Goal: Register for event/course: Register for event/course

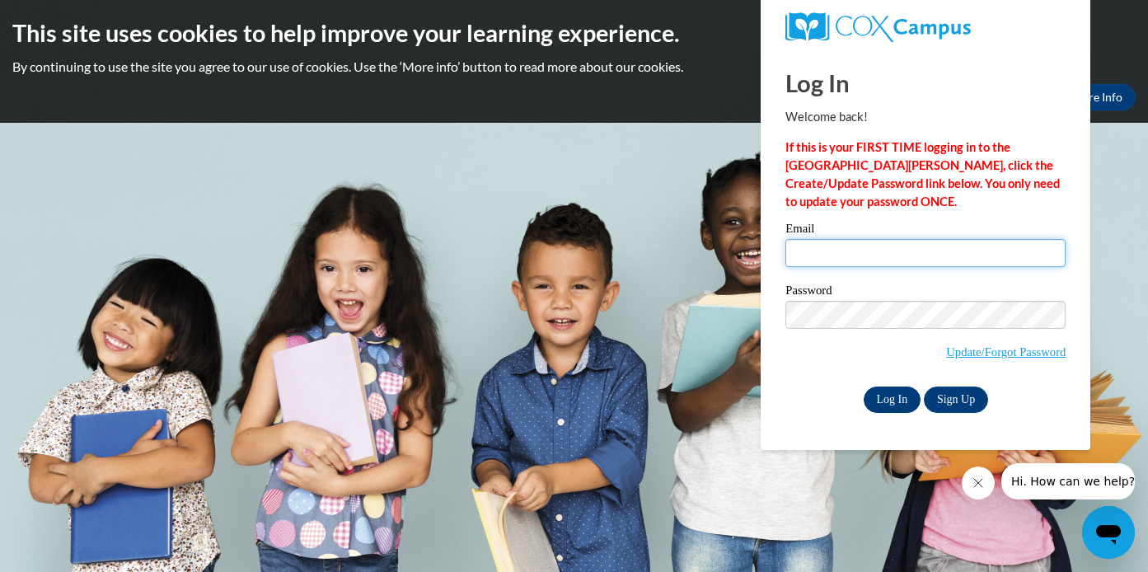
type input "jdoughty@waukesha.k12.wi.us"
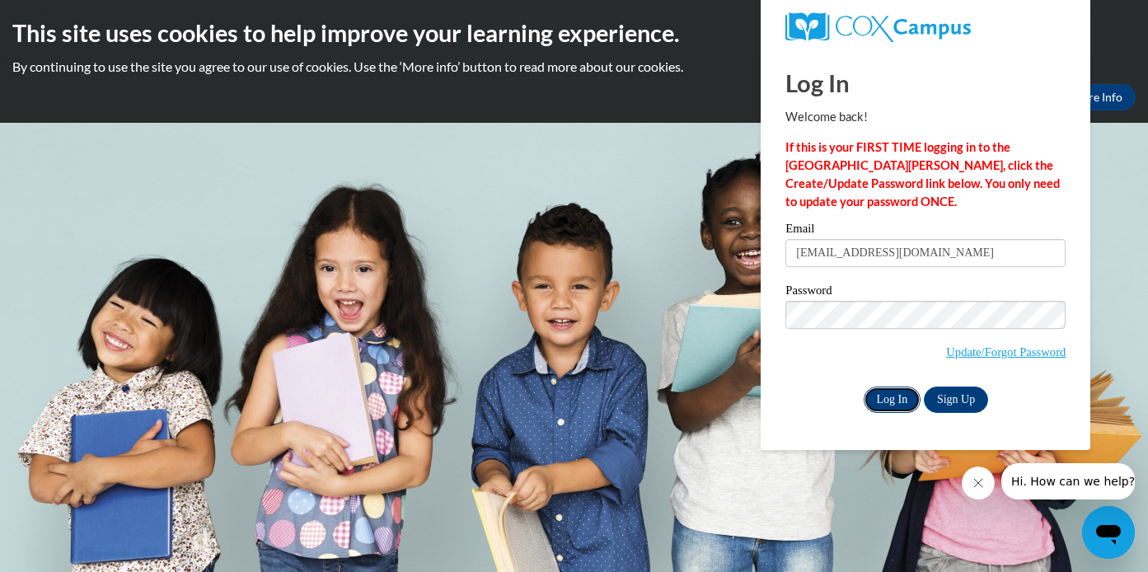
click at [889, 402] on input "Log In" at bounding box center [893, 399] width 58 height 26
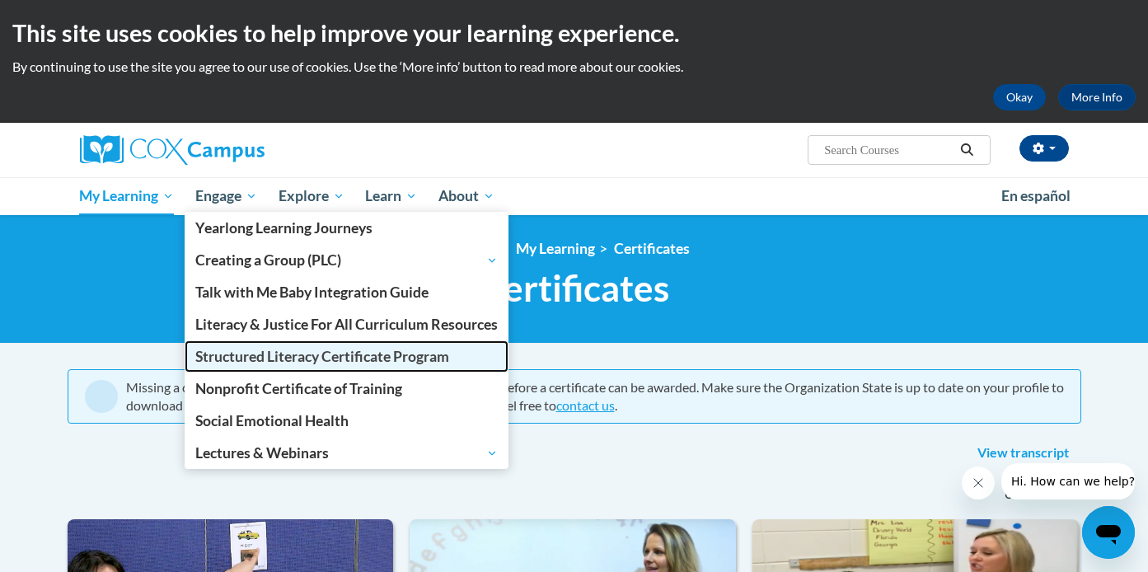
click at [235, 360] on span "Structured Literacy Certificate Program" at bounding box center [322, 356] width 254 height 17
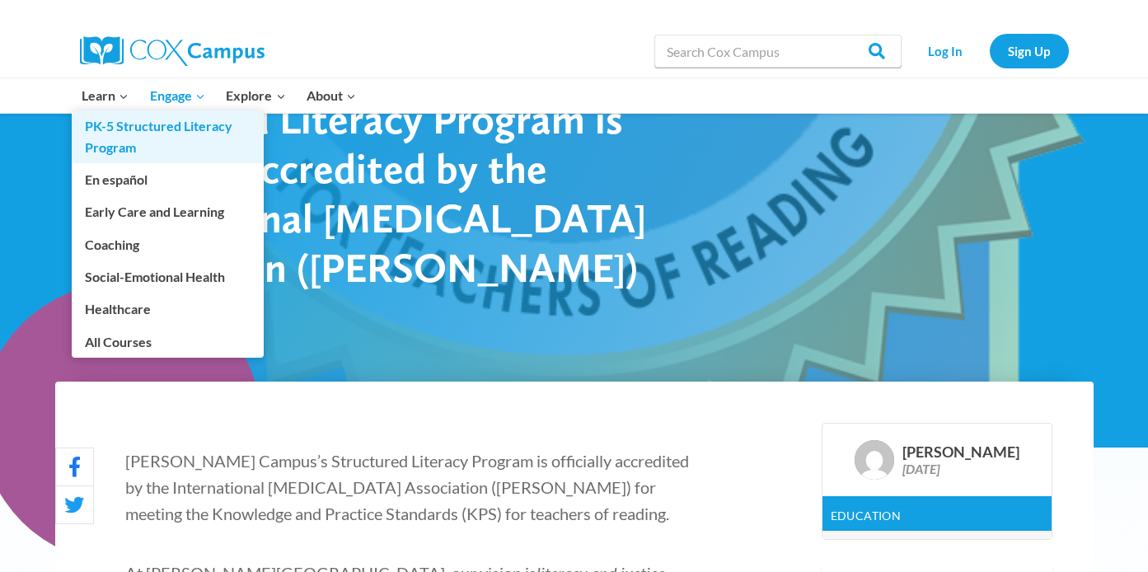
click at [118, 138] on link "PK-5 Structured Literacy Program" at bounding box center [168, 136] width 192 height 53
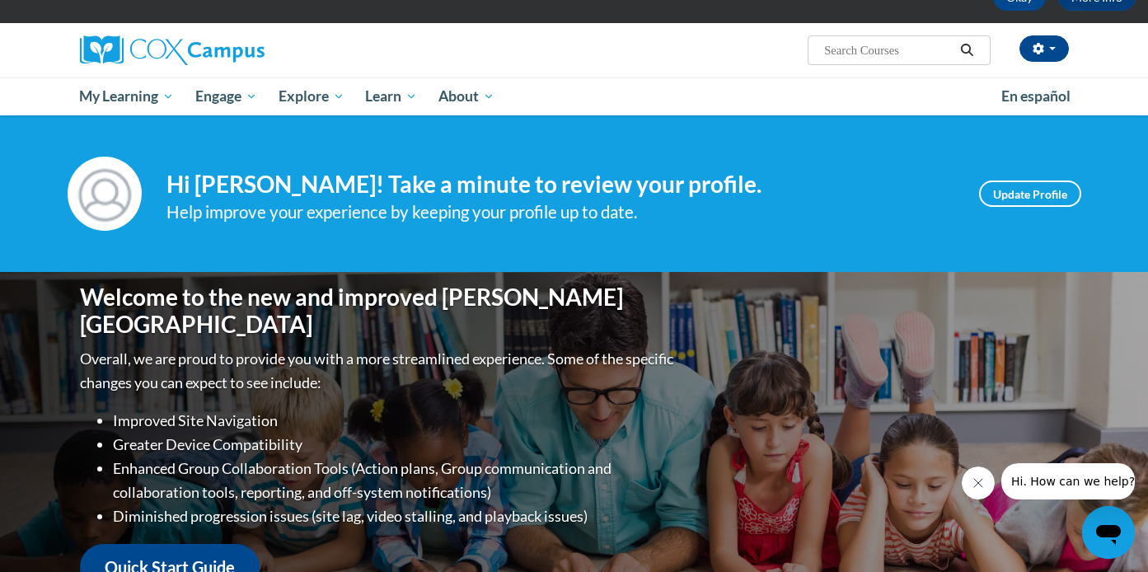
scroll to position [84, 0]
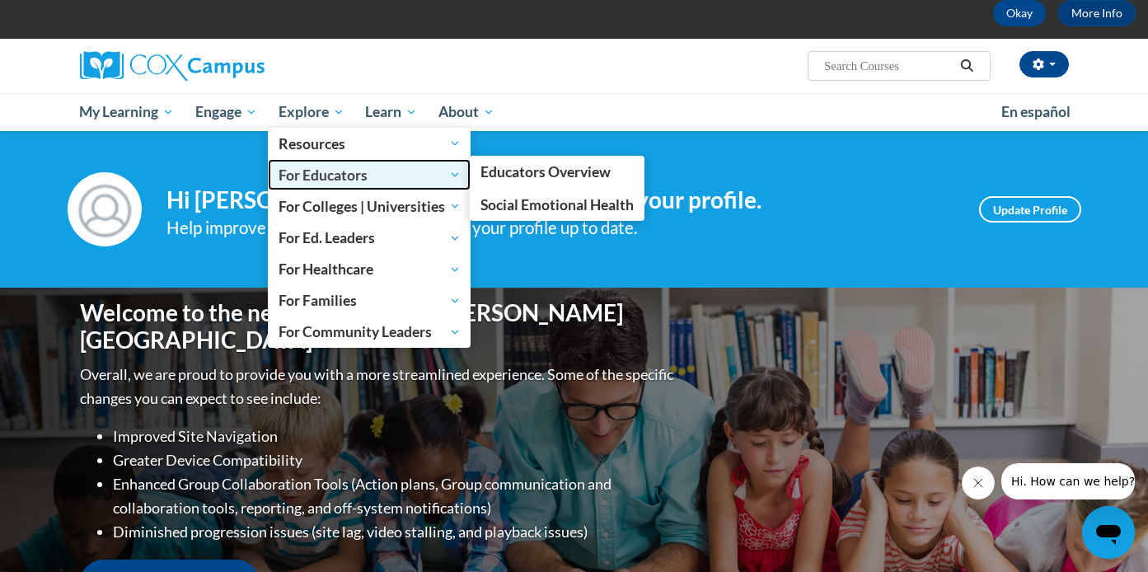
click at [322, 176] on span "For Educators" at bounding box center [370, 175] width 182 height 20
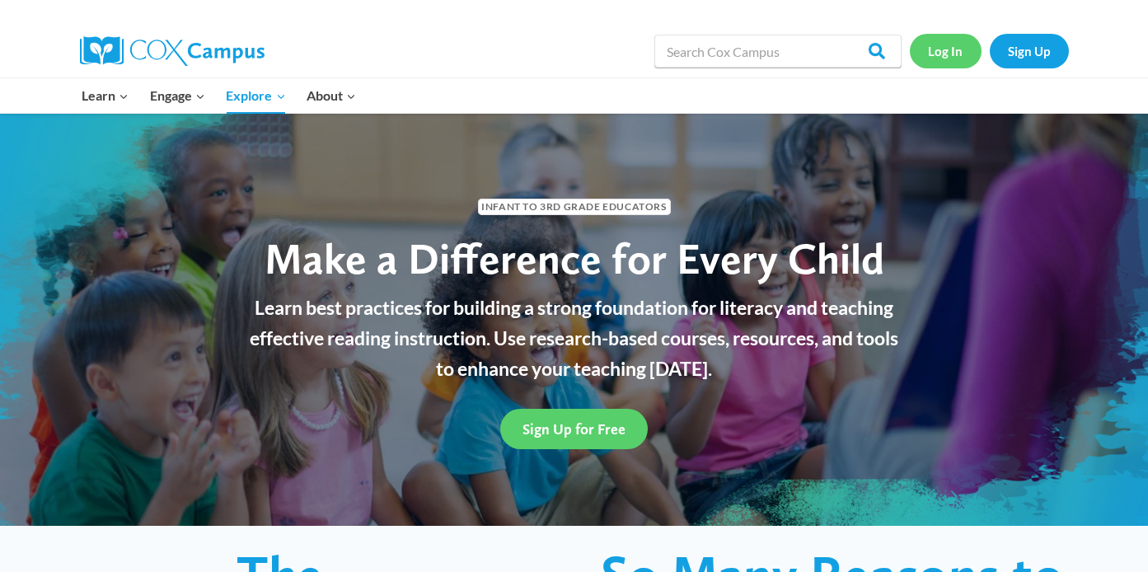
click at [945, 54] on link "Log In" at bounding box center [946, 51] width 72 height 34
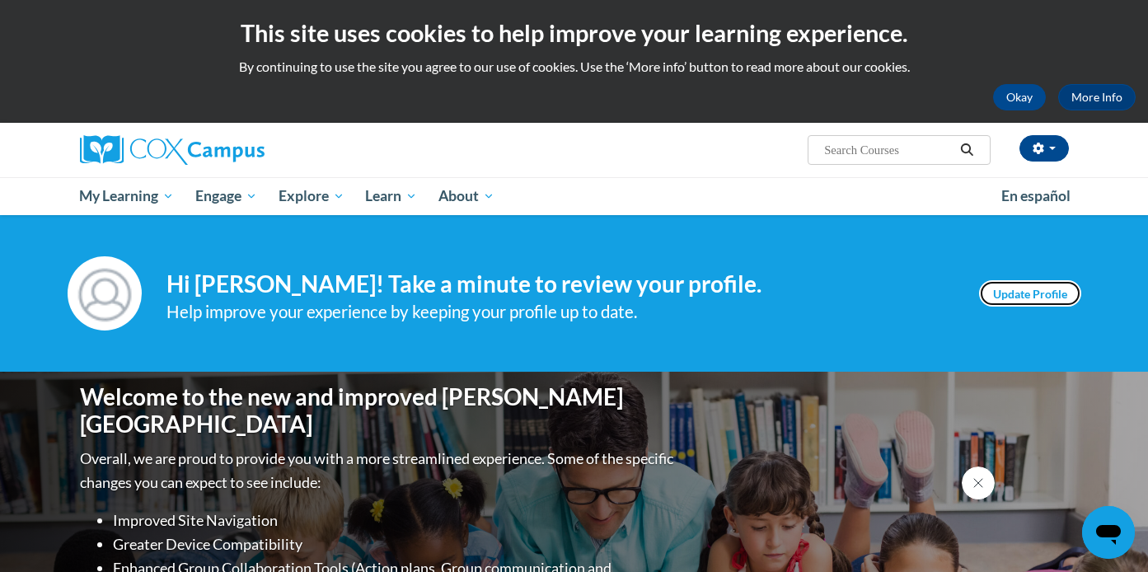
click at [1041, 290] on link "Update Profile" at bounding box center [1030, 293] width 102 height 26
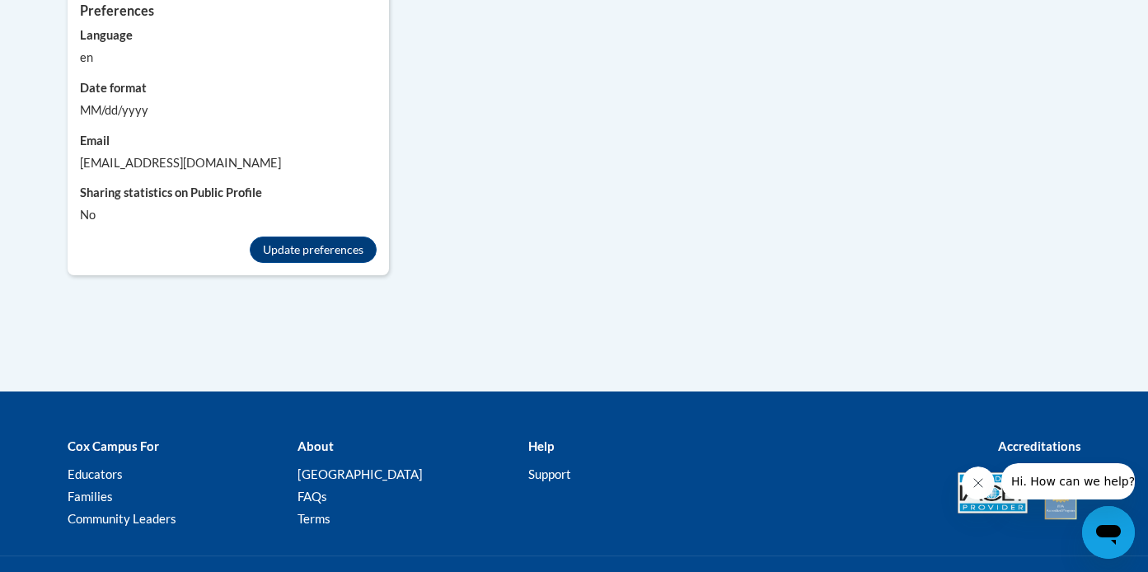
scroll to position [1760, 0]
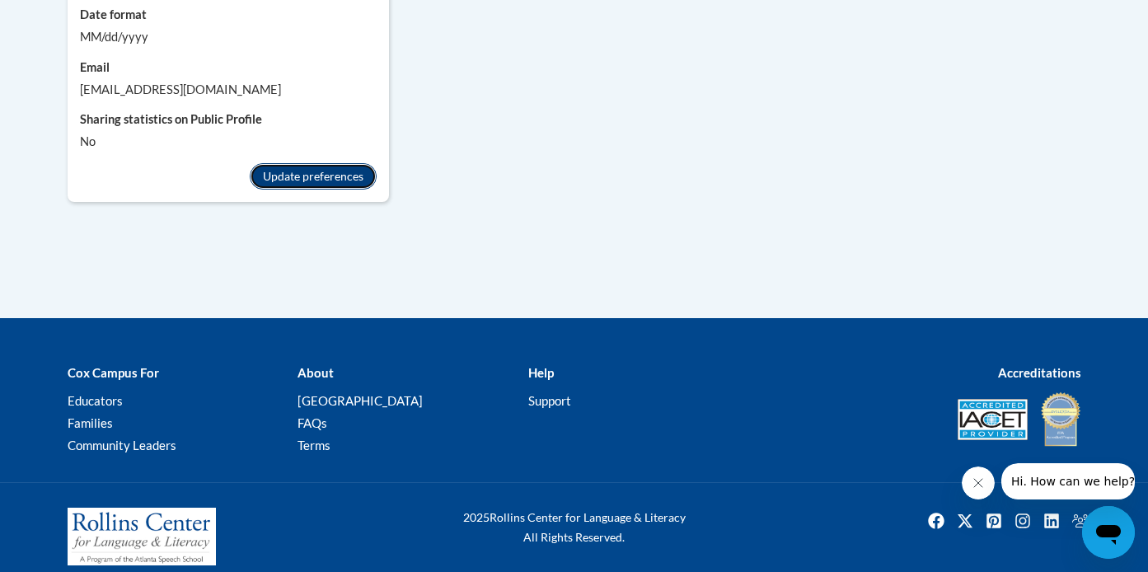
click at [311, 163] on button "Update preferences" at bounding box center [313, 176] width 127 height 26
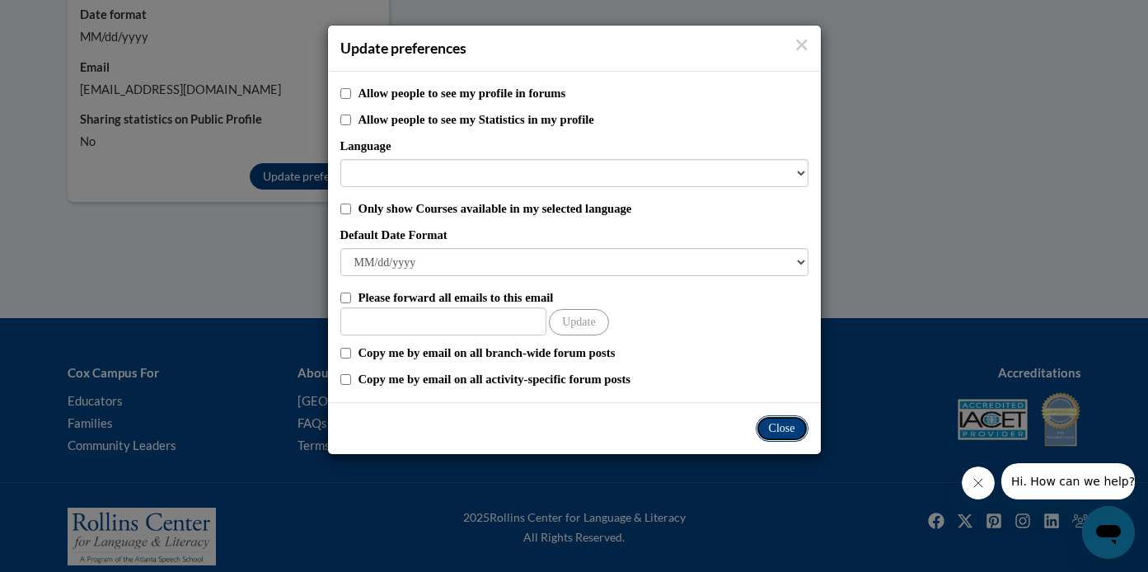
click at [789, 431] on button "Close" at bounding box center [782, 428] width 53 height 26
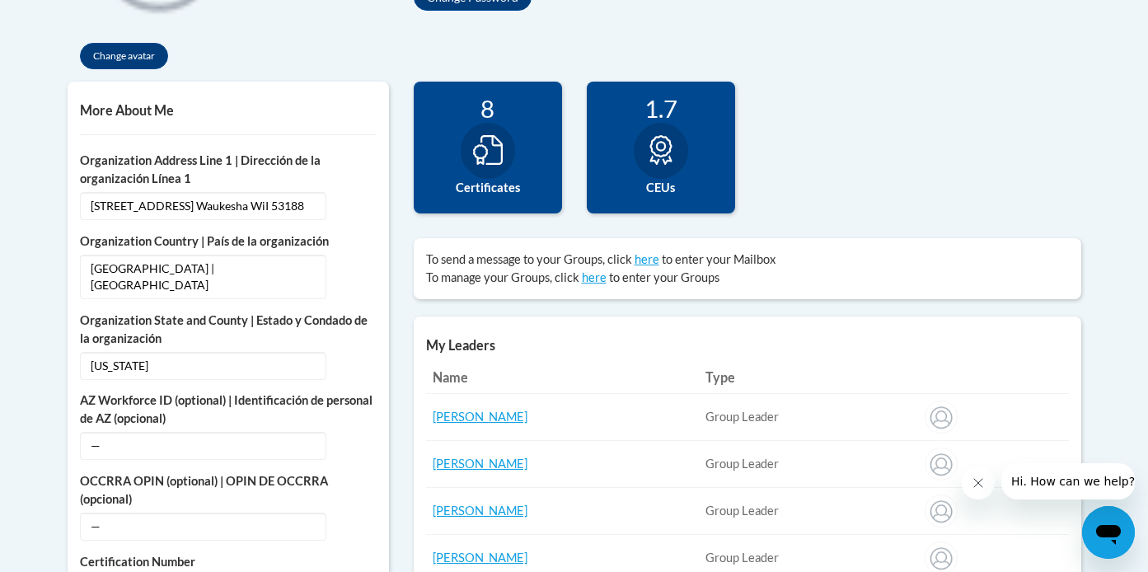
scroll to position [0, 0]
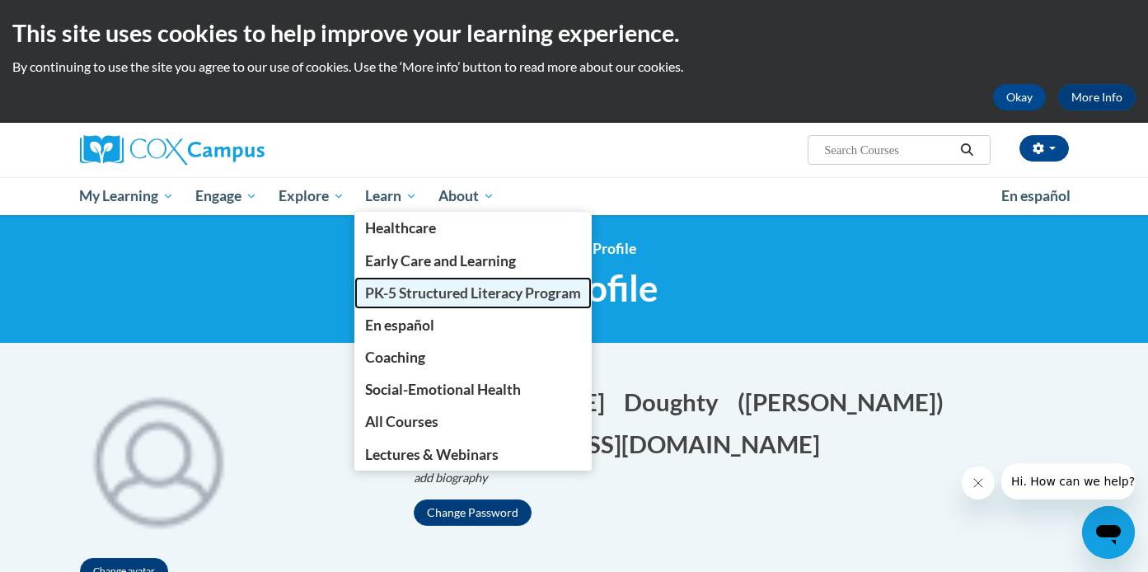
click at [398, 296] on span "PK-5 Structured Literacy Program" at bounding box center [473, 292] width 216 height 17
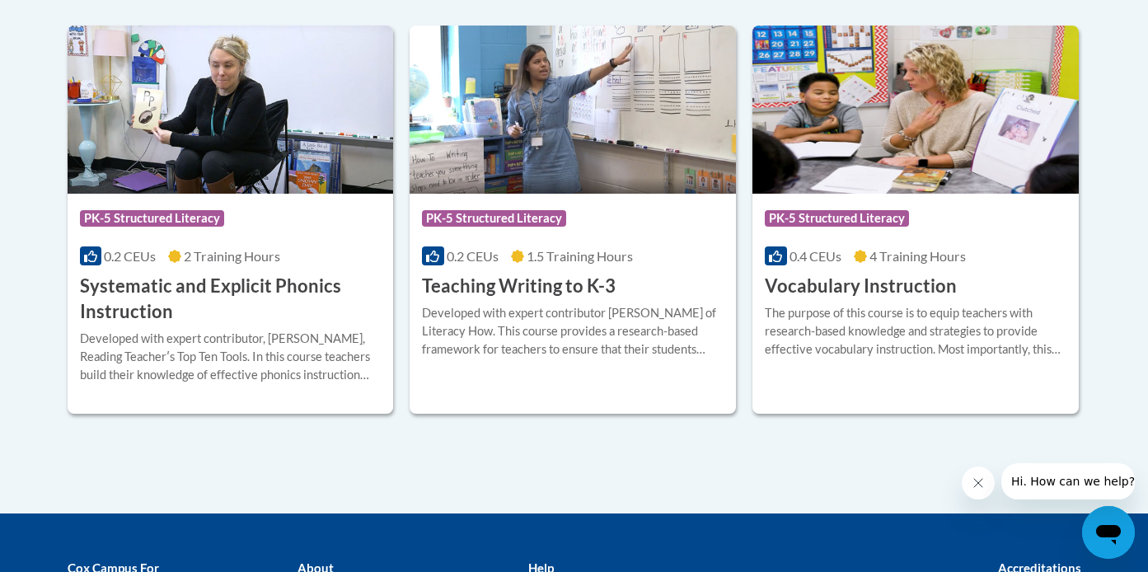
scroll to position [1988, 0]
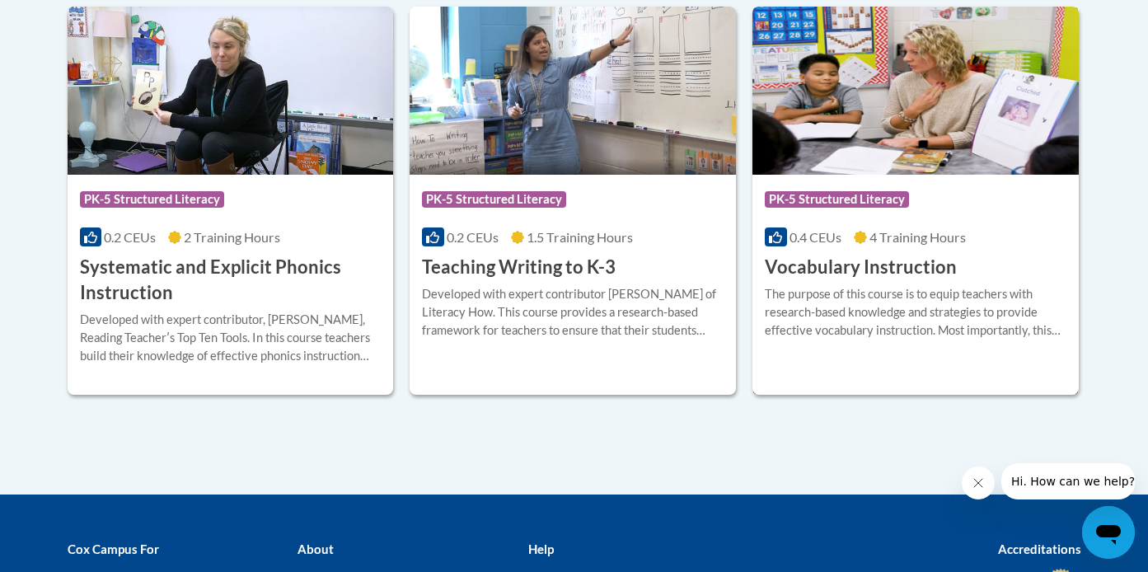
click at [885, 271] on h3 "Vocabulary Instruction" at bounding box center [861, 268] width 192 height 26
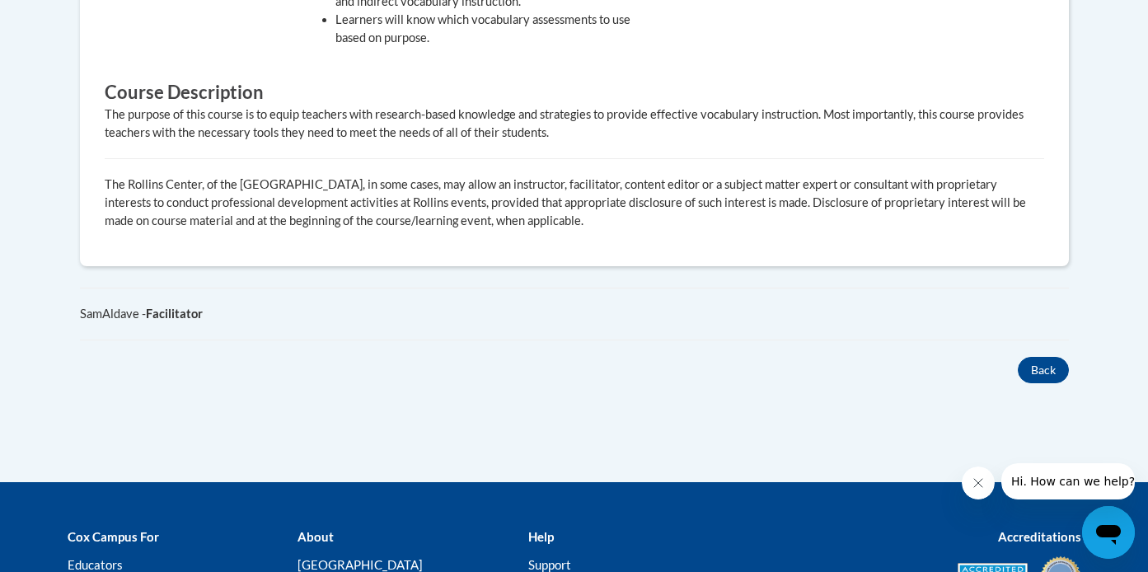
scroll to position [982, 0]
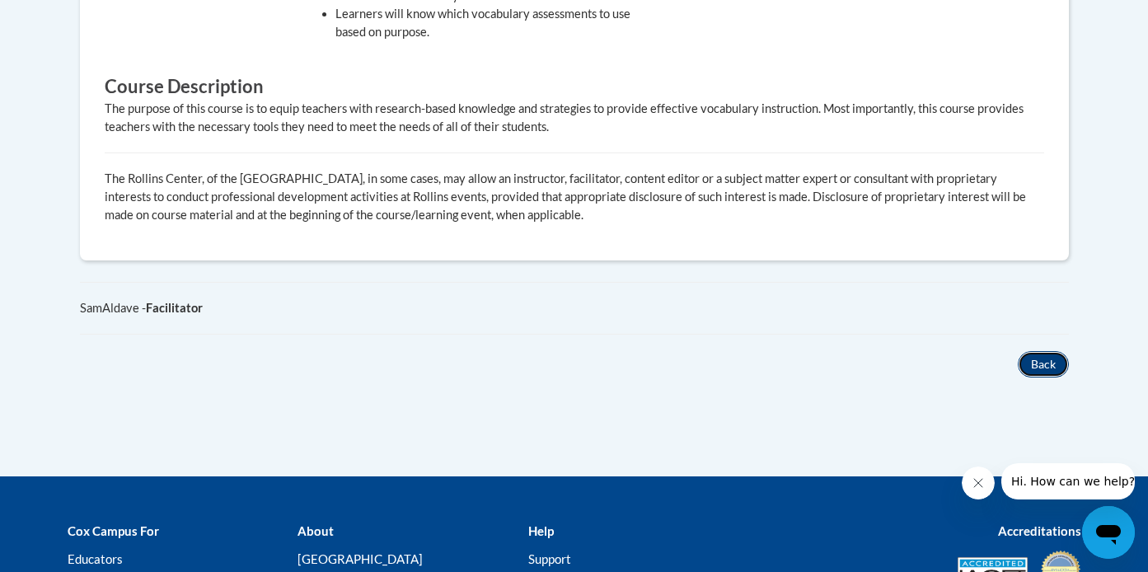
click at [1044, 351] on button "Back" at bounding box center [1043, 364] width 51 height 26
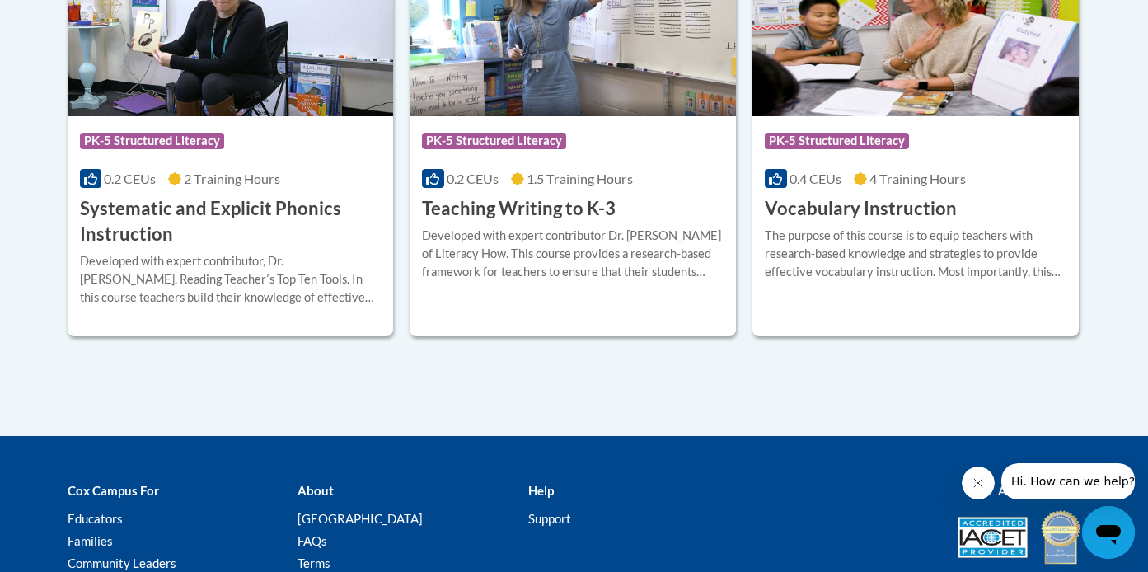
scroll to position [2039, 0]
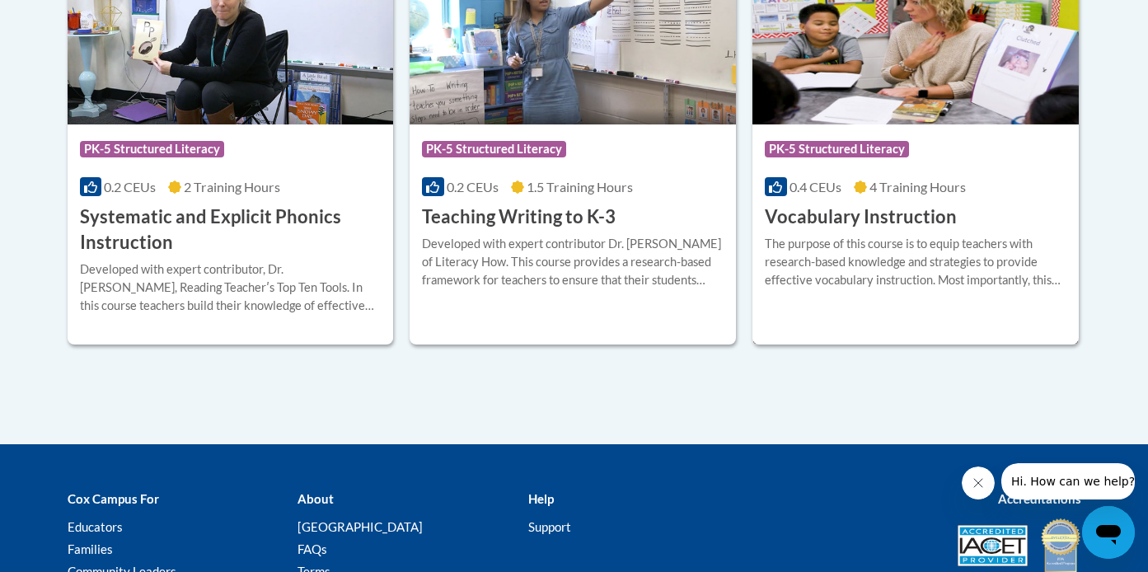
click at [885, 113] on img at bounding box center [915, 40] width 326 height 168
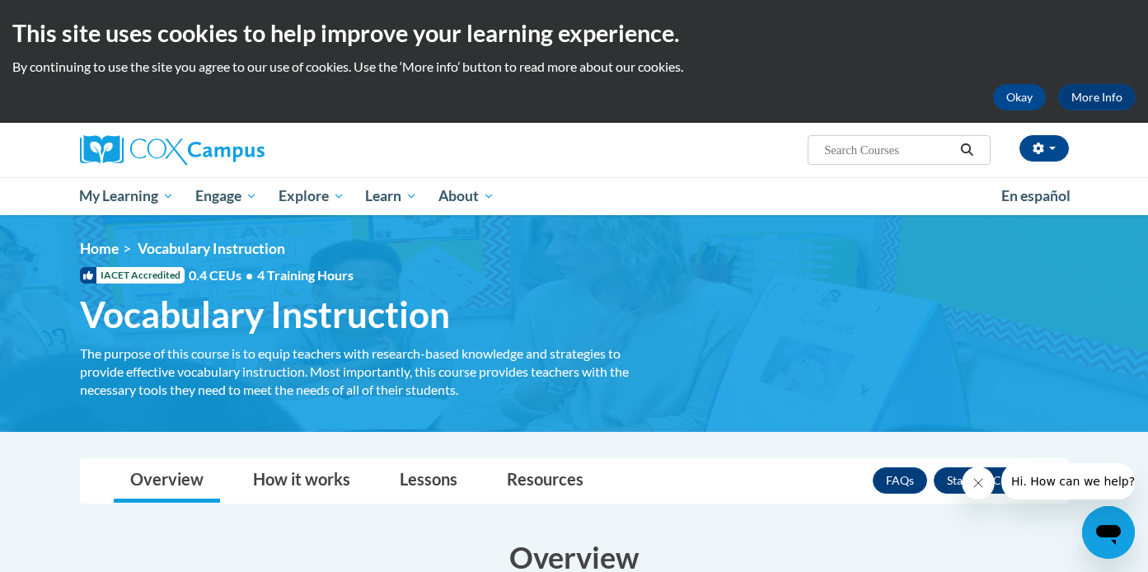
click at [292, 325] on span "Vocabulary Instruction" at bounding box center [265, 315] width 370 height 44
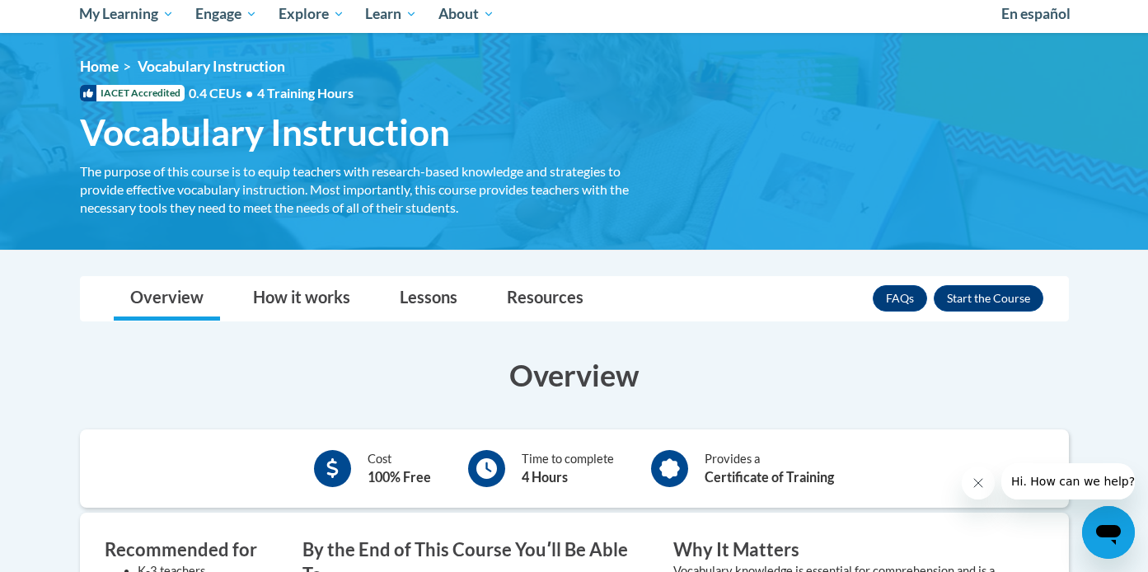
scroll to position [181, 0]
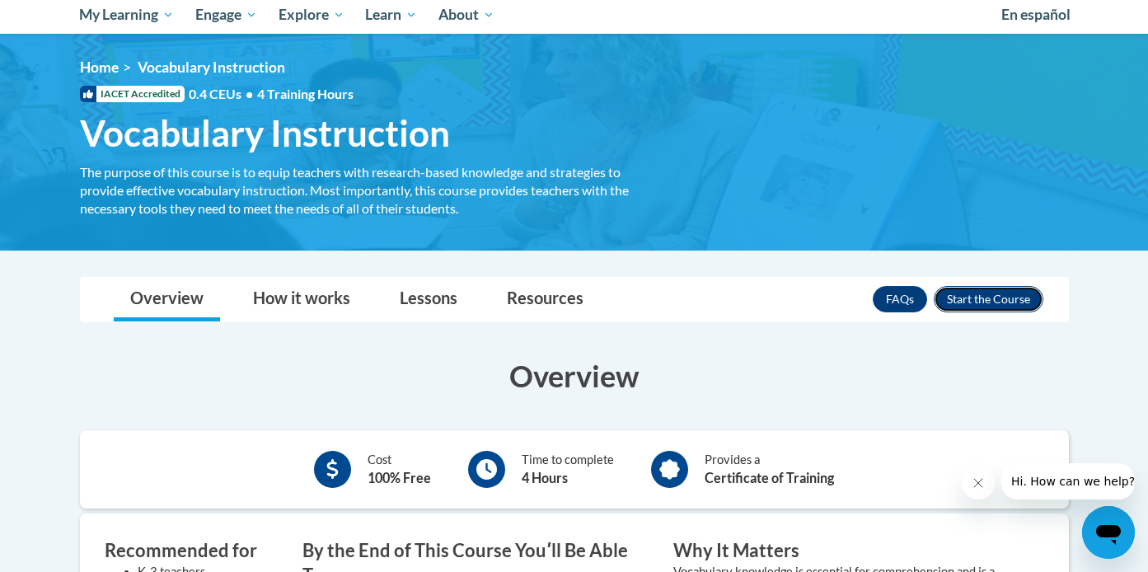
click at [1018, 296] on button "Enroll" at bounding box center [989, 299] width 110 height 26
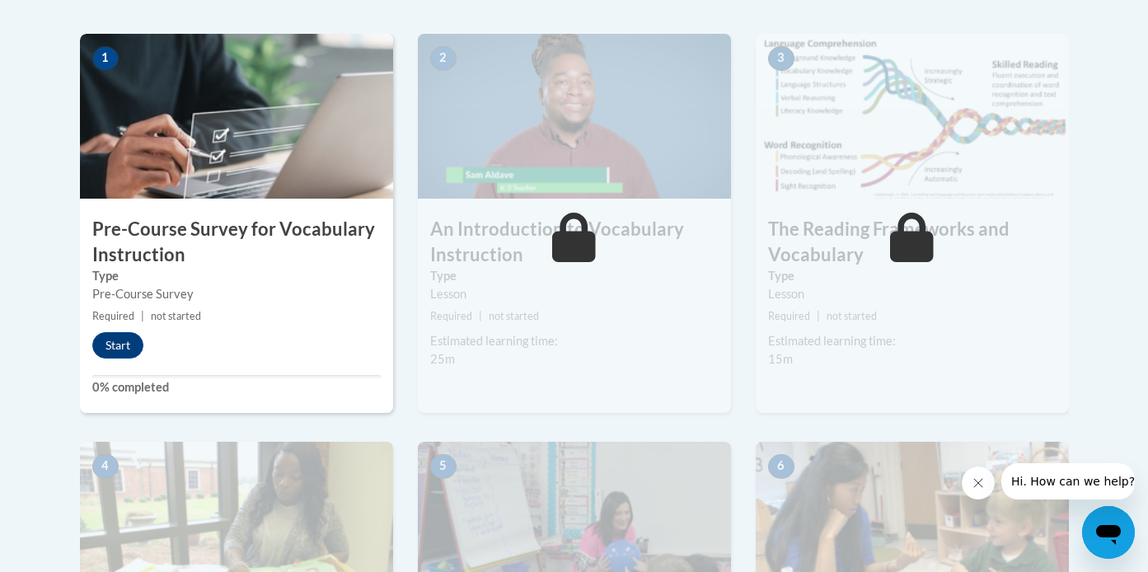
scroll to position [546, 0]
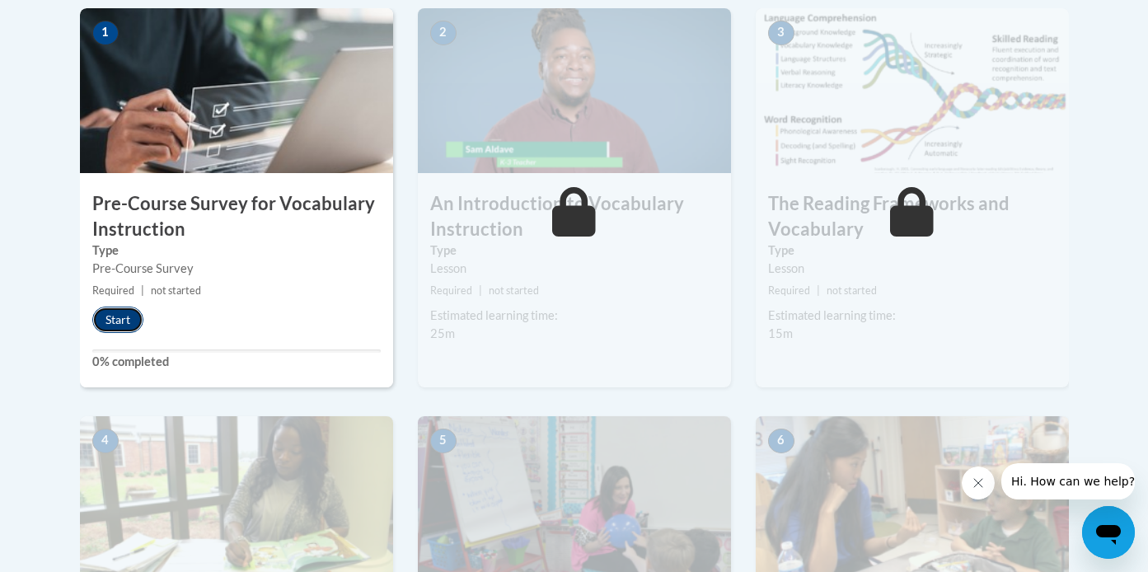
click at [121, 320] on button "Start" at bounding box center [117, 320] width 51 height 26
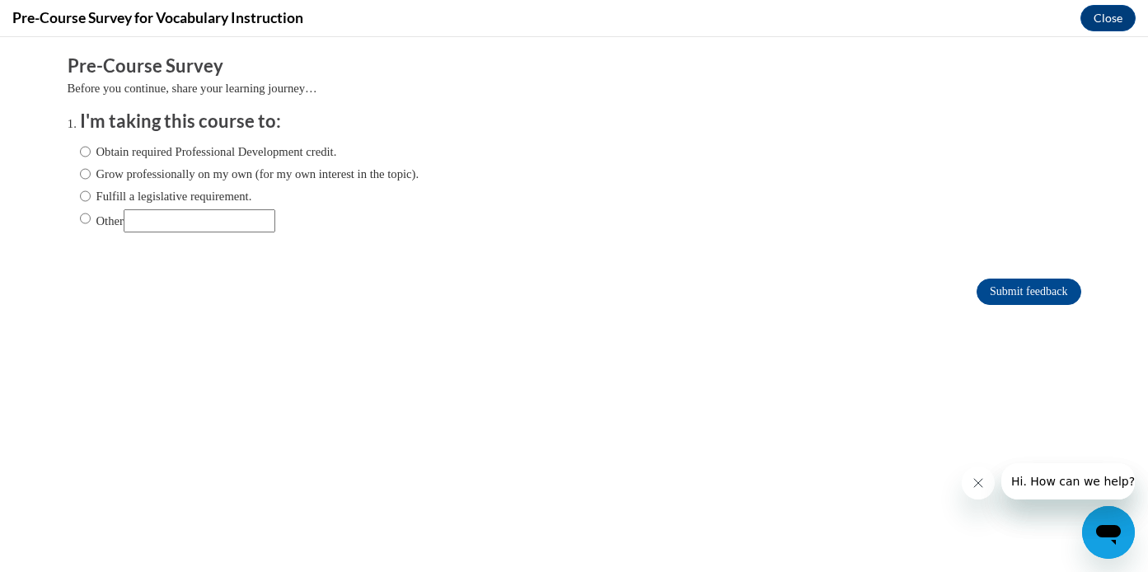
scroll to position [0, 0]
click at [86, 192] on input "Fulfill a legislative requirement." at bounding box center [85, 196] width 11 height 18
radio input "true"
click at [85, 173] on input "Grow professionally on my own (for my own interest in the topic)." at bounding box center [85, 174] width 11 height 18
radio input "true"
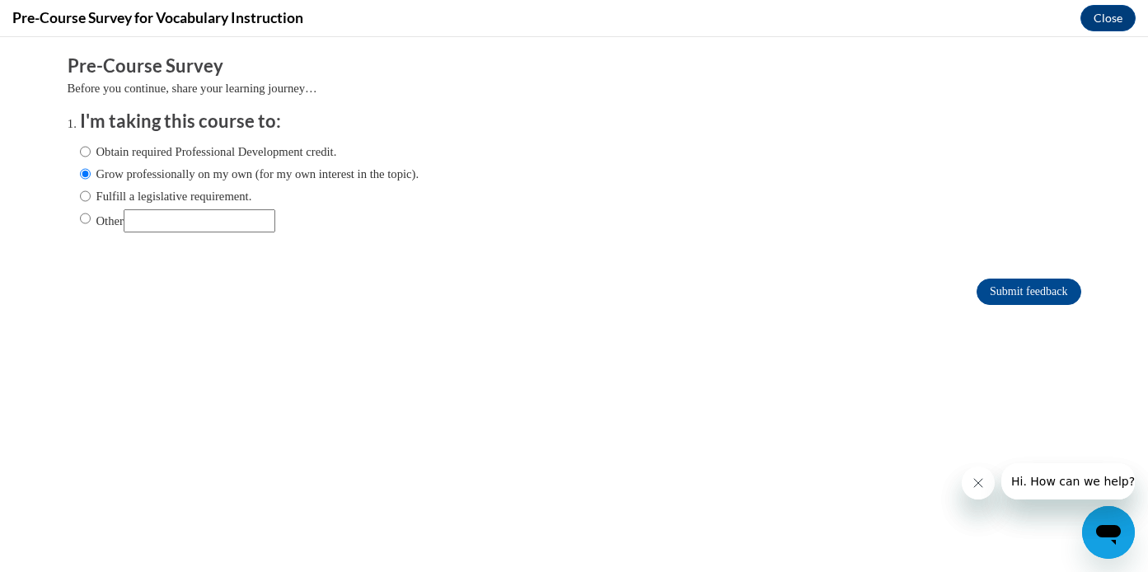
click at [92, 199] on label "Fulfill a legislative requirement." at bounding box center [166, 196] width 172 height 18
click at [91, 199] on input "Fulfill a legislative requirement." at bounding box center [85, 196] width 11 height 18
radio input "true"
click at [993, 295] on input "Submit feedback" at bounding box center [1029, 292] width 104 height 26
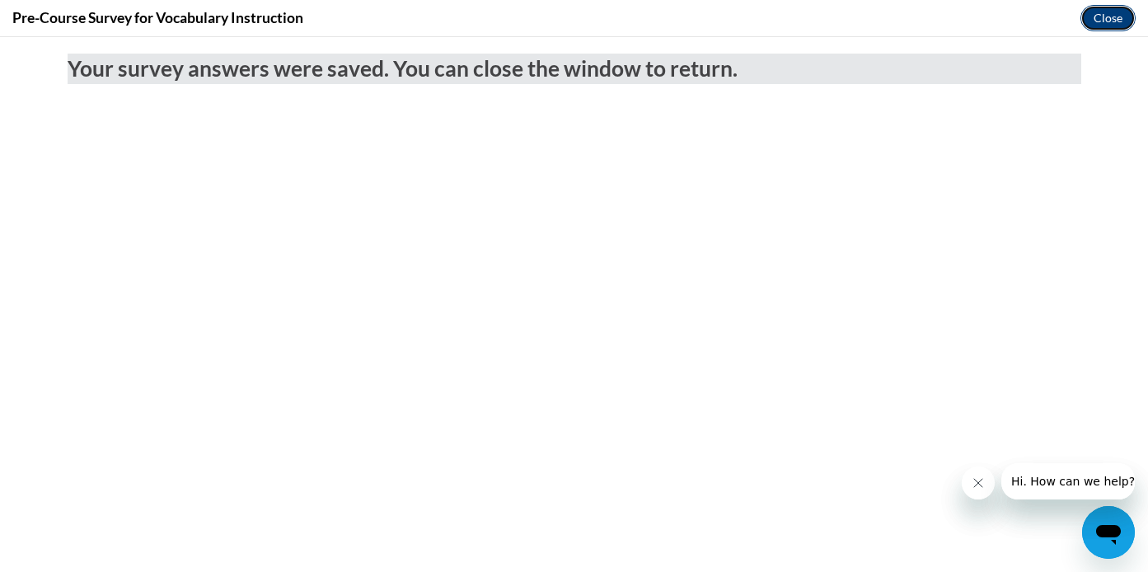
click at [1125, 16] on button "Close" at bounding box center [1107, 18] width 55 height 26
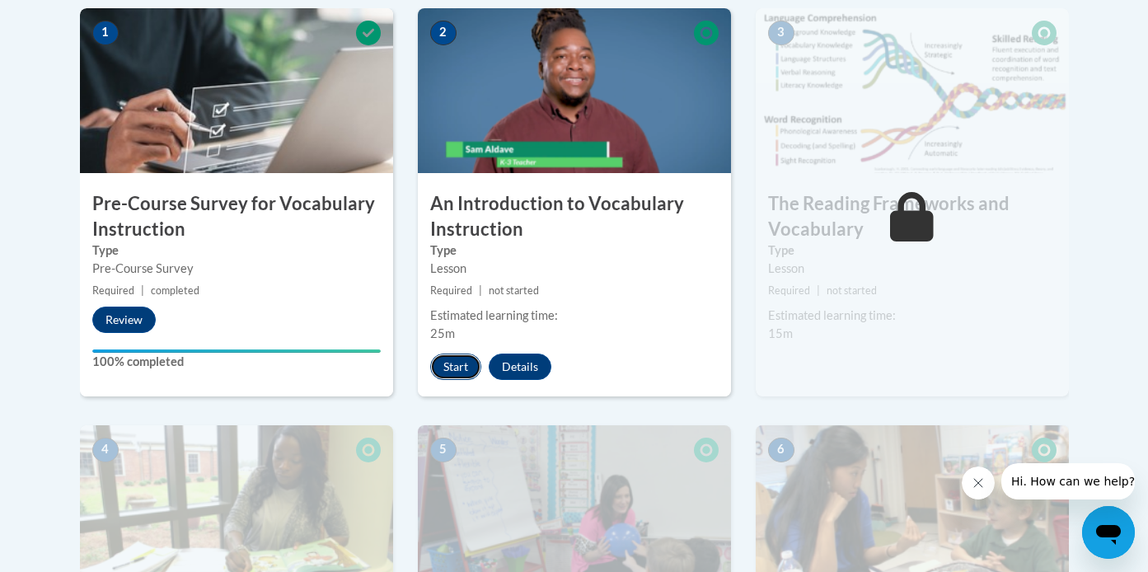
click at [444, 362] on button "Start" at bounding box center [455, 367] width 51 height 26
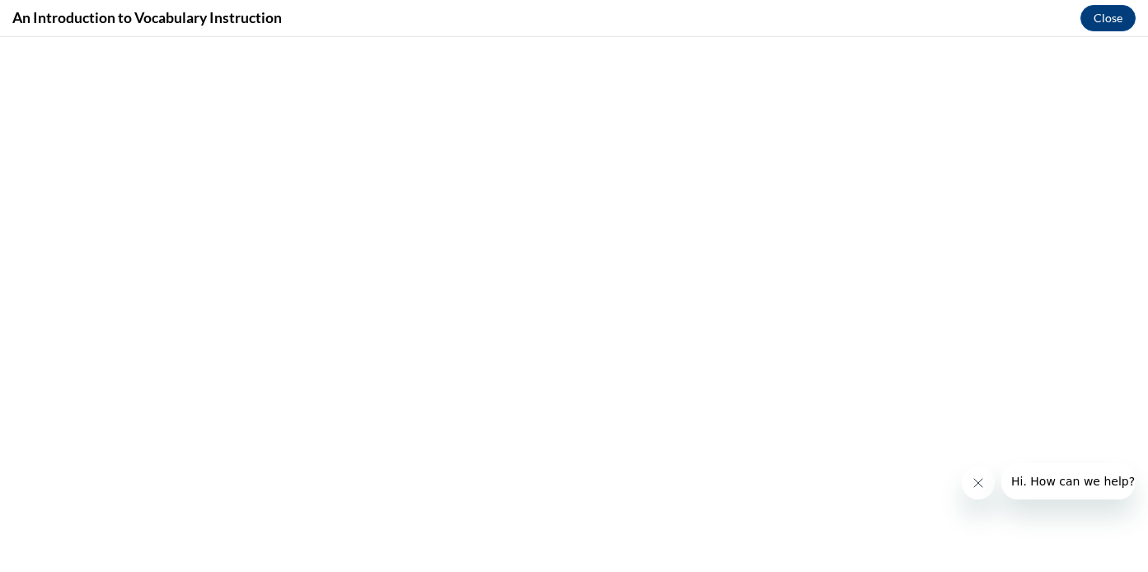
click at [979, 488] on icon "Close message from company" at bounding box center [978, 482] width 13 height 13
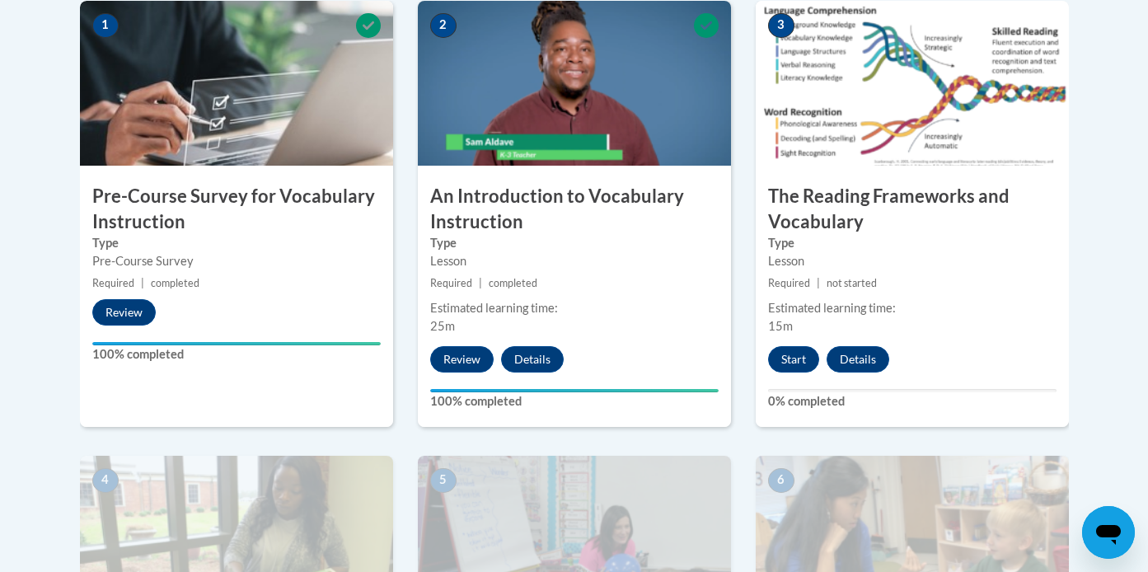
scroll to position [546, 0]
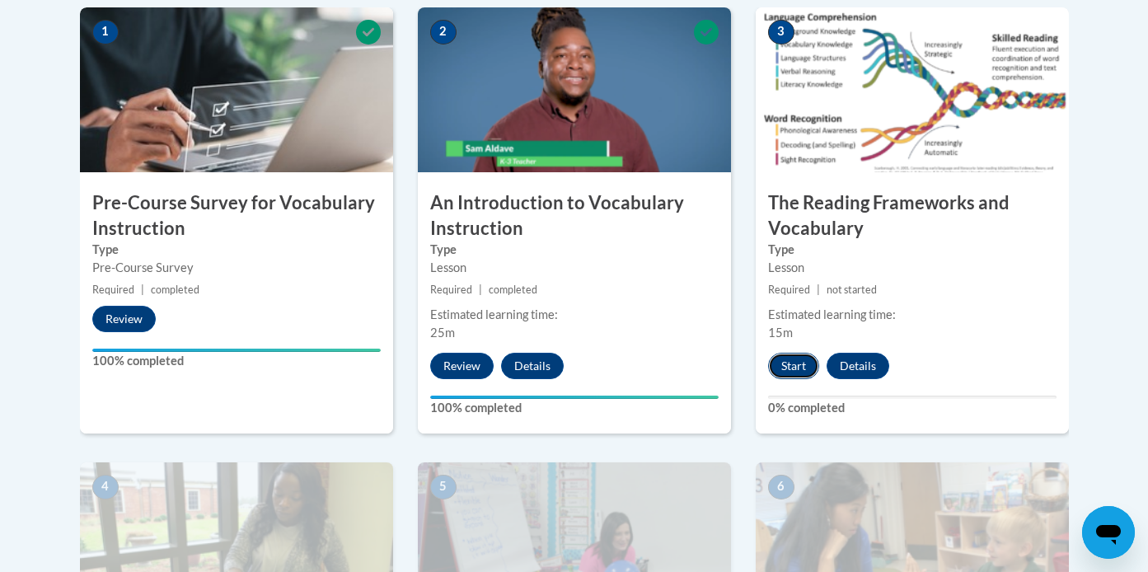
click at [792, 363] on button "Start" at bounding box center [793, 366] width 51 height 26
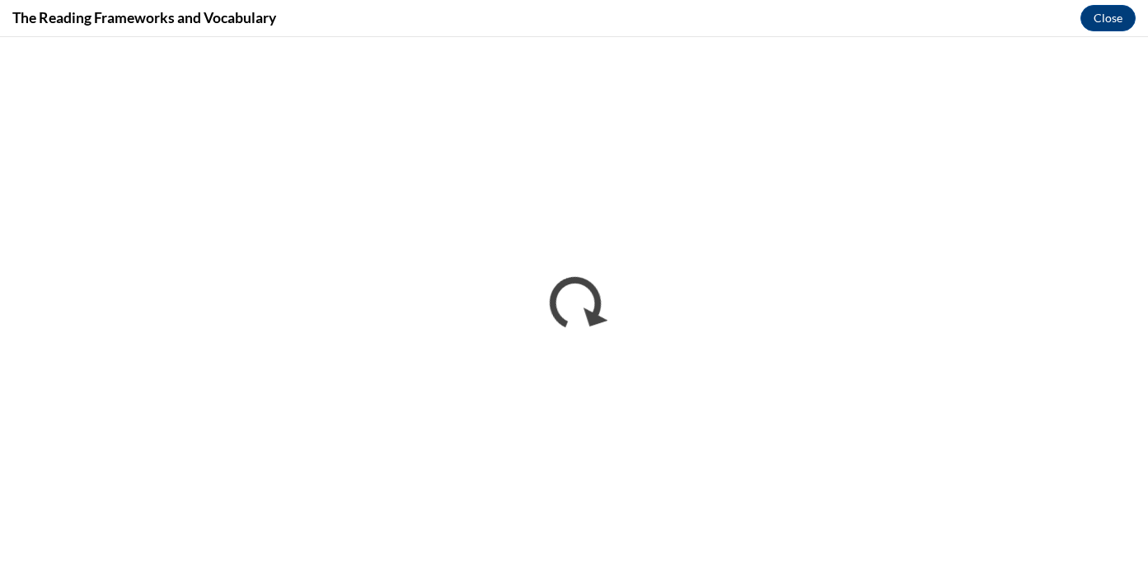
scroll to position [0, 0]
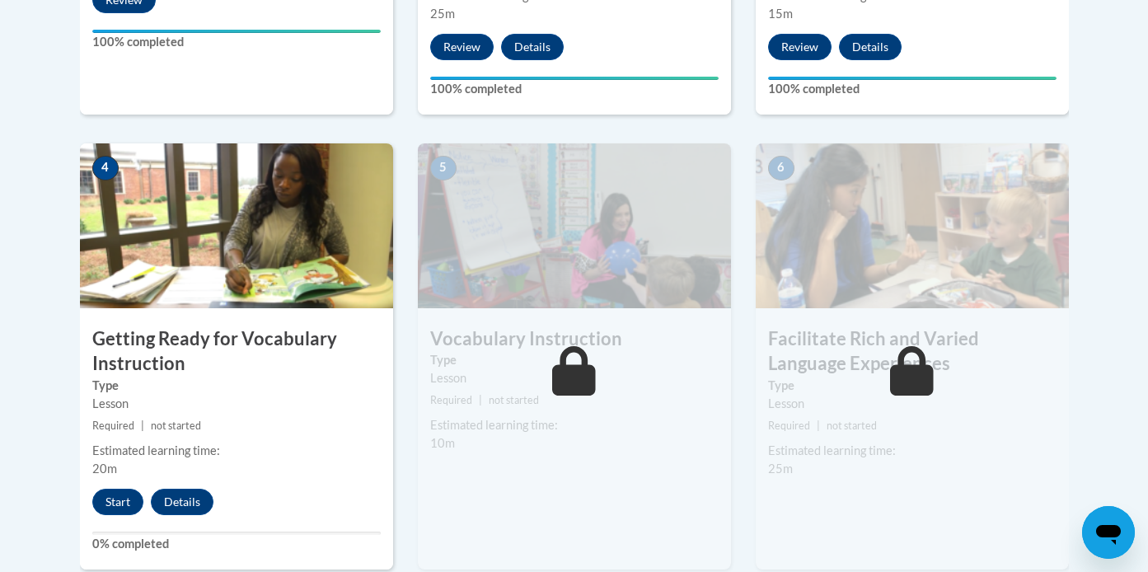
scroll to position [871, 0]
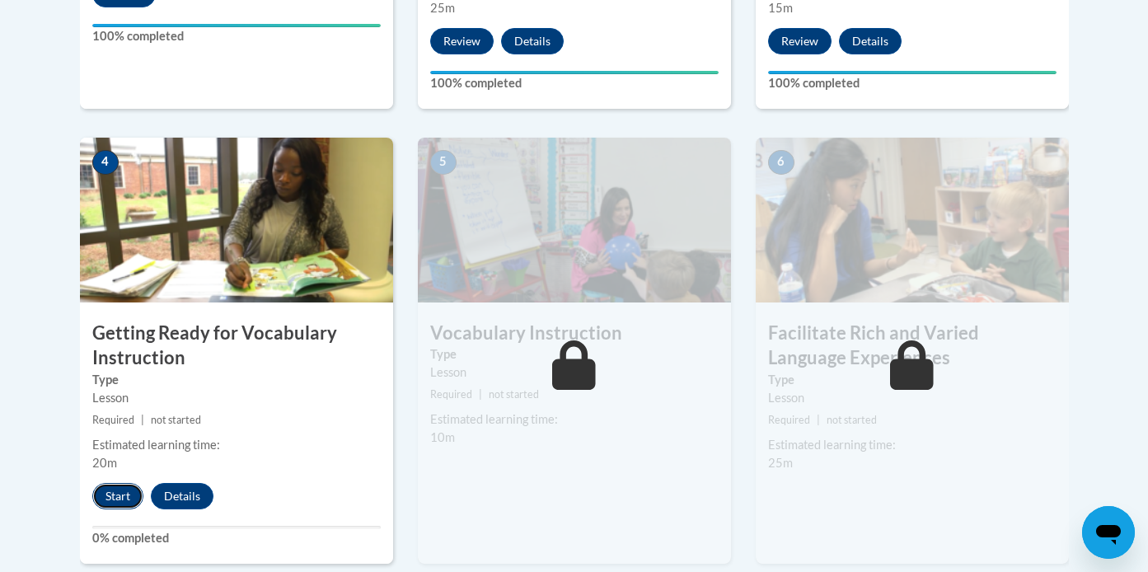
click at [110, 498] on button "Start" at bounding box center [117, 496] width 51 height 26
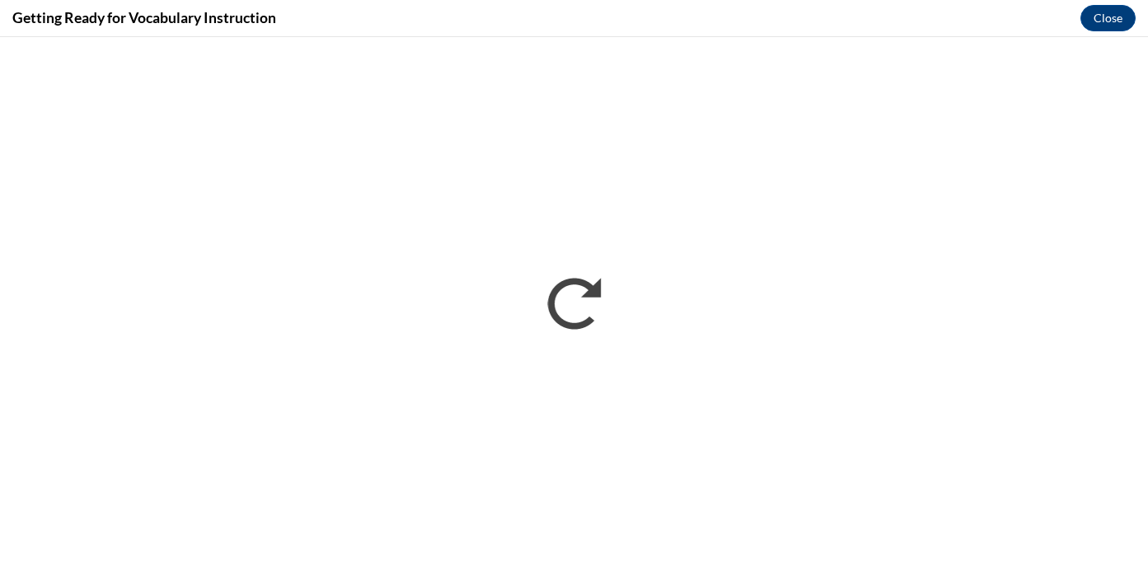
scroll to position [0, 0]
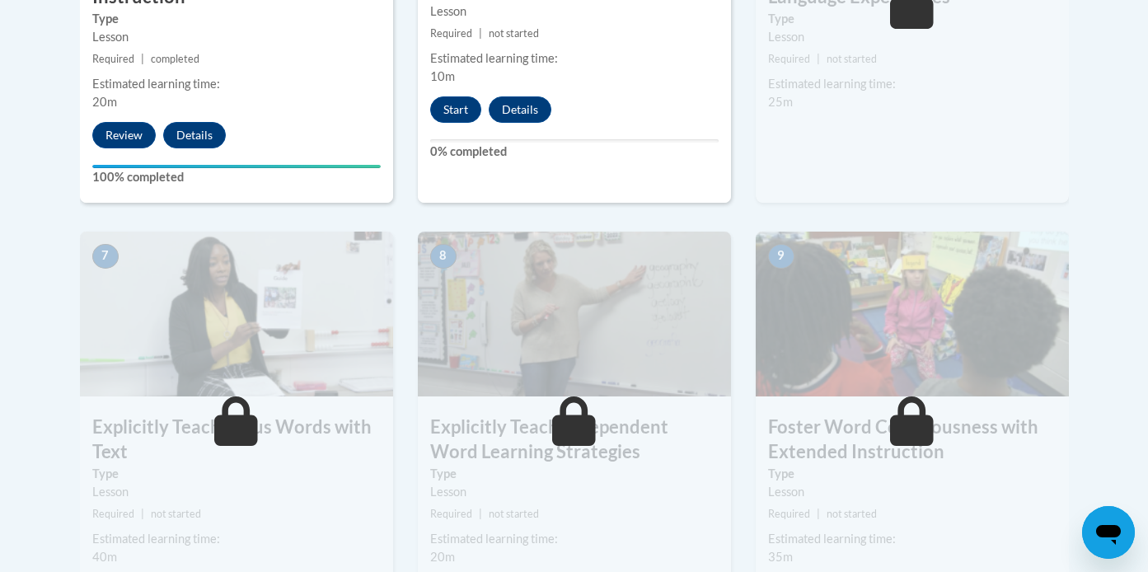
scroll to position [1215, 0]
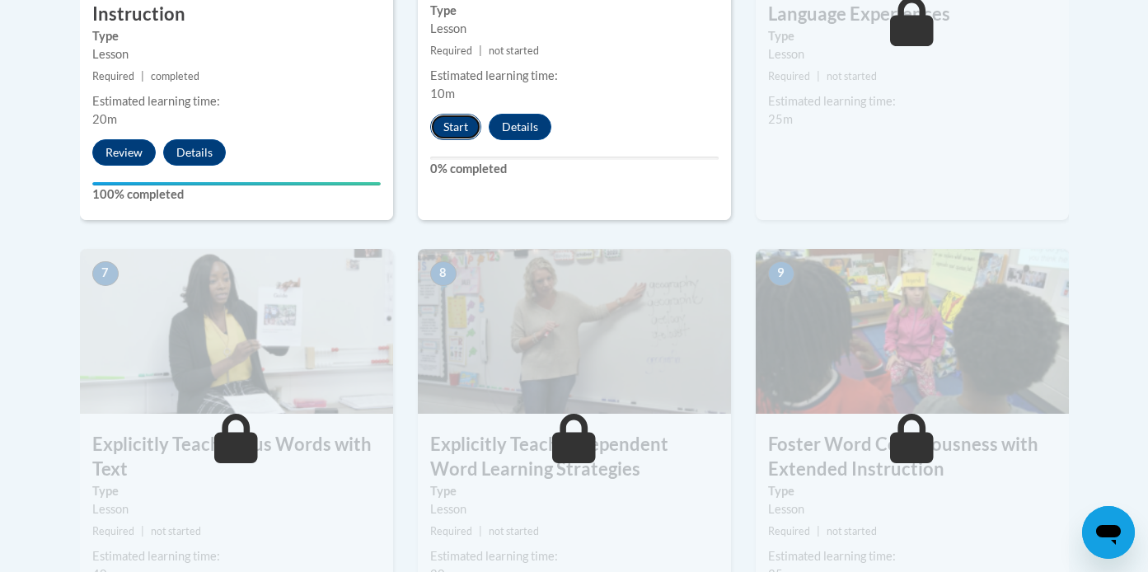
click at [457, 129] on button "Start" at bounding box center [455, 127] width 51 height 26
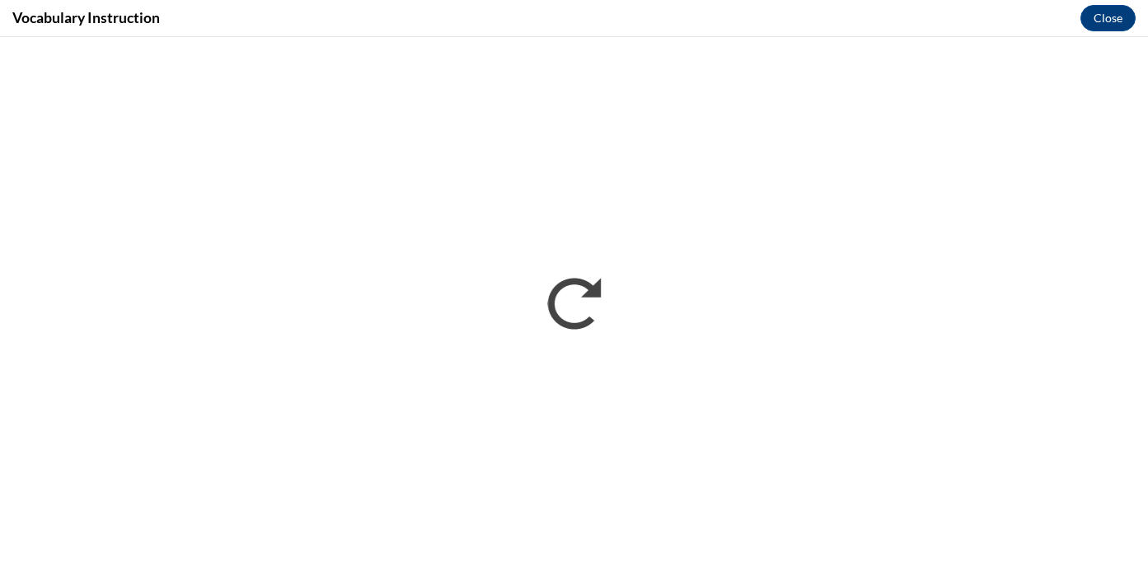
scroll to position [0, 0]
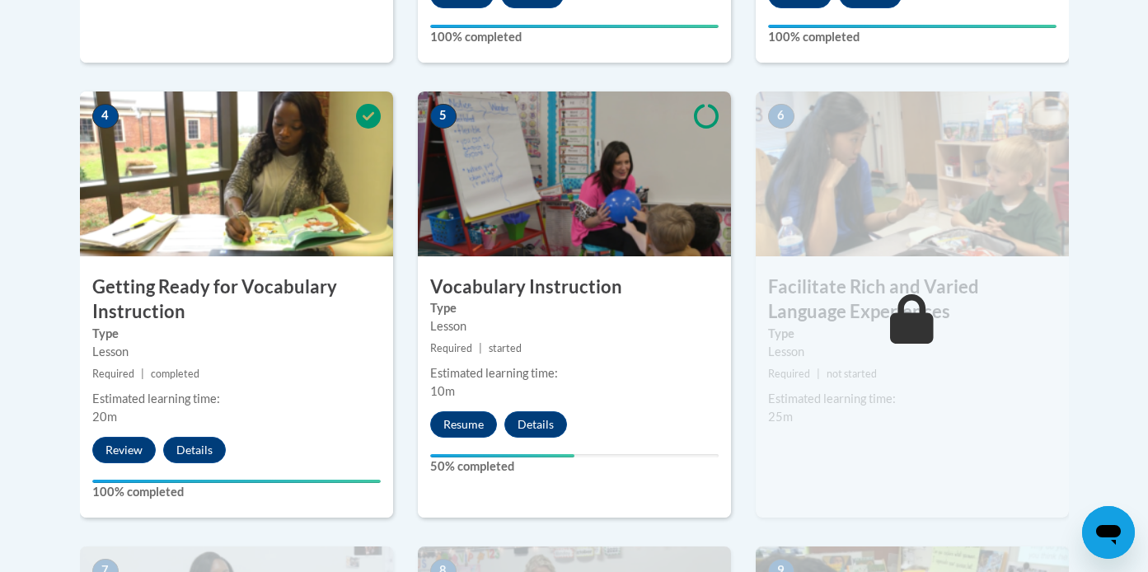
scroll to position [968, 0]
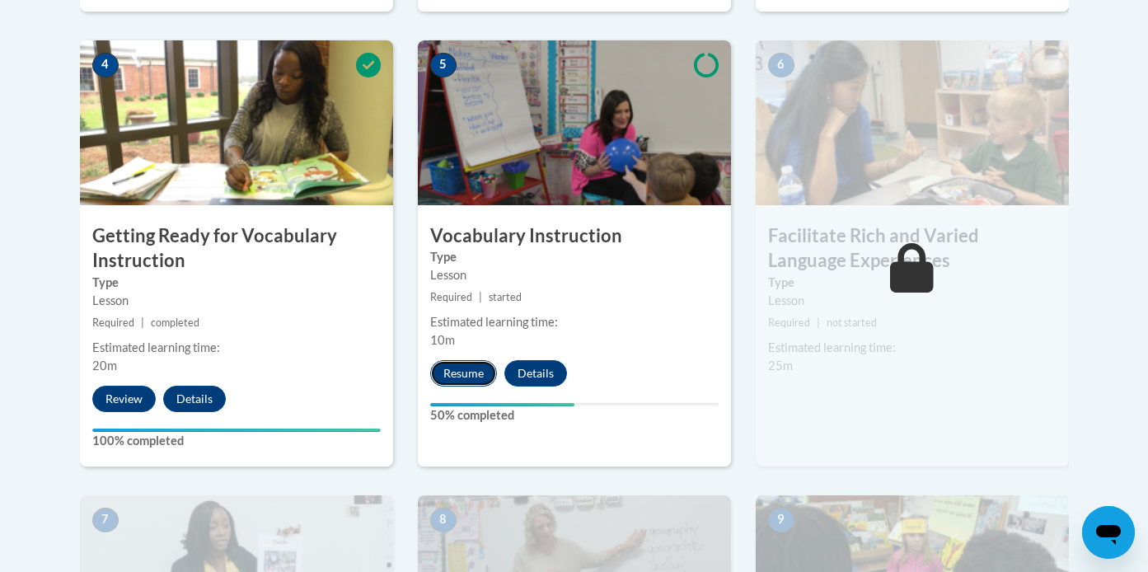
click at [456, 371] on button "Resume" at bounding box center [463, 373] width 67 height 26
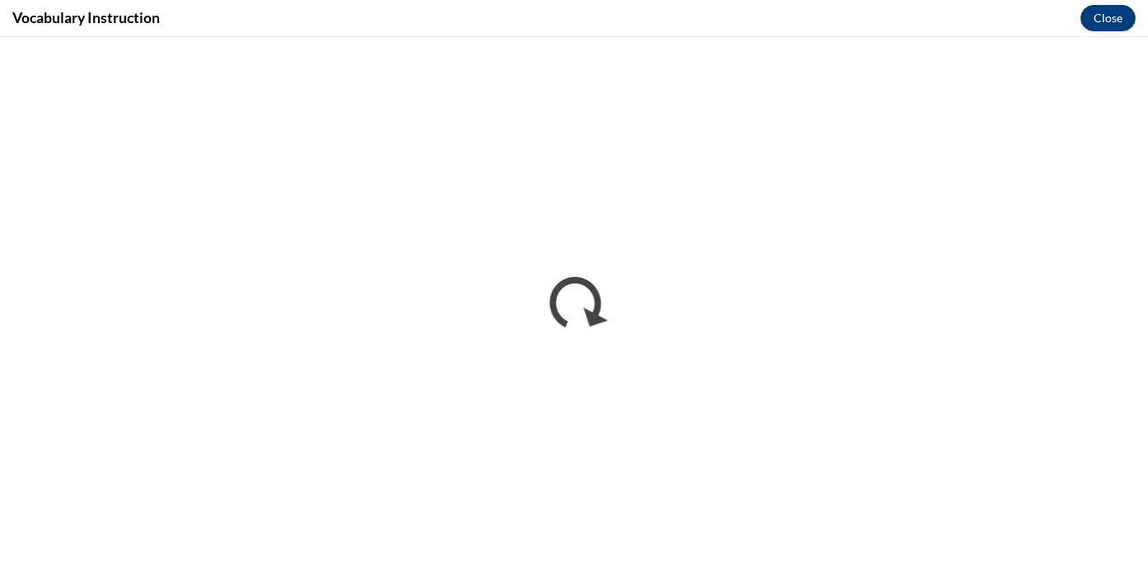
scroll to position [0, 0]
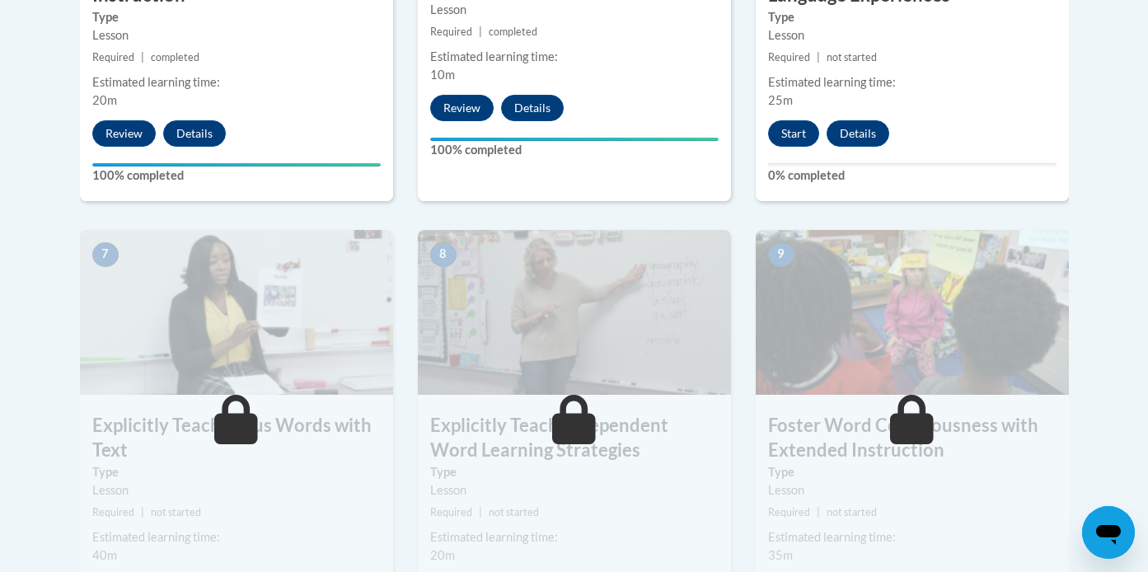
scroll to position [1235, 0]
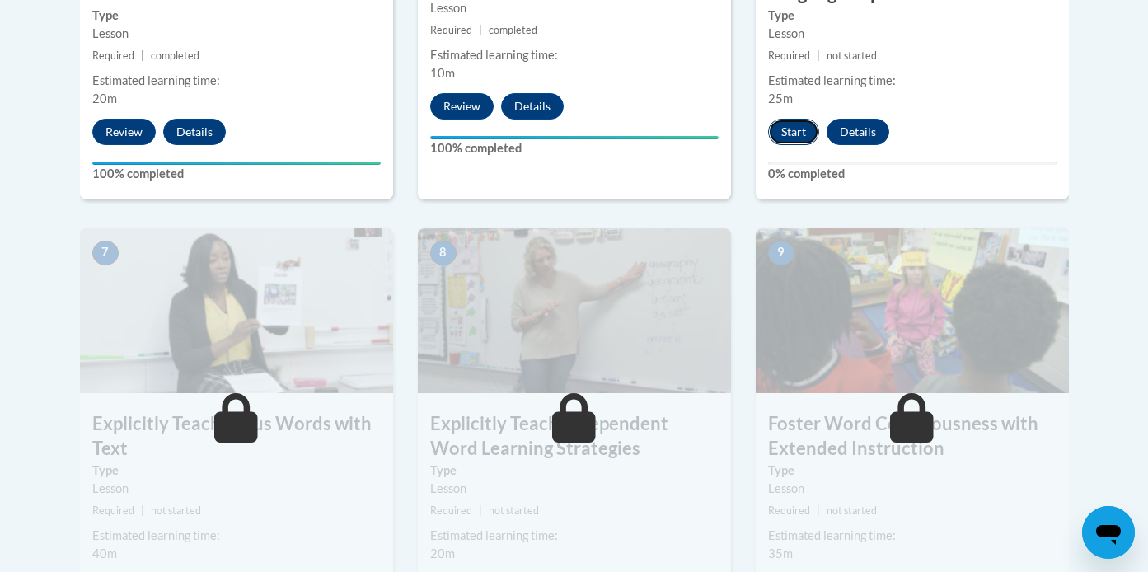
click at [792, 134] on button "Start" at bounding box center [793, 132] width 51 height 26
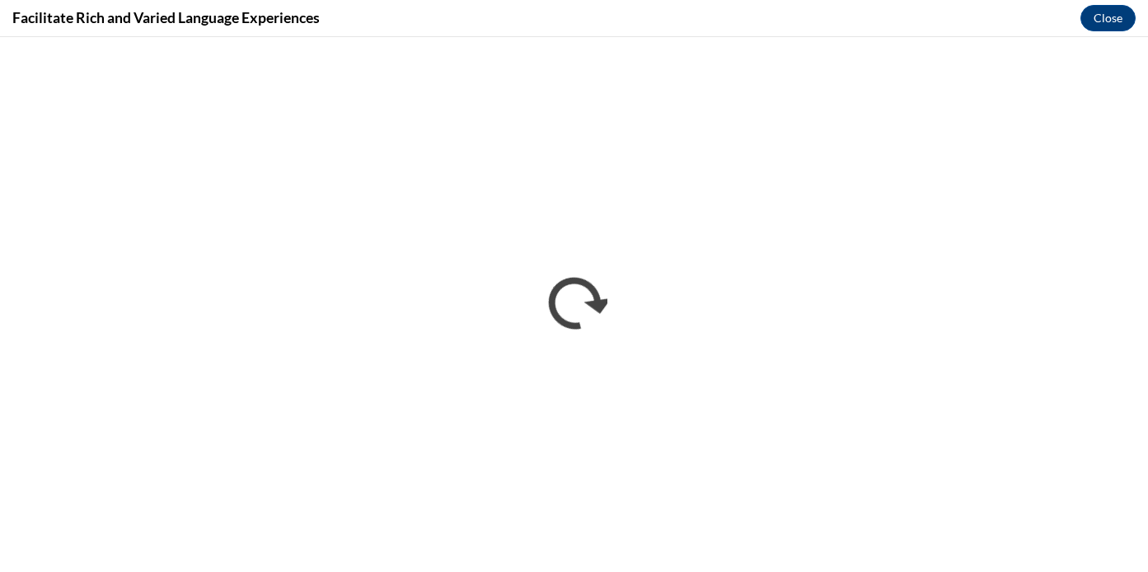
scroll to position [0, 0]
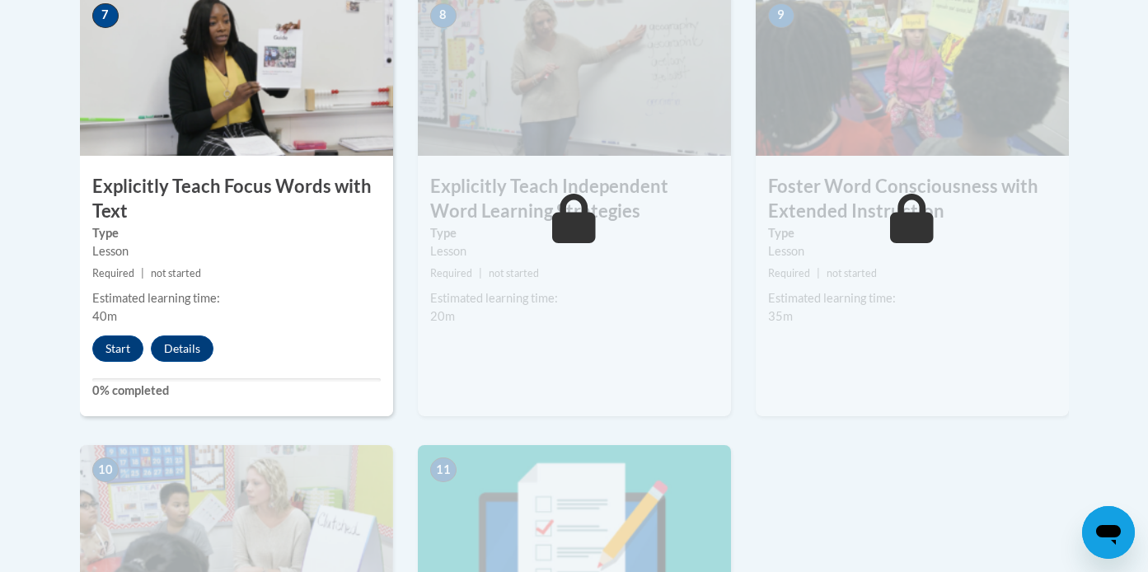
scroll to position [1522, 0]
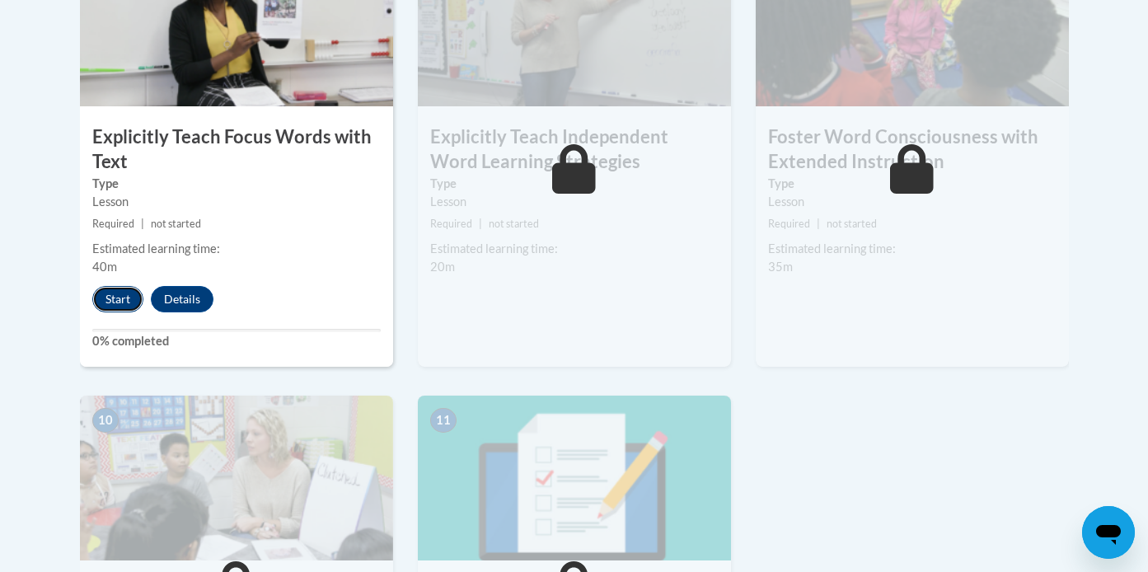
click at [123, 297] on button "Start" at bounding box center [117, 299] width 51 height 26
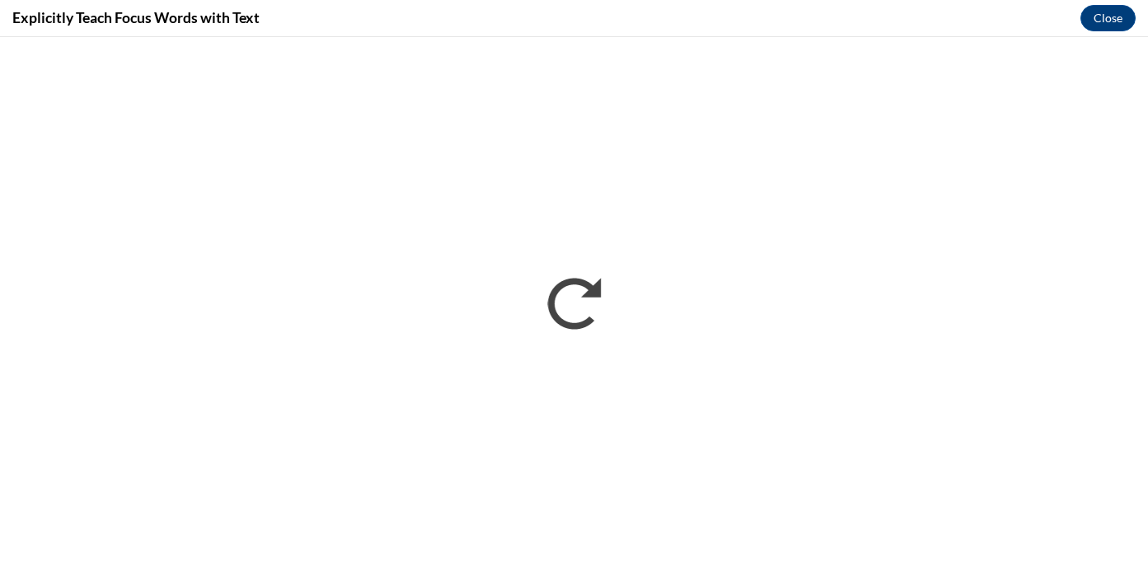
scroll to position [0, 0]
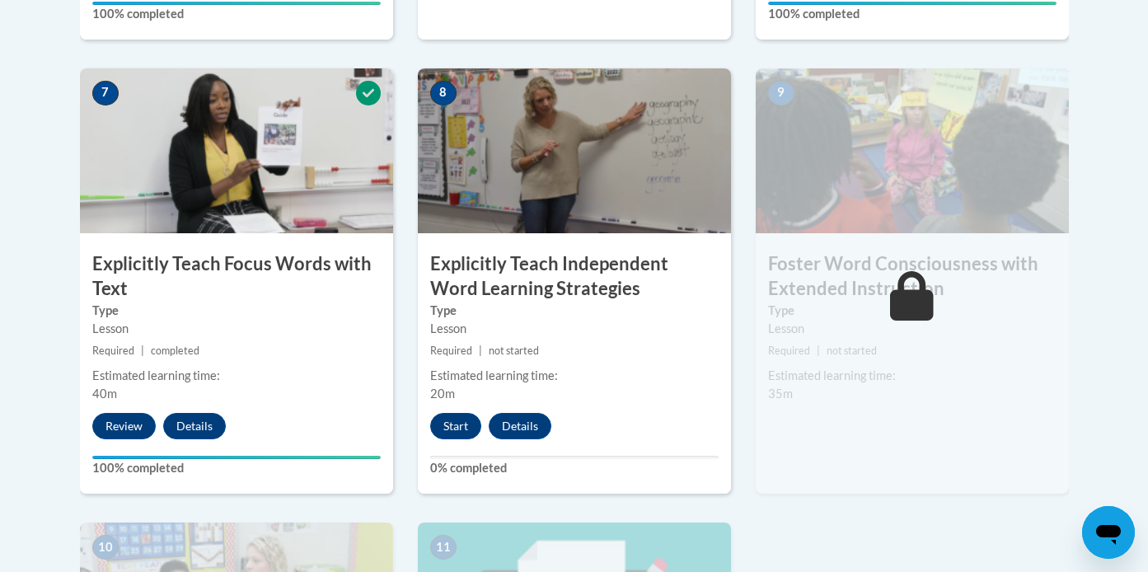
scroll to position [1393, 0]
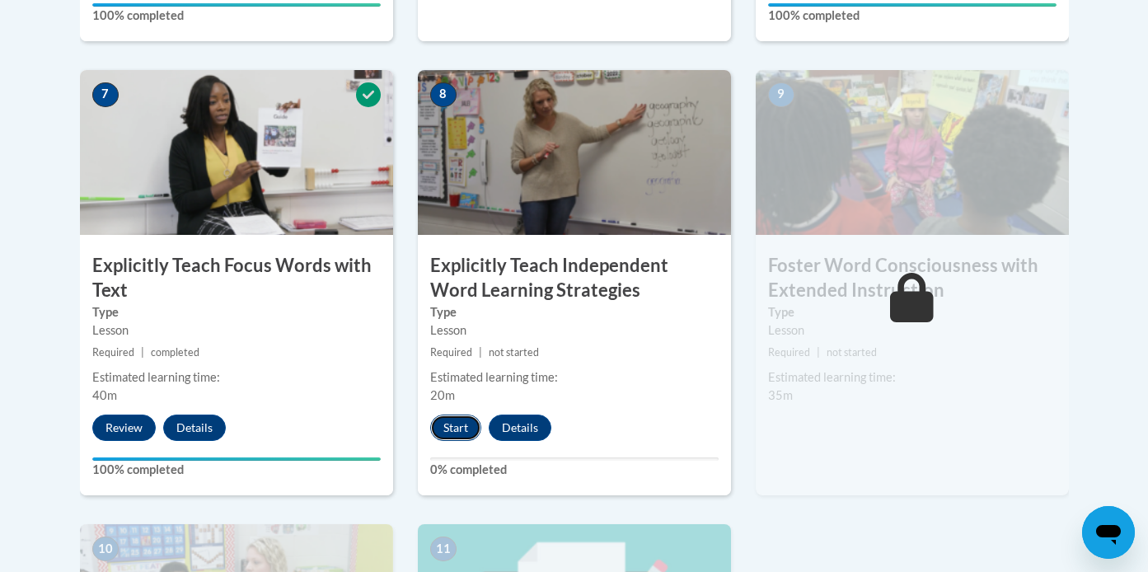
click at [451, 433] on button "Start" at bounding box center [455, 428] width 51 height 26
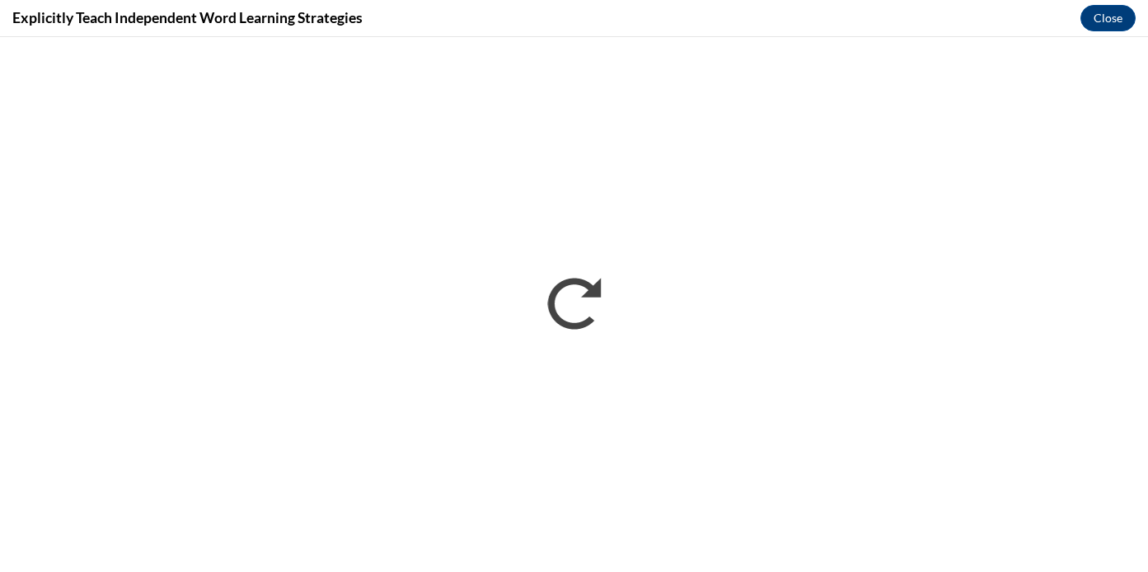
scroll to position [0, 0]
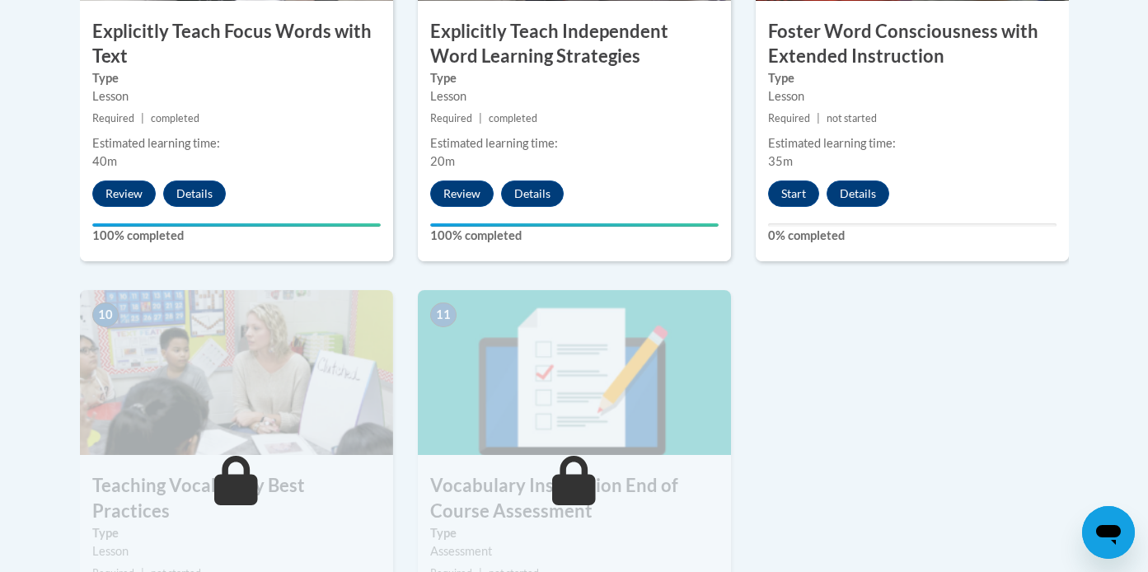
scroll to position [1630, 0]
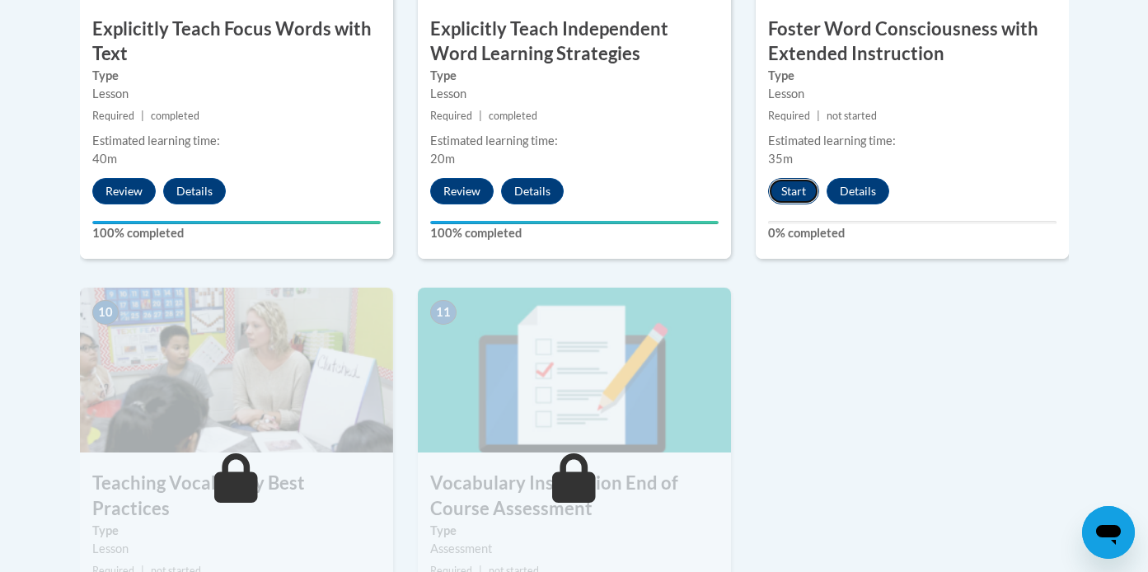
click at [795, 187] on button "Start" at bounding box center [793, 191] width 51 height 26
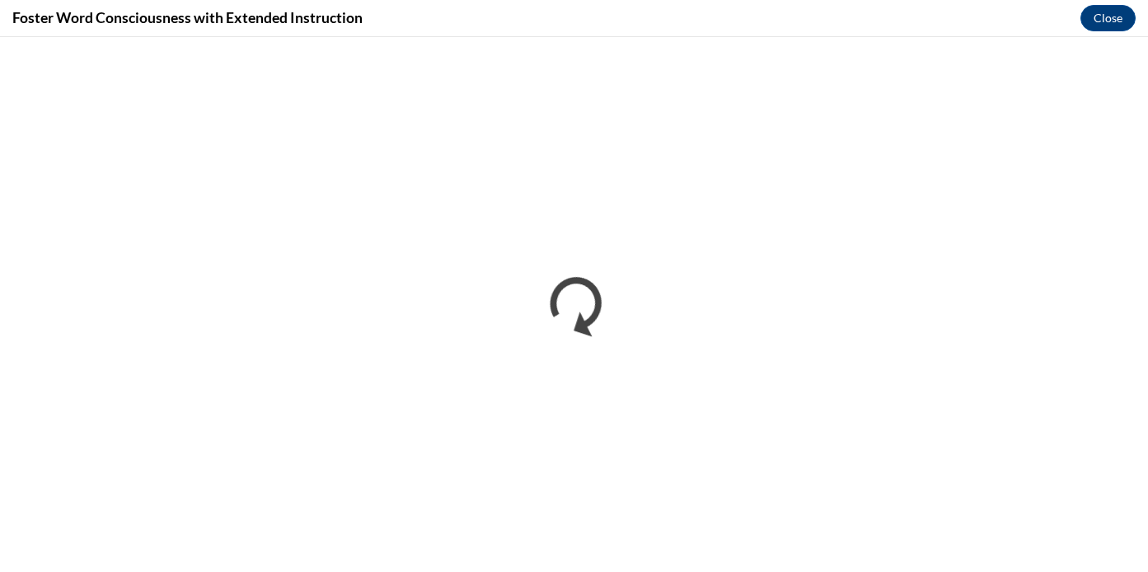
scroll to position [0, 0]
click at [1109, 23] on button "Close" at bounding box center [1107, 18] width 55 height 26
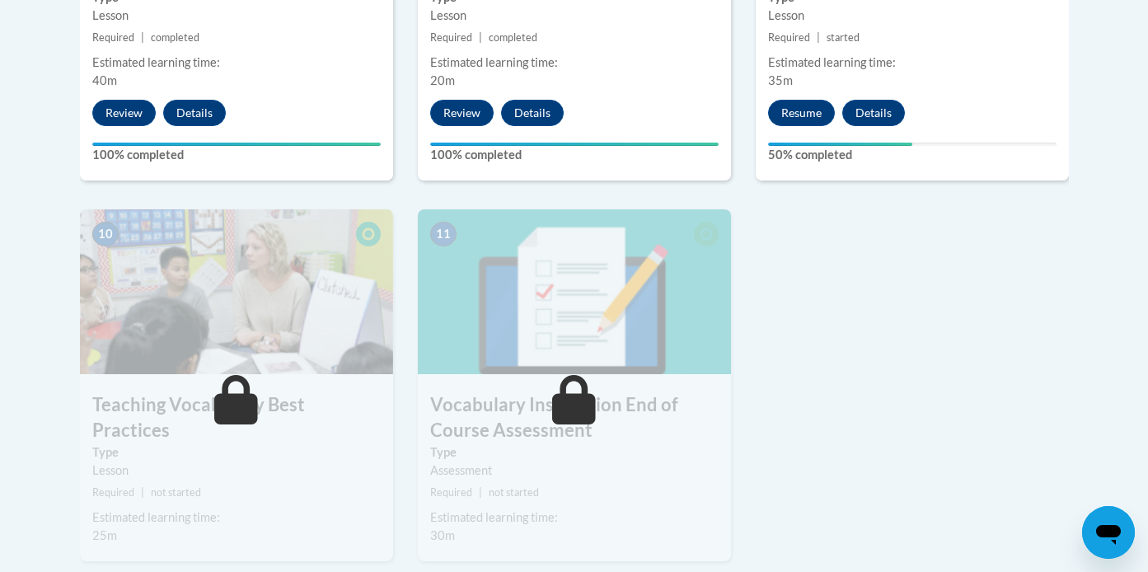
scroll to position [1697, 0]
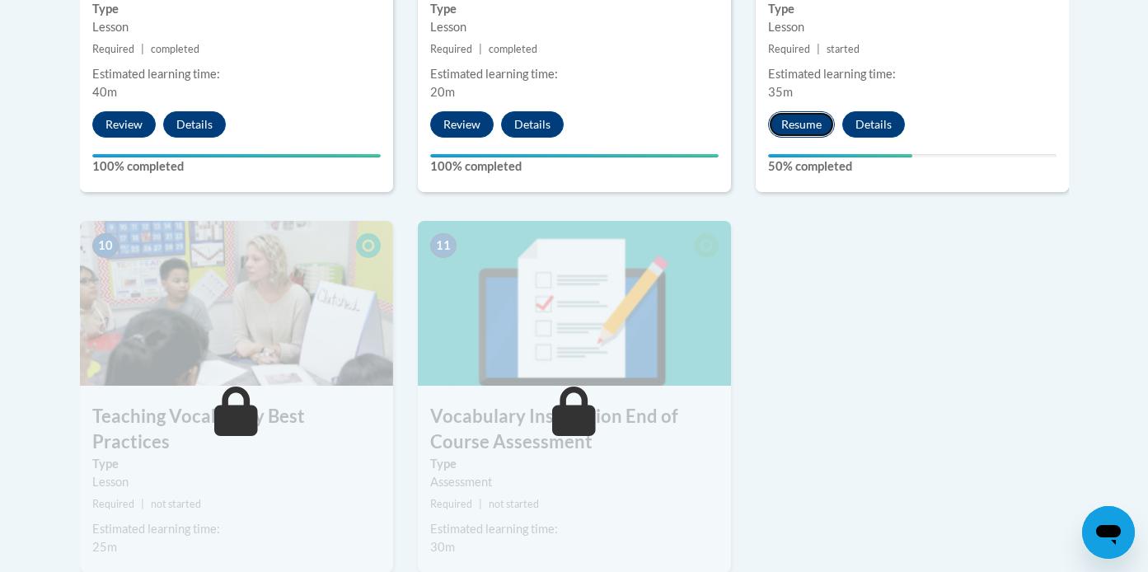
click at [802, 127] on button "Resume" at bounding box center [801, 124] width 67 height 26
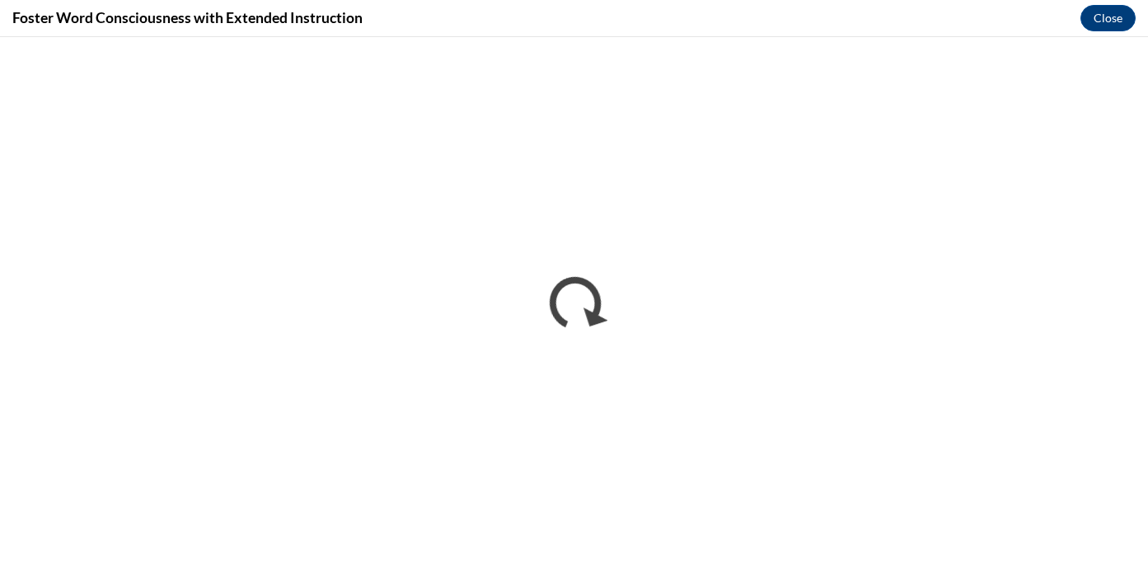
scroll to position [0, 0]
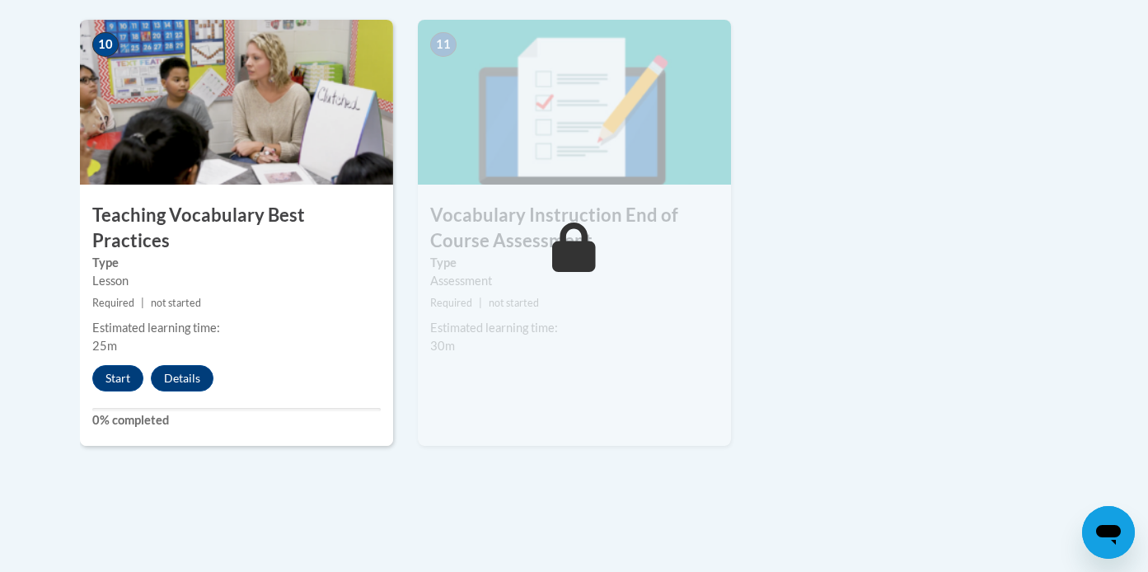
scroll to position [1902, 0]
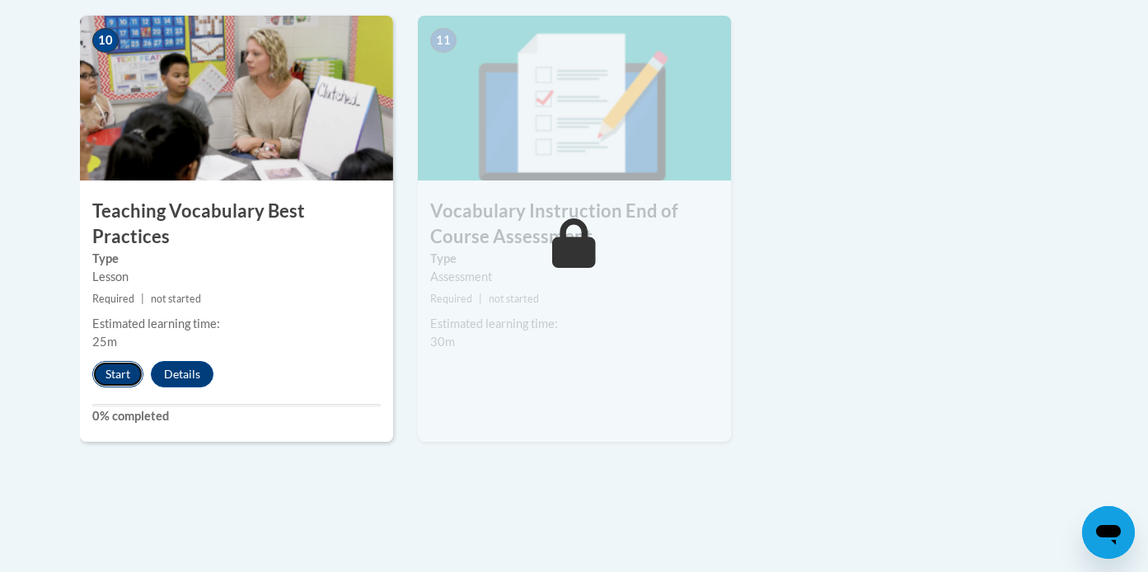
click at [121, 361] on button "Start" at bounding box center [117, 374] width 51 height 26
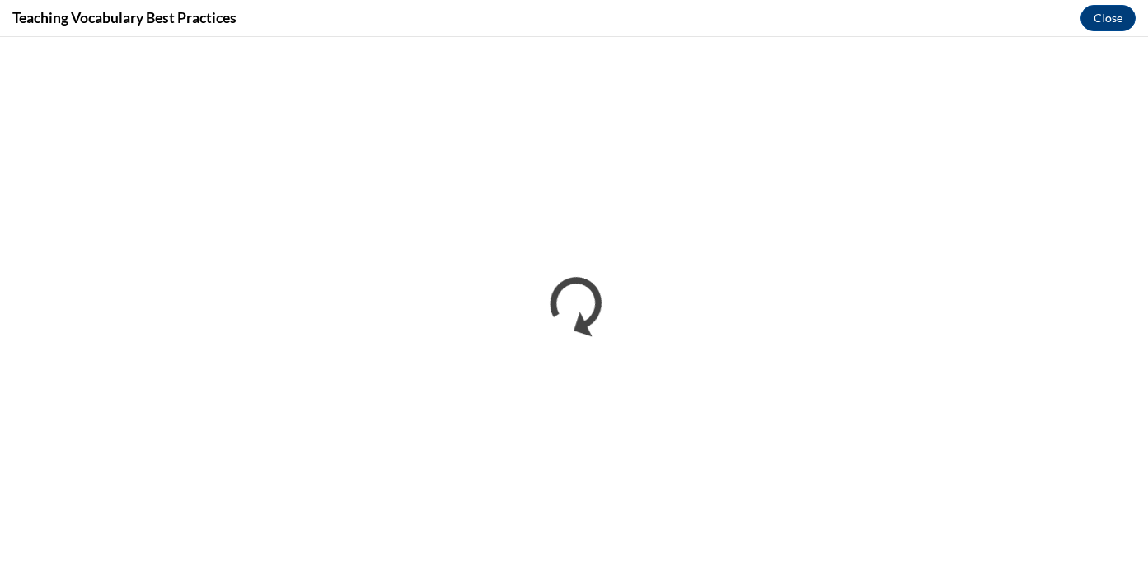
scroll to position [0, 0]
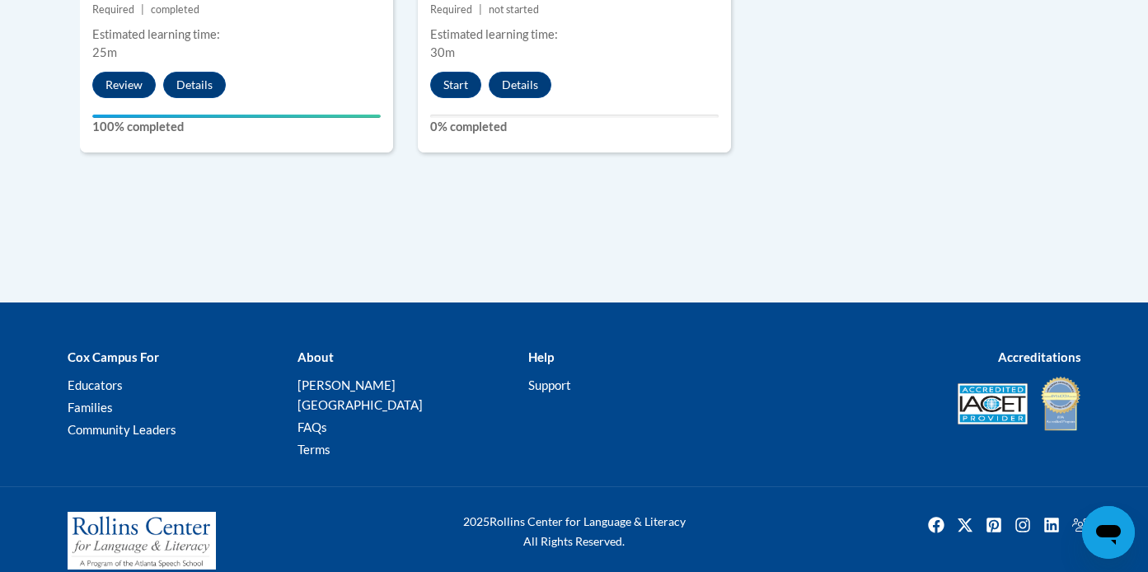
scroll to position [2193, 0]
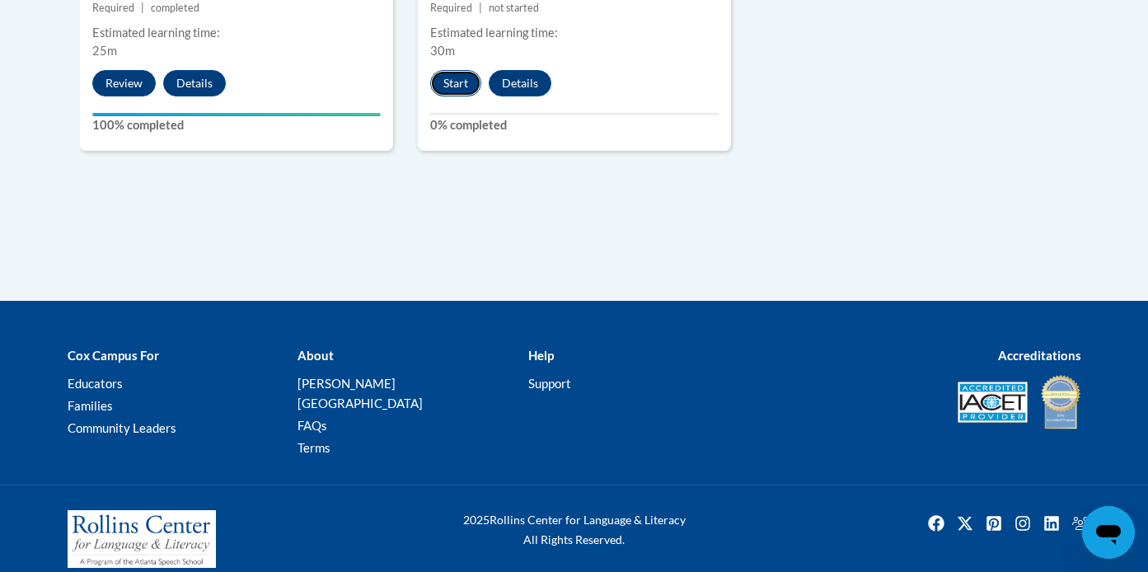
click at [457, 88] on button "Start" at bounding box center [455, 83] width 51 height 26
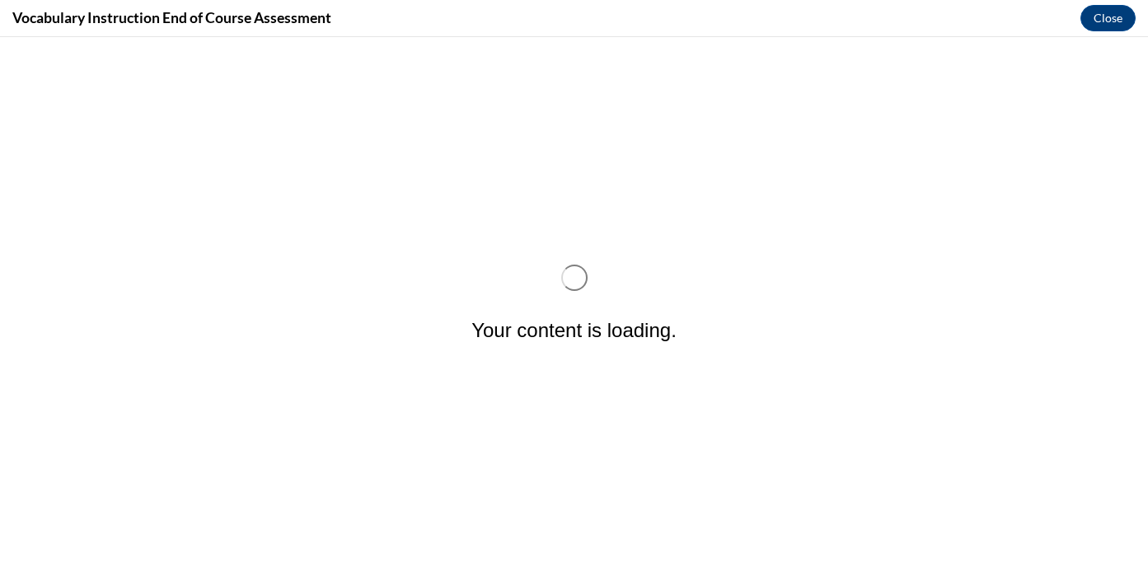
scroll to position [0, 0]
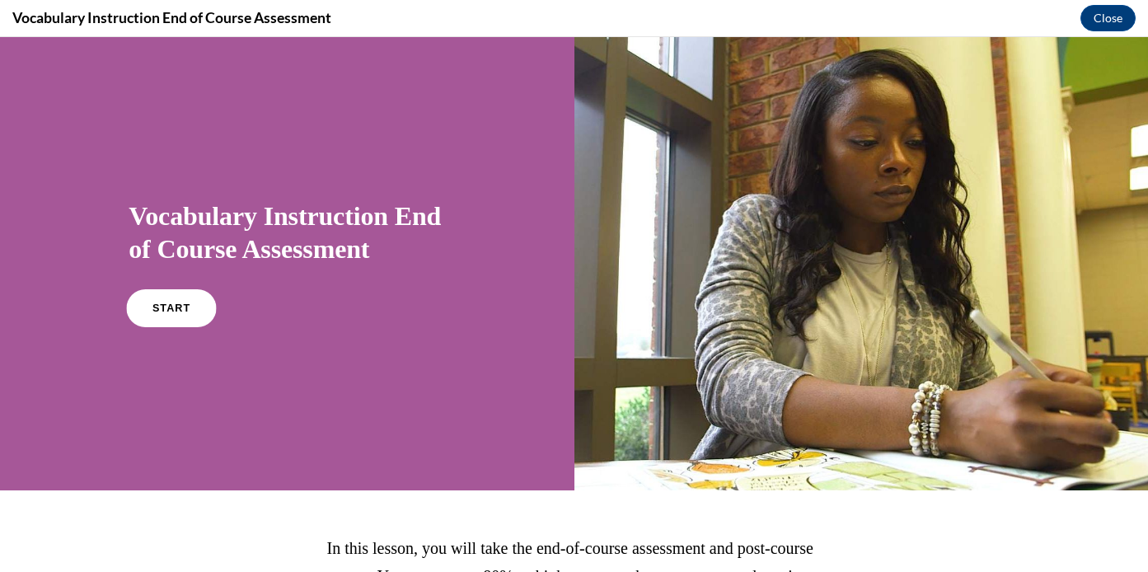
click at [171, 310] on span "START" at bounding box center [171, 308] width 38 height 12
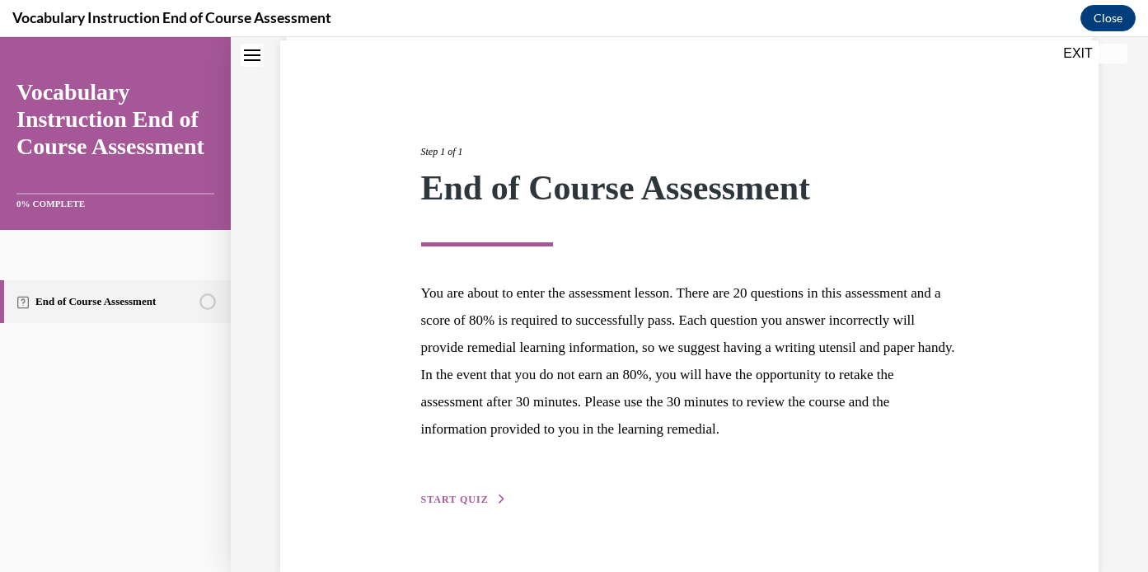
scroll to position [185, 0]
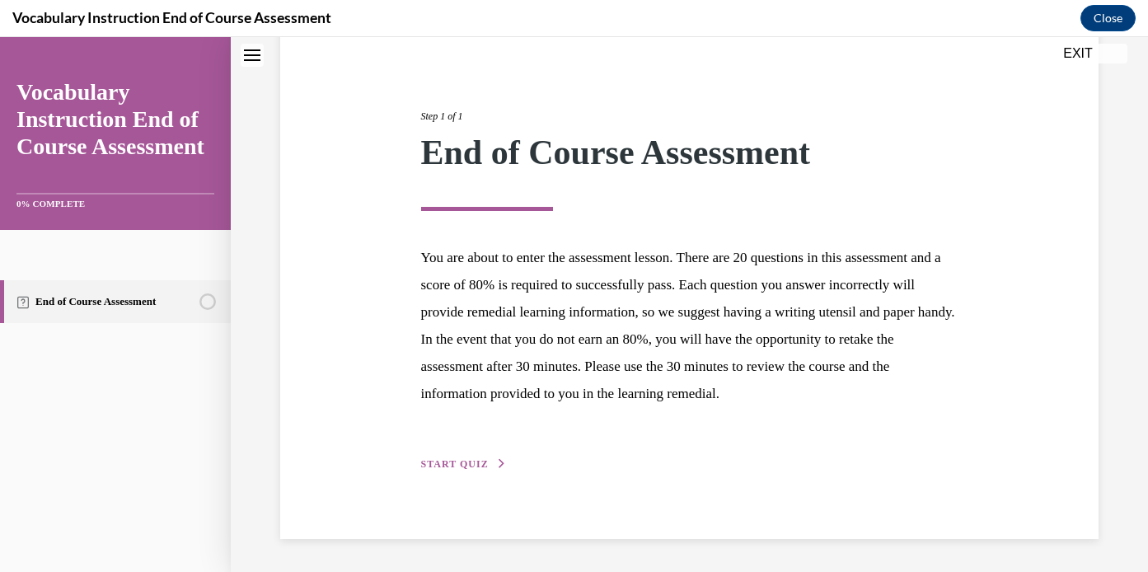
click at [441, 475] on div "Step 1 of 1 End of Course Assessment You are about to enter the assessment less…" at bounding box center [689, 272] width 818 height 534
click at [445, 461] on span "START QUIZ" at bounding box center [455, 464] width 68 height 12
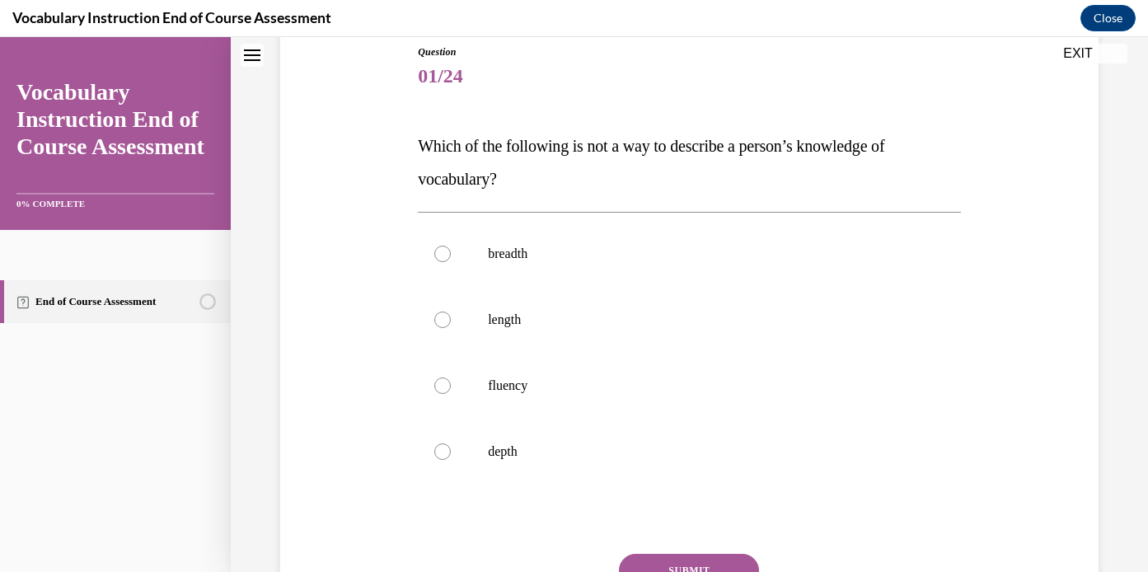
scroll to position [184, 0]
click at [471, 317] on label "length" at bounding box center [689, 321] width 543 height 66
click at [451, 317] on input "length" at bounding box center [442, 320] width 16 height 16
radio input "true"
click at [700, 556] on button "SUBMIT" at bounding box center [689, 571] width 140 height 33
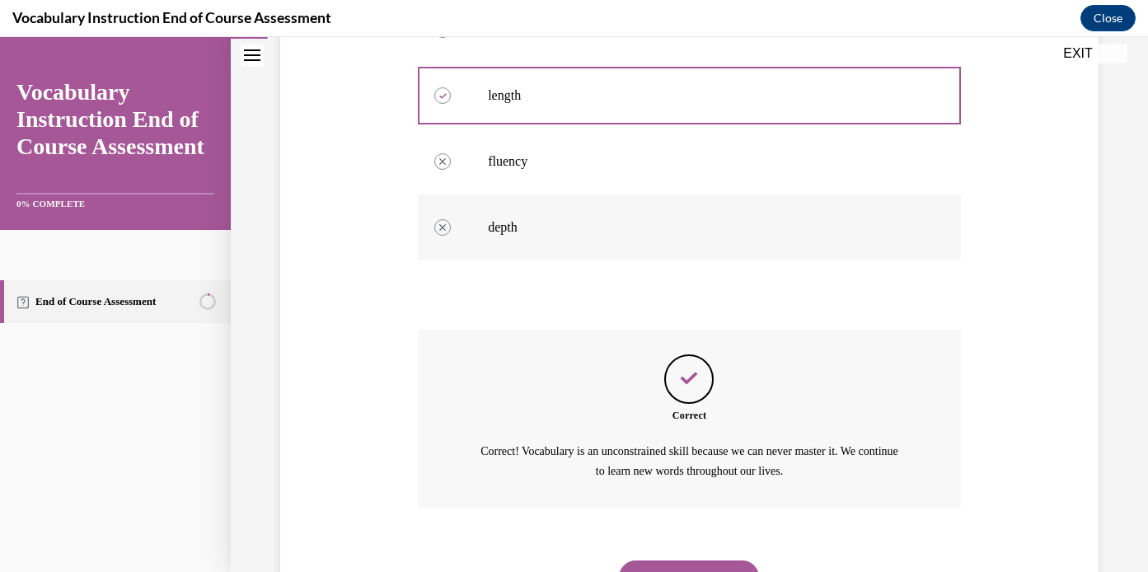
scroll to position [487, 0]
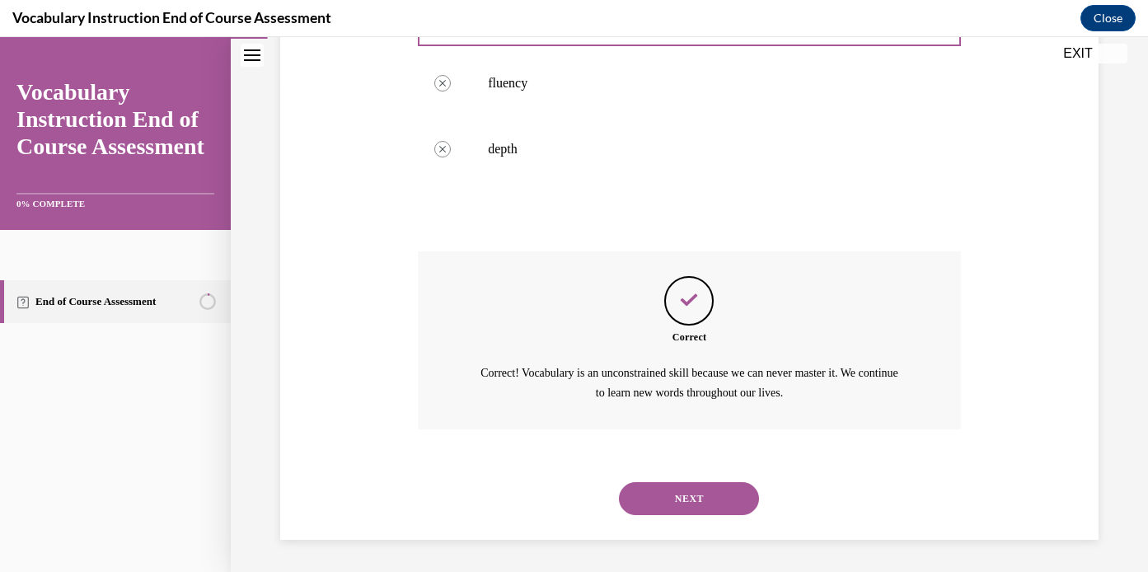
click at [679, 485] on button "NEXT" at bounding box center [689, 498] width 140 height 33
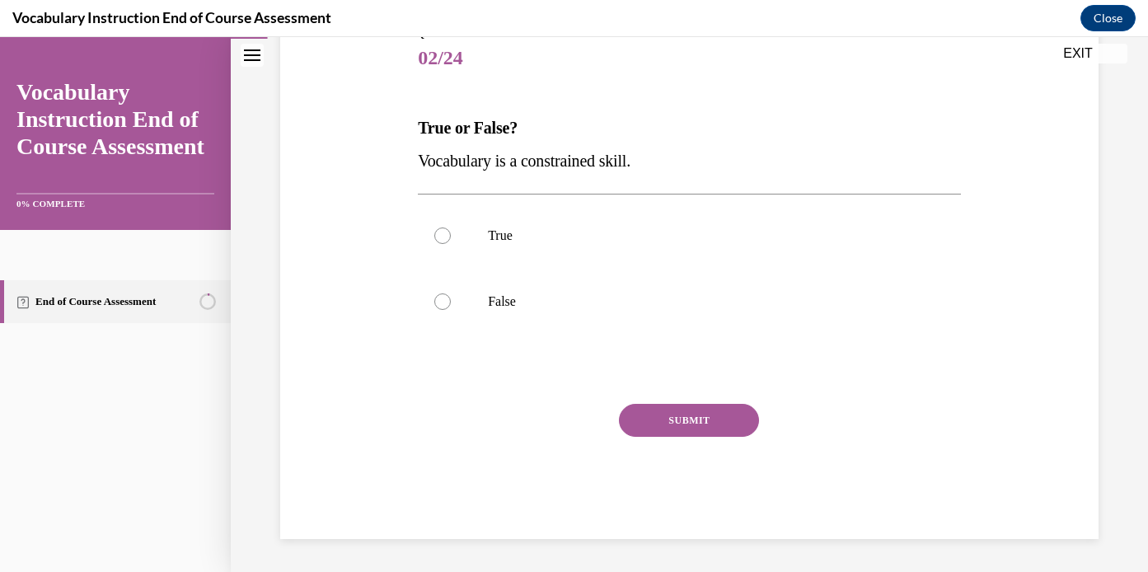
scroll to position [183, 0]
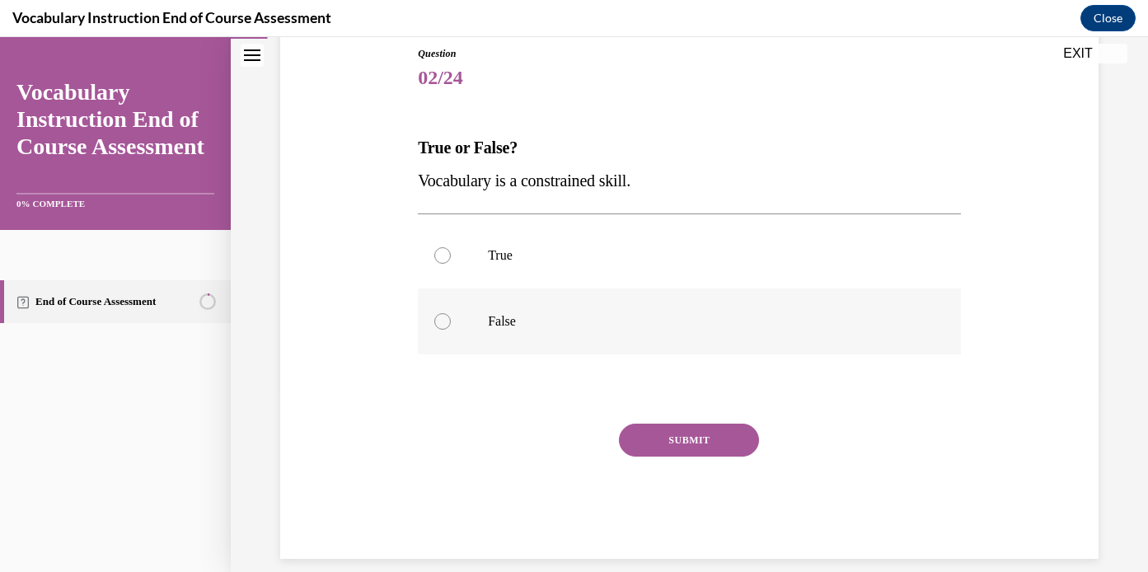
click at [564, 310] on label "False" at bounding box center [689, 321] width 543 height 66
click at [451, 313] on input "False" at bounding box center [442, 321] width 16 height 16
radio input "true"
click at [705, 433] on button "SUBMIT" at bounding box center [689, 440] width 140 height 33
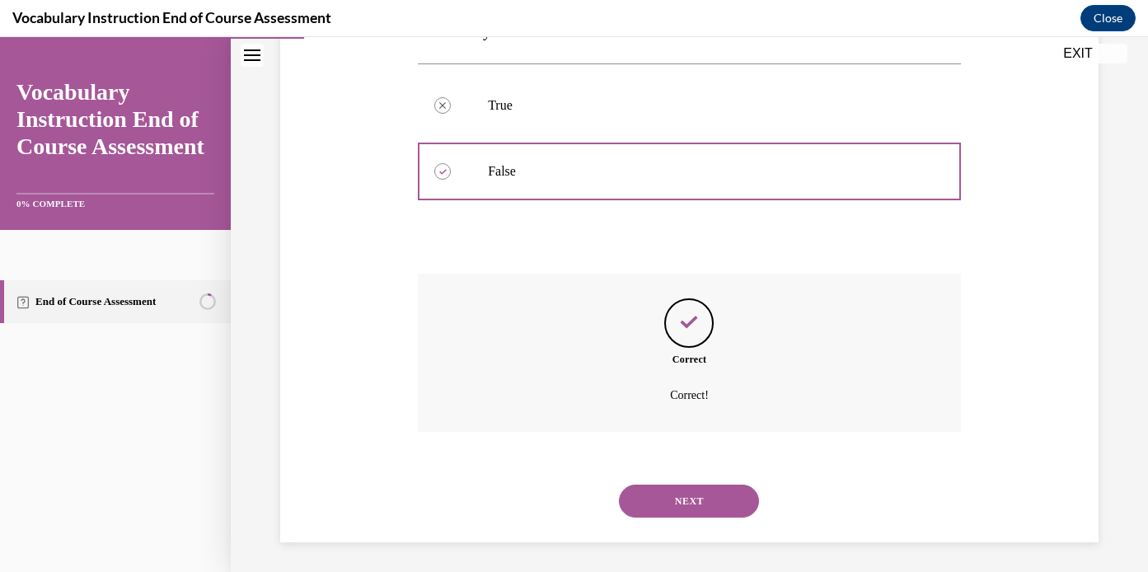
scroll to position [336, 0]
click at [693, 485] on button "NEXT" at bounding box center [689, 497] width 140 height 33
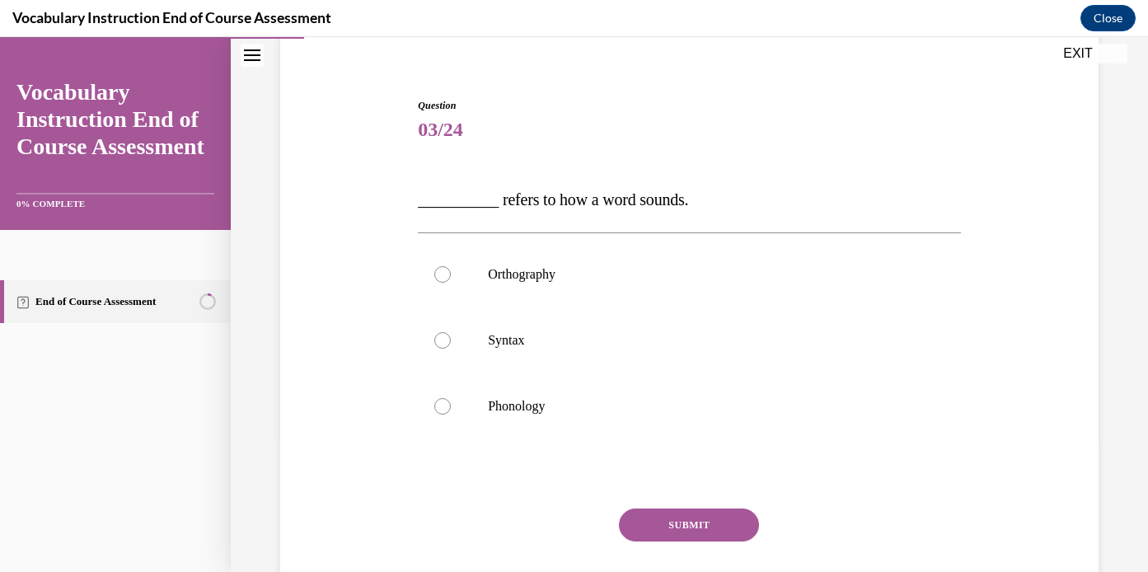
scroll to position [133, 0]
click at [567, 400] on p "Phonology" at bounding box center [704, 404] width 432 height 16
click at [451, 400] on input "Phonology" at bounding box center [442, 404] width 16 height 16
radio input "true"
click at [701, 515] on button "SUBMIT" at bounding box center [689, 523] width 140 height 33
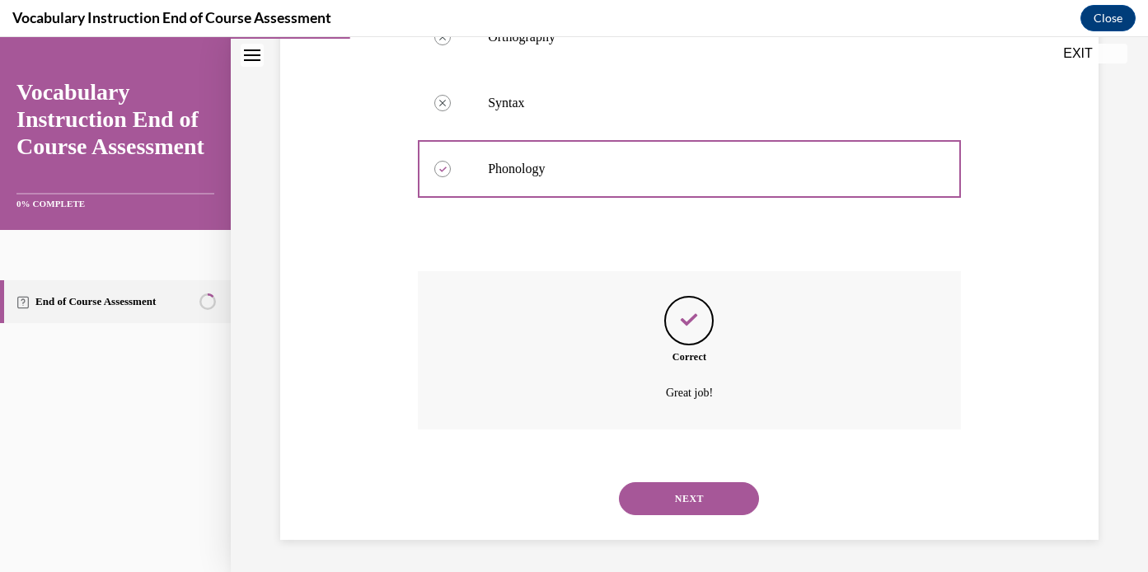
scroll to position [369, 0]
click at [711, 494] on button "NEXT" at bounding box center [689, 497] width 140 height 33
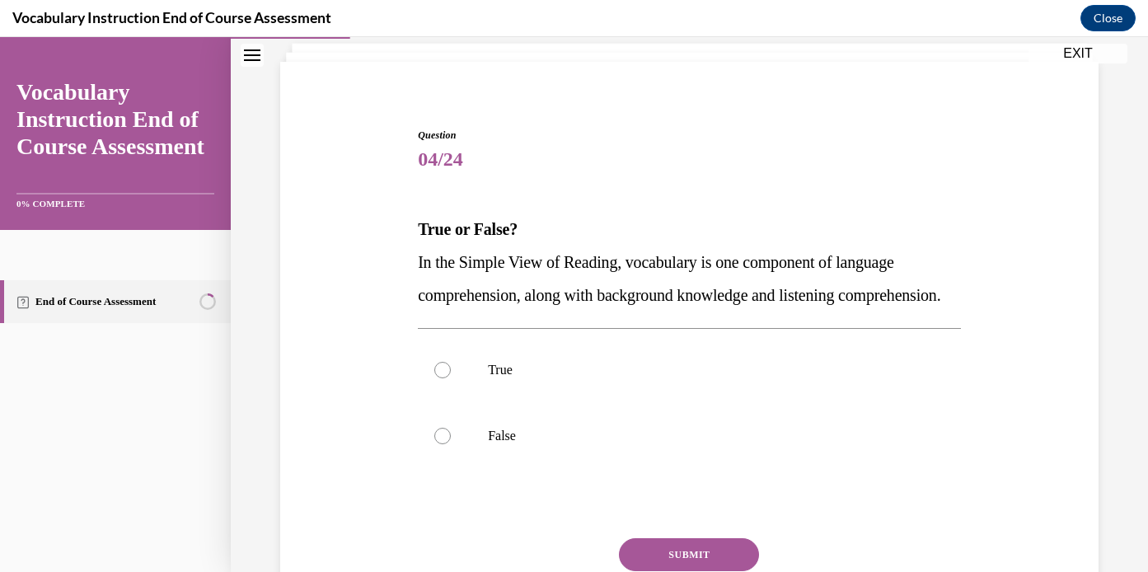
scroll to position [110, 0]
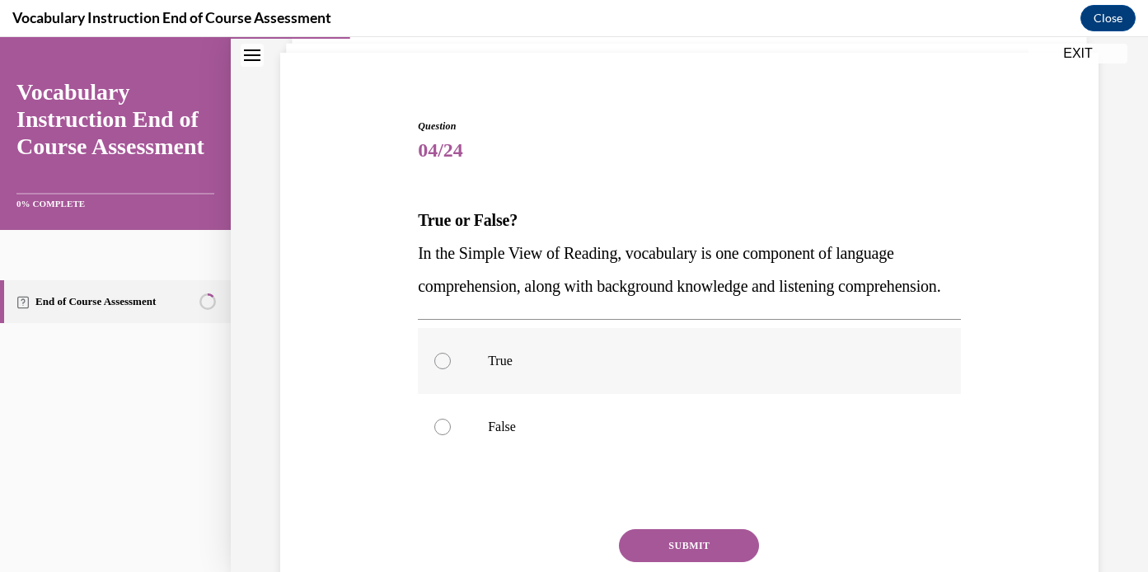
click at [466, 386] on label "True" at bounding box center [689, 361] width 543 height 66
click at [451, 369] on input "True" at bounding box center [442, 361] width 16 height 16
radio input "true"
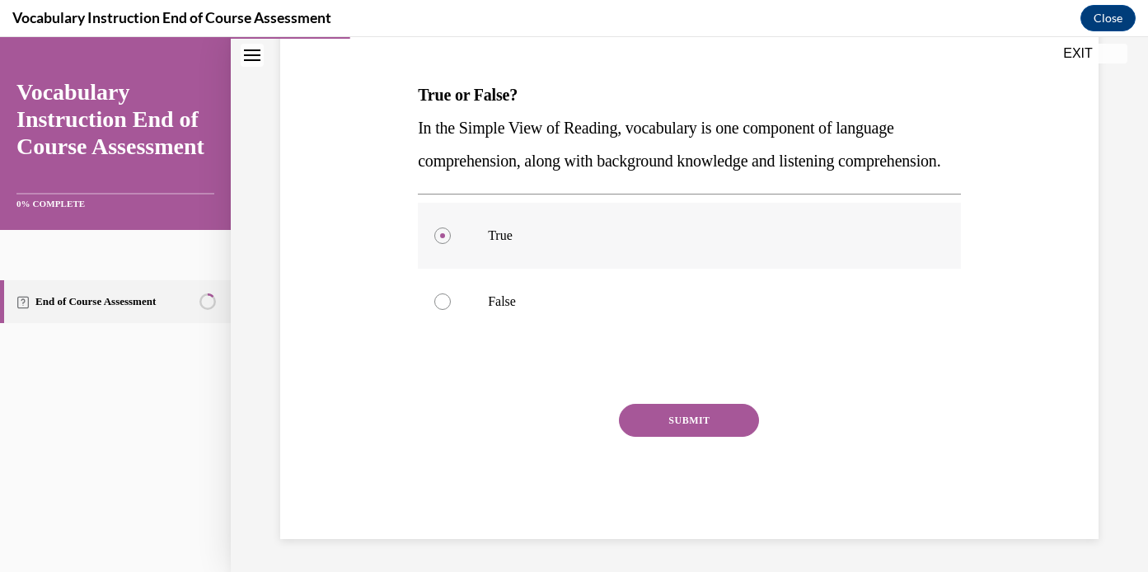
scroll to position [269, 0]
click at [696, 425] on button "SUBMIT" at bounding box center [689, 420] width 140 height 33
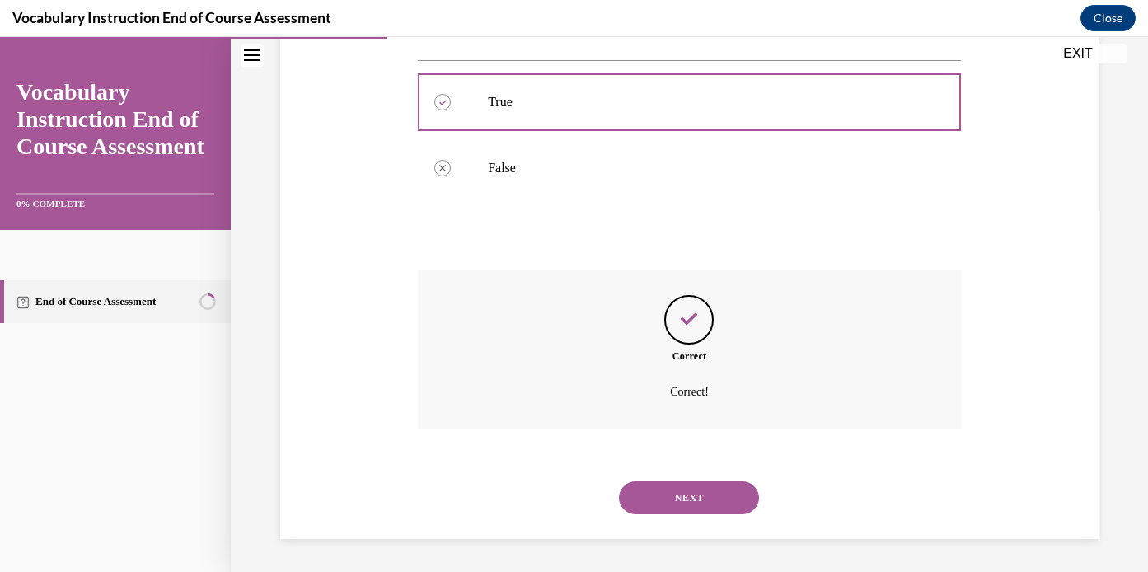
scroll to position [402, 0]
click at [699, 488] on button "NEXT" at bounding box center [689, 497] width 140 height 33
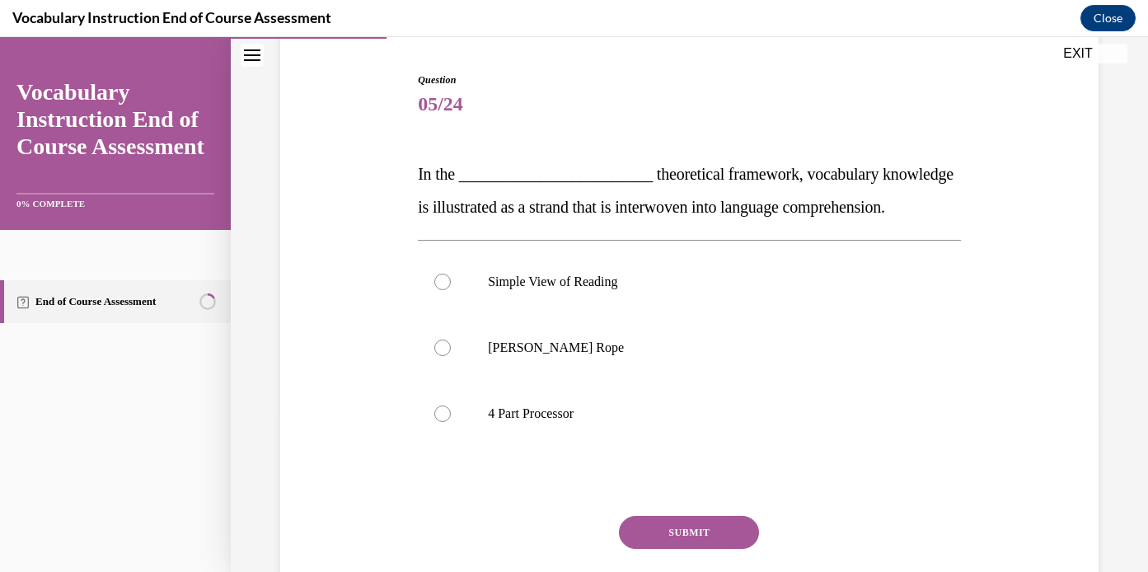
scroll to position [159, 0]
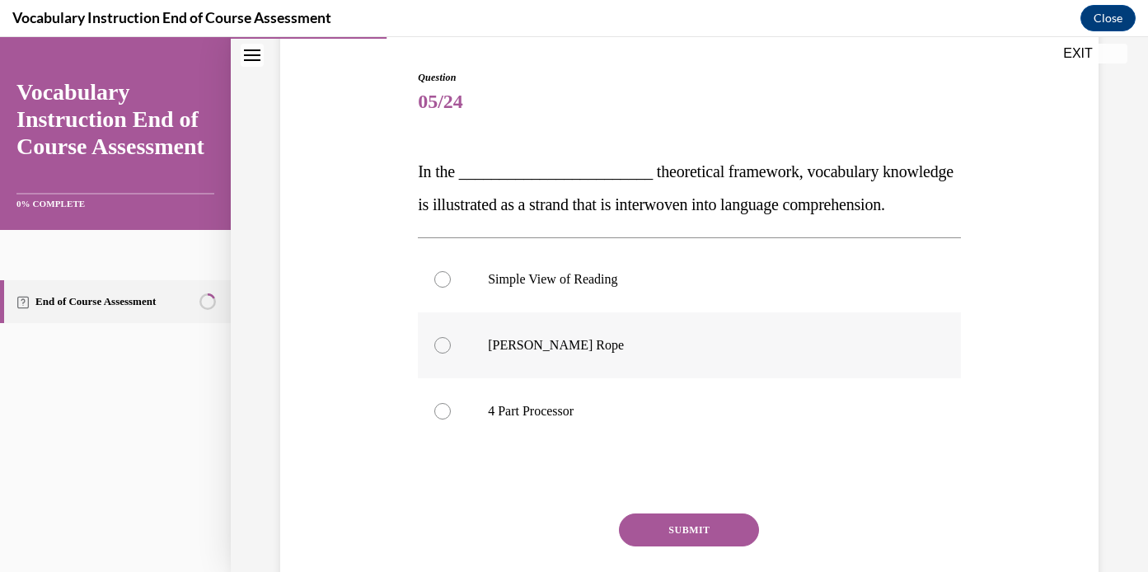
click at [625, 354] on p "Scarborough's Rope" at bounding box center [704, 345] width 432 height 16
click at [451, 354] on input "Scarborough's Rope" at bounding box center [442, 345] width 16 height 16
radio input "true"
click at [684, 546] on button "SUBMIT" at bounding box center [689, 529] width 140 height 33
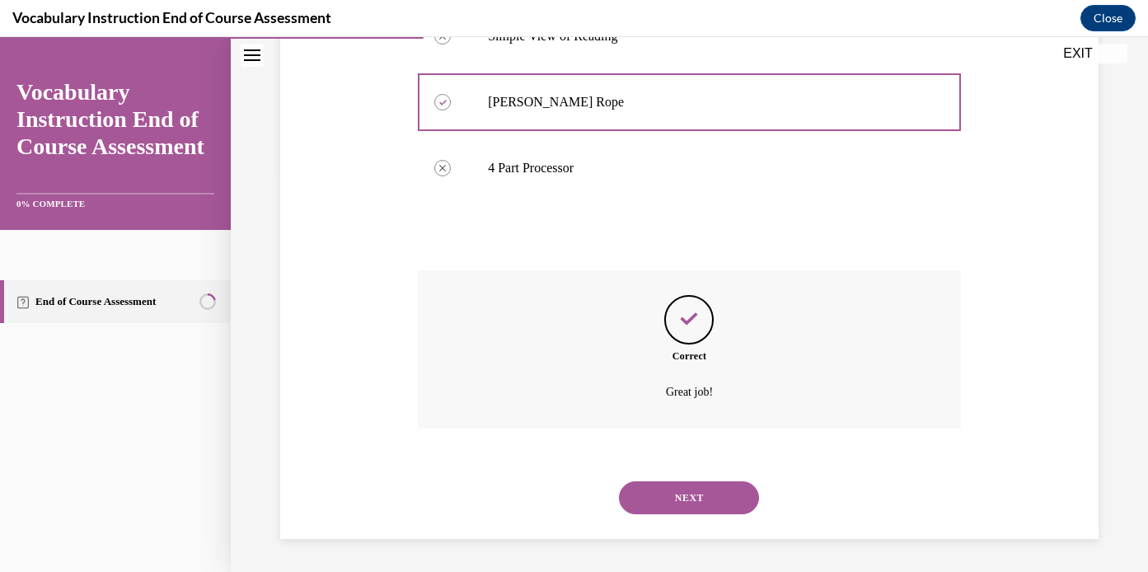
scroll to position [435, 0]
click at [692, 491] on button "NEXT" at bounding box center [689, 497] width 140 height 33
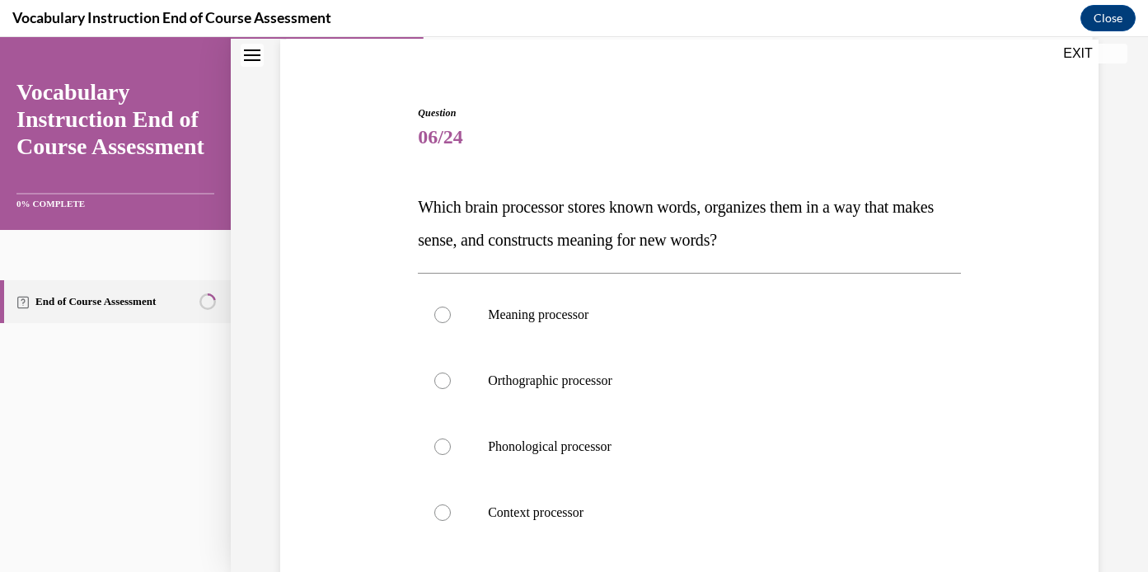
scroll to position [134, 0]
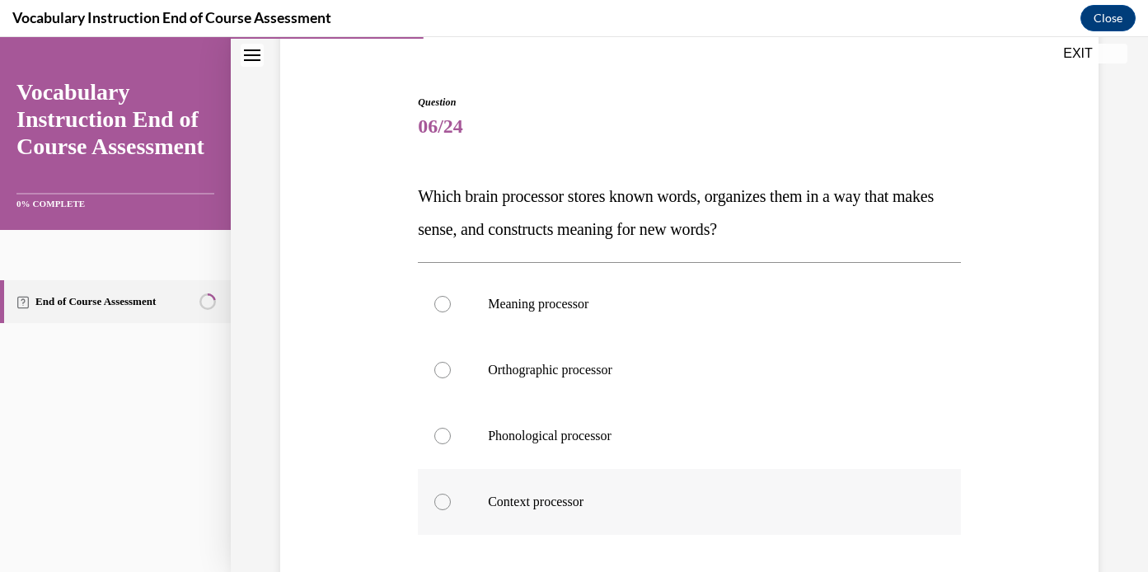
click at [577, 489] on label "Context processor" at bounding box center [689, 502] width 543 height 66
click at [451, 494] on input "Context processor" at bounding box center [442, 502] width 16 height 16
radio input "true"
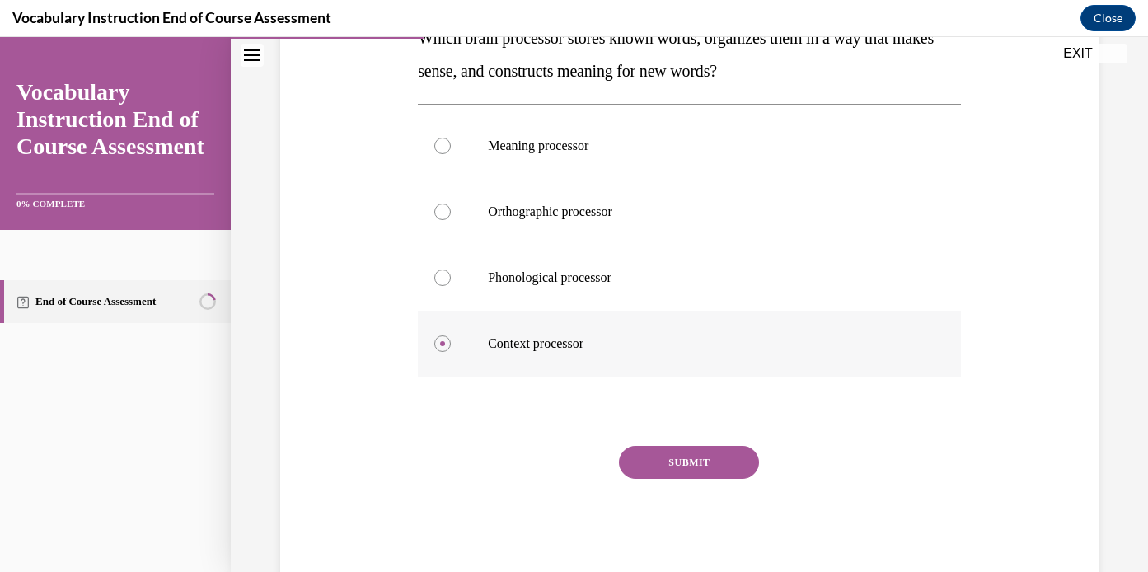
scroll to position [293, 0]
click at [673, 466] on button "SUBMIT" at bounding box center [689, 461] width 140 height 33
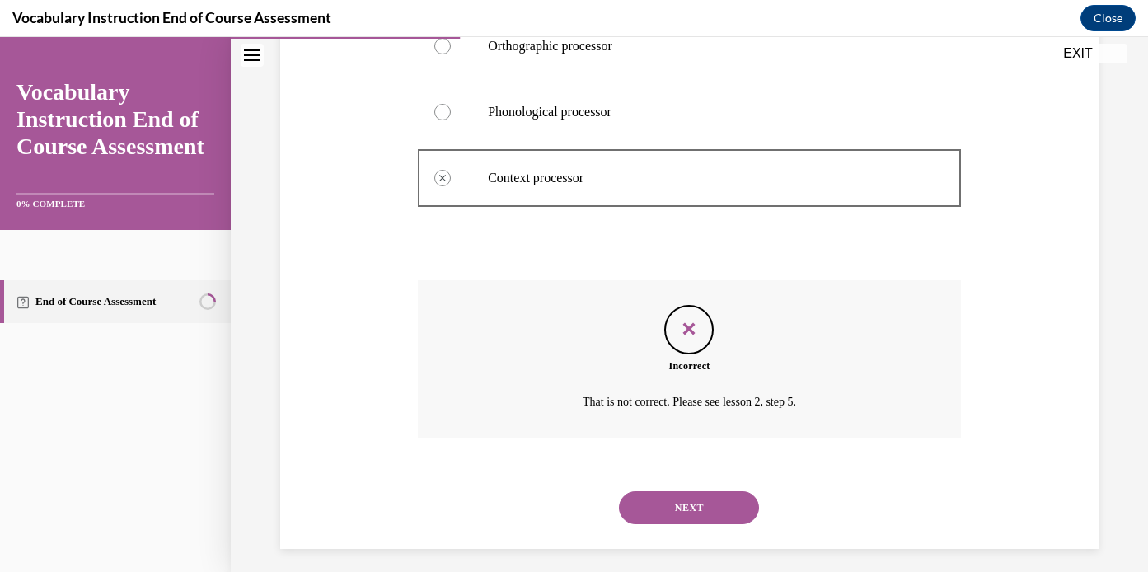
scroll to position [468, 0]
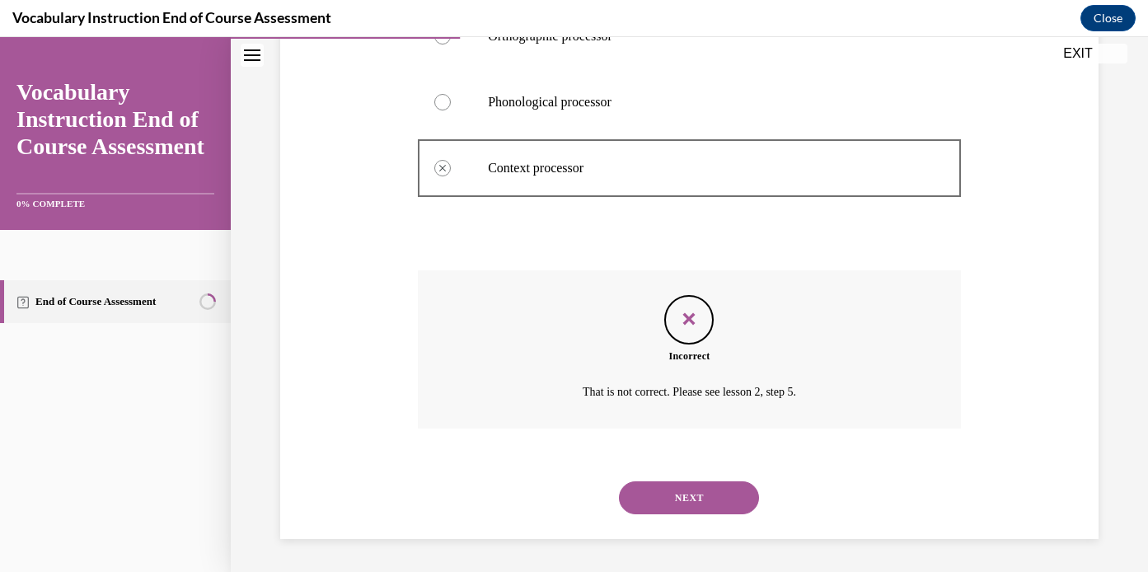
click at [689, 496] on button "NEXT" at bounding box center [689, 497] width 140 height 33
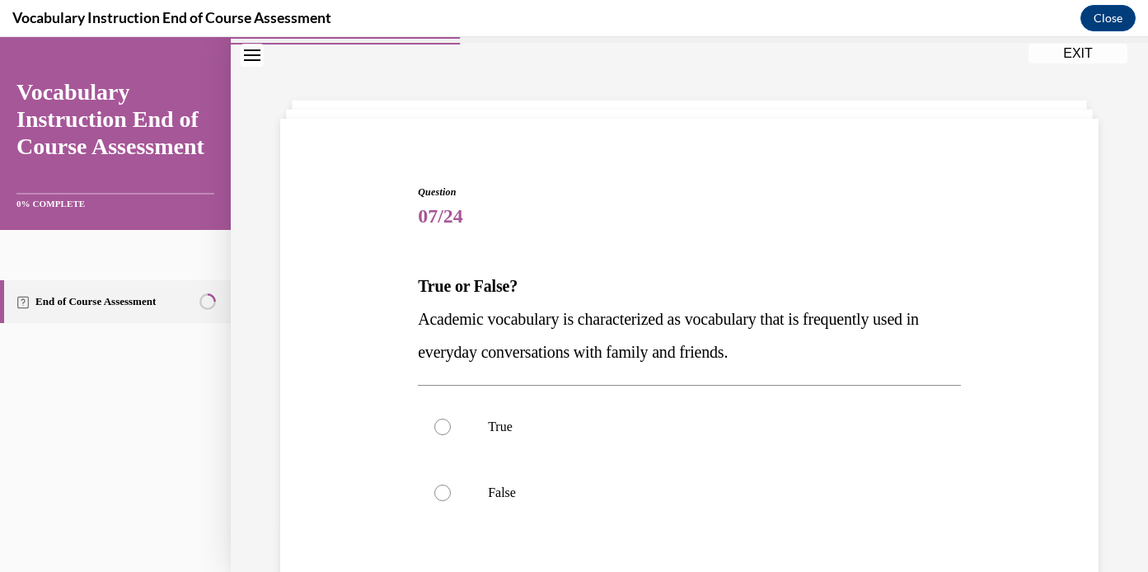
scroll to position [102, 0]
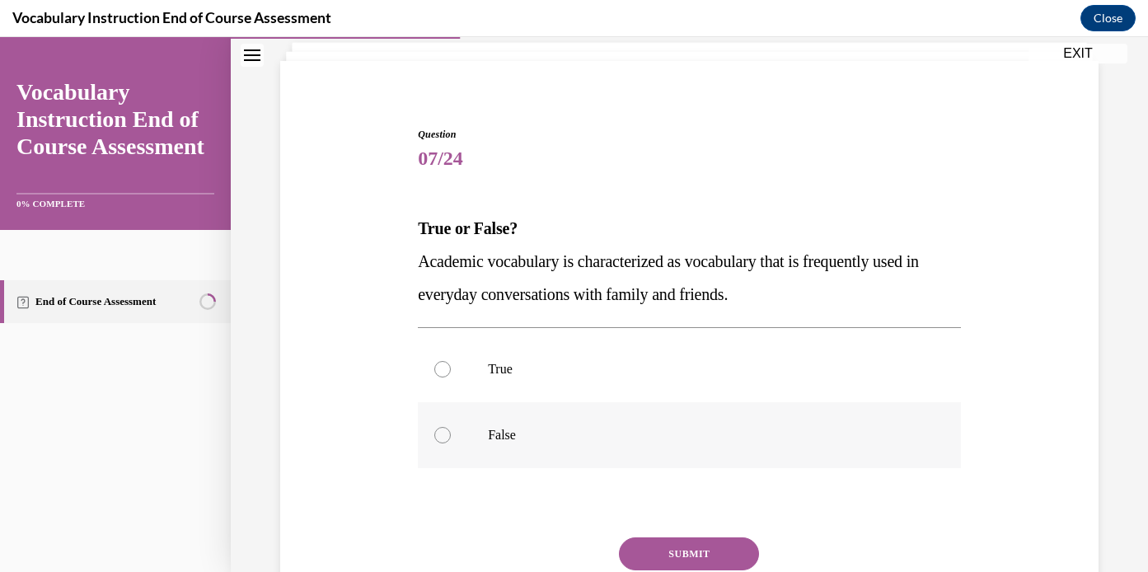
click at [522, 450] on label "False" at bounding box center [689, 435] width 543 height 66
click at [451, 443] on input "False" at bounding box center [442, 435] width 16 height 16
radio input "true"
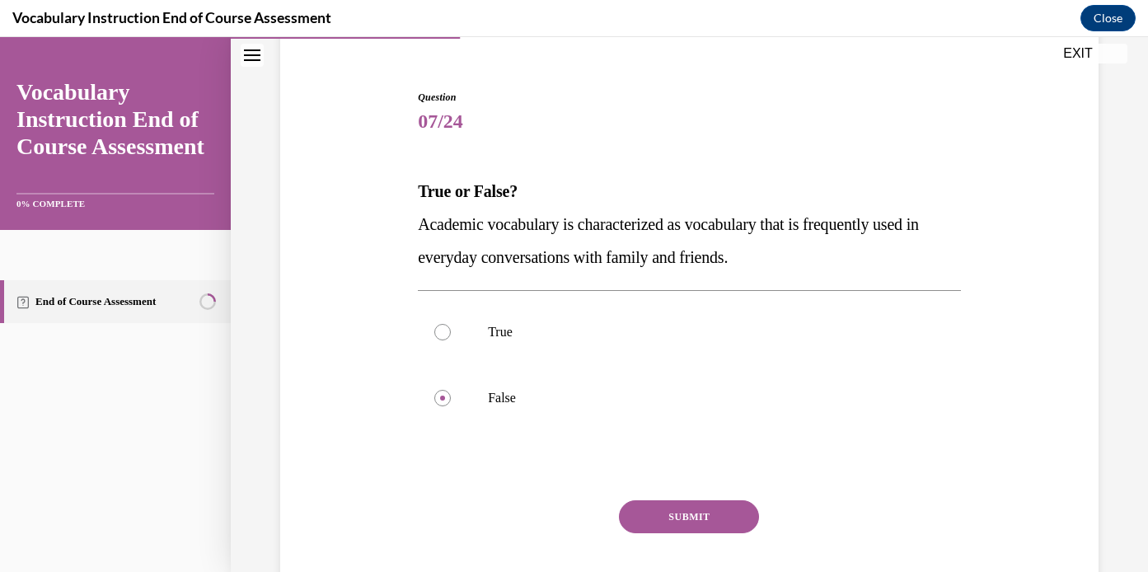
click at [678, 525] on button "SUBMIT" at bounding box center [689, 516] width 140 height 33
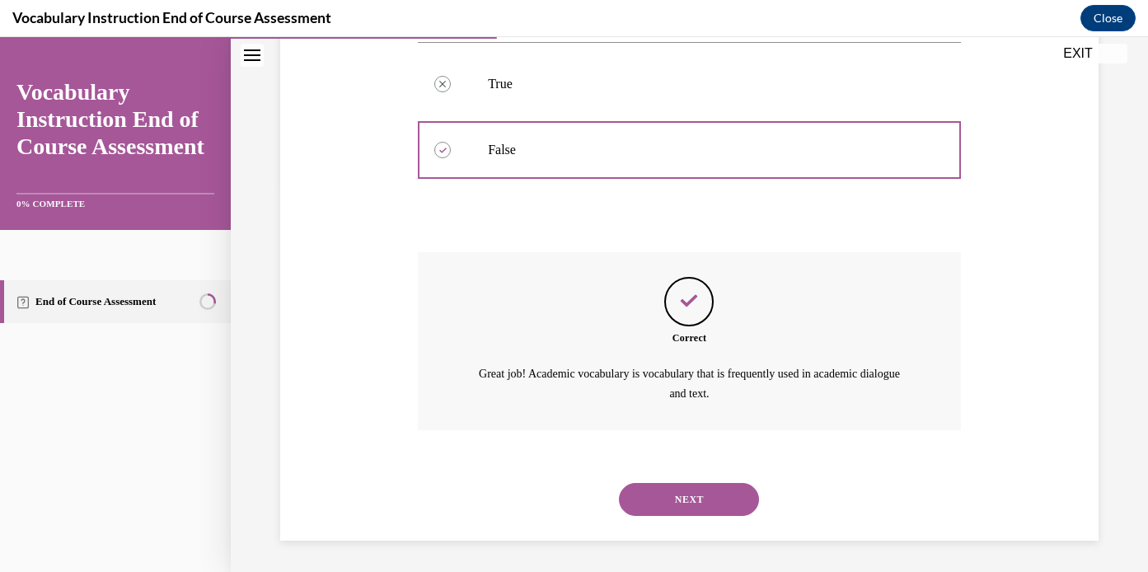
scroll to position [388, 0]
click at [695, 494] on button "NEXT" at bounding box center [689, 498] width 140 height 33
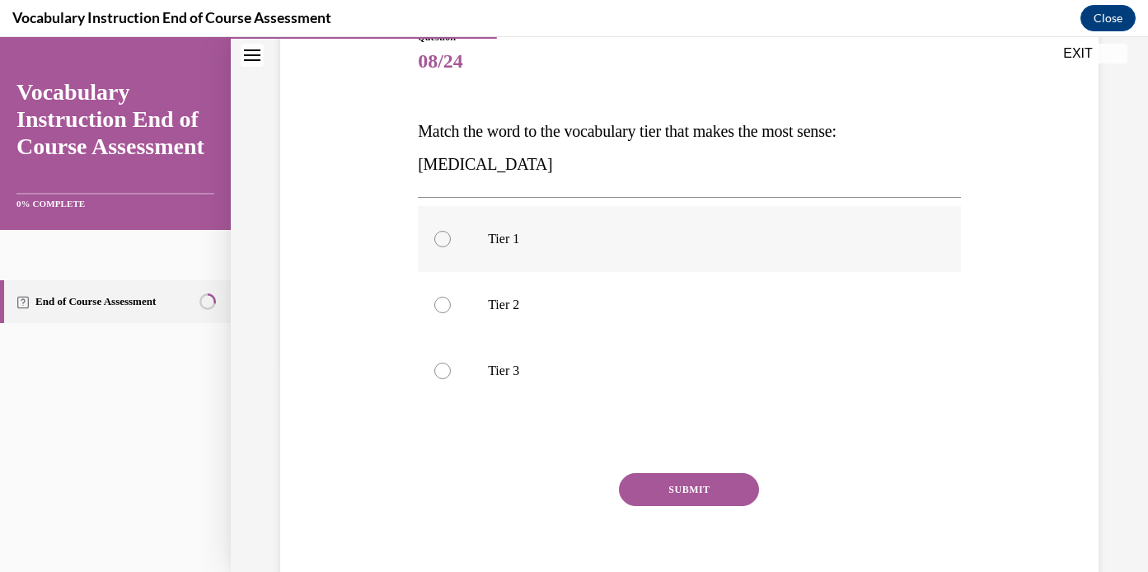
scroll to position [197, 0]
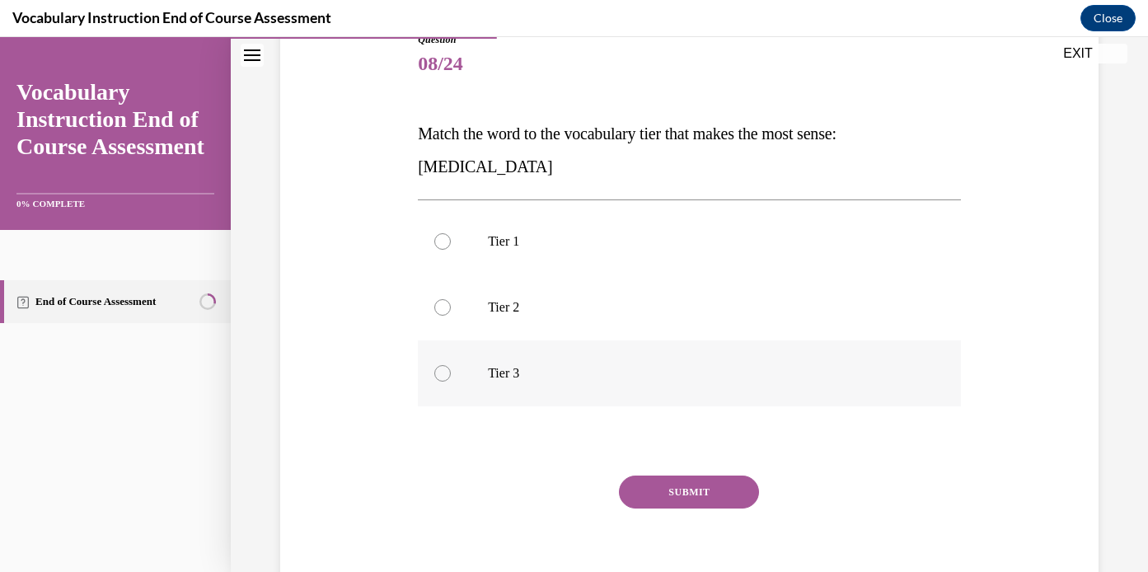
click at [526, 362] on label "Tier 3" at bounding box center [689, 373] width 543 height 66
click at [451, 365] on input "Tier 3" at bounding box center [442, 373] width 16 height 16
radio input "true"
click at [701, 489] on button "SUBMIT" at bounding box center [689, 491] width 140 height 33
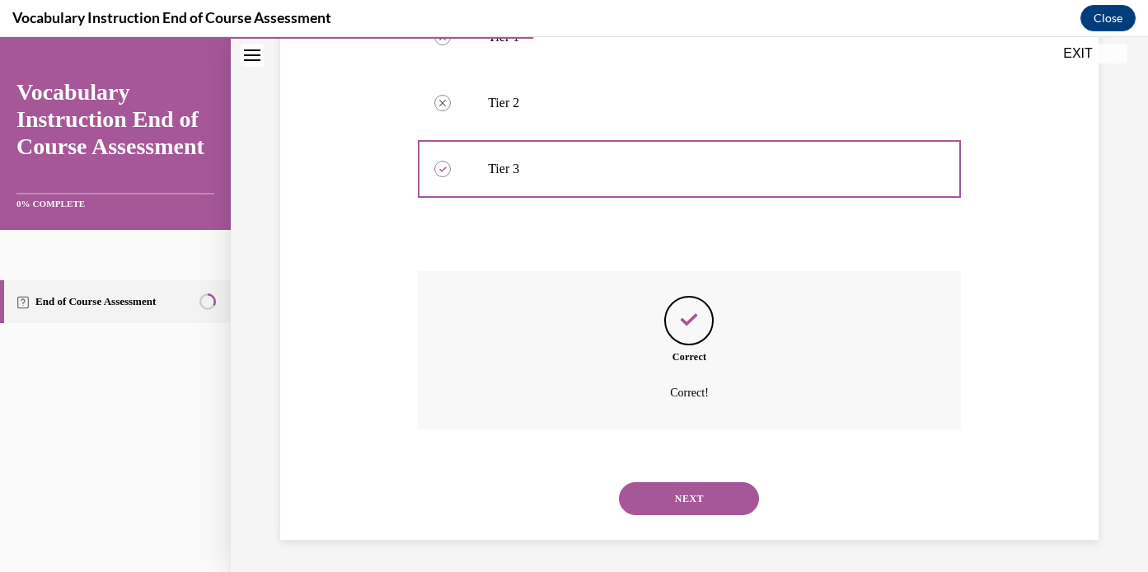
scroll to position [402, 0]
click at [705, 503] on button "NEXT" at bounding box center [689, 497] width 140 height 33
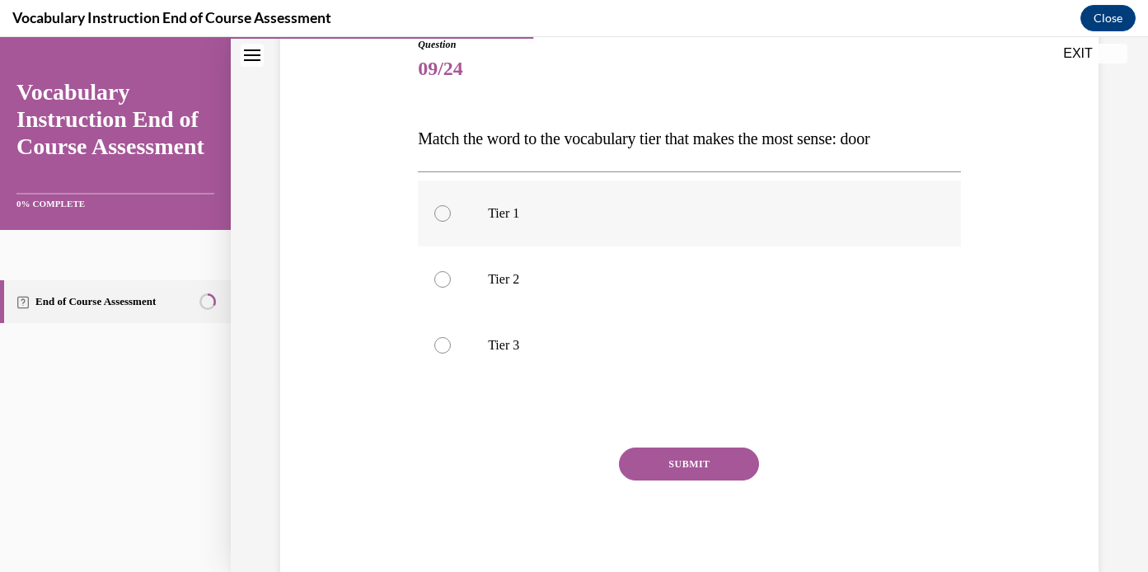
scroll to position [195, 0]
click at [547, 208] on p "Tier 1" at bounding box center [704, 210] width 432 height 16
click at [451, 208] on input "Tier 1" at bounding box center [442, 210] width 16 height 16
radio input "true"
click at [683, 454] on button "SUBMIT" at bounding box center [689, 460] width 140 height 33
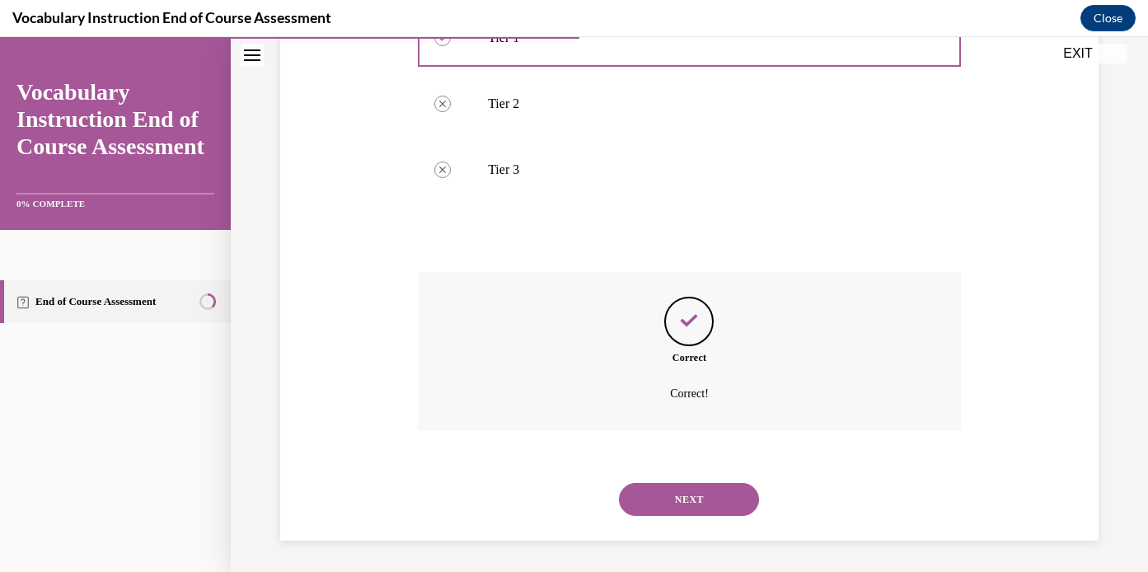
scroll to position [369, 0]
click at [696, 498] on button "NEXT" at bounding box center [689, 497] width 140 height 33
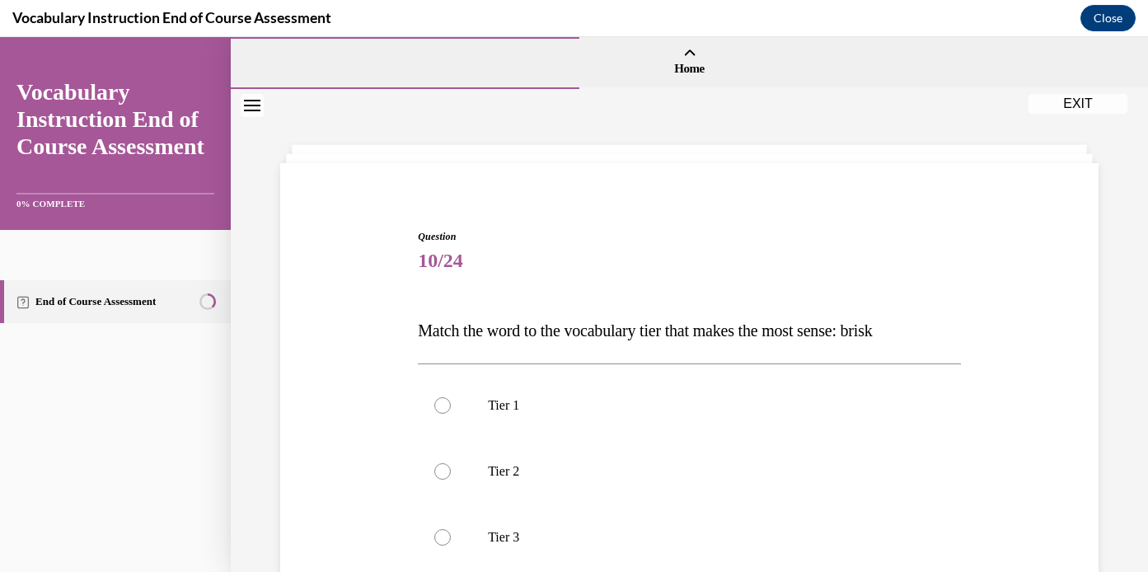
scroll to position [143, 0]
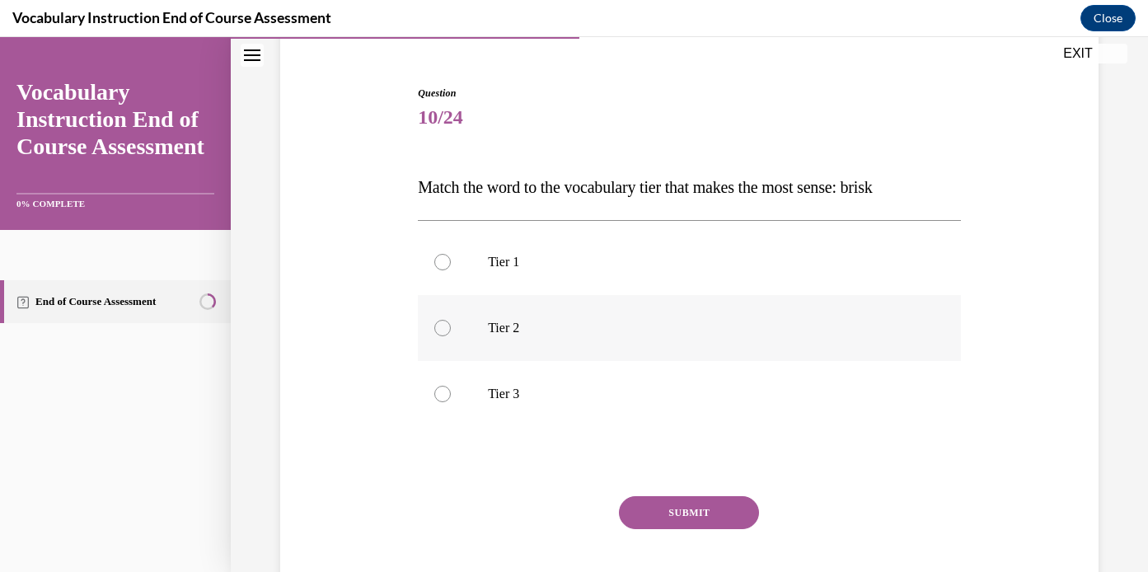
click at [596, 330] on p "Tier 2" at bounding box center [704, 328] width 432 height 16
click at [451, 330] on input "Tier 2" at bounding box center [442, 328] width 16 height 16
radio input "true"
click at [710, 515] on button "SUBMIT" at bounding box center [689, 512] width 140 height 33
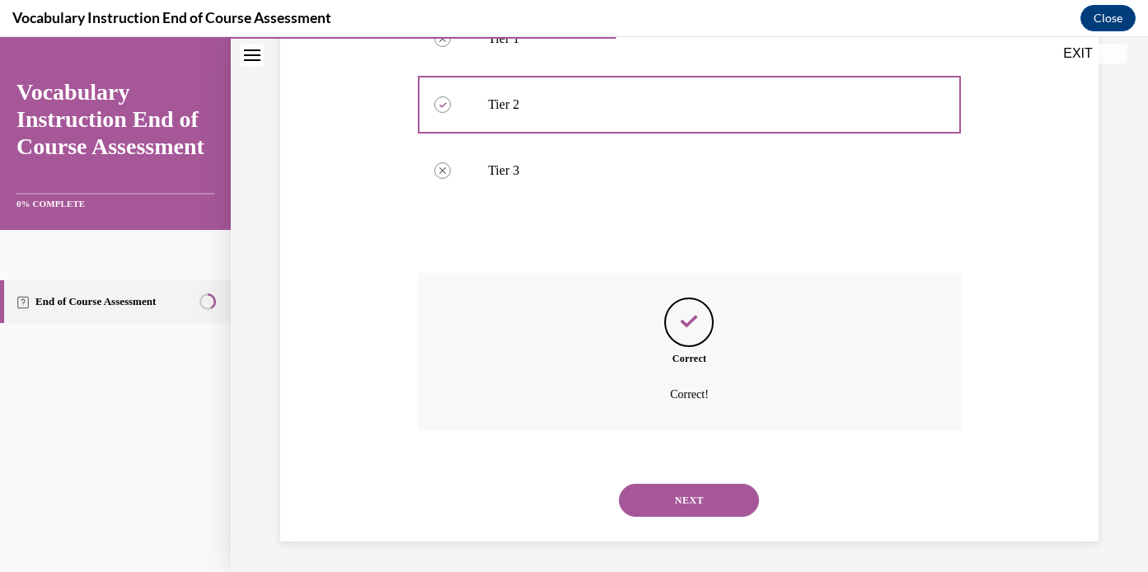
scroll to position [369, 0]
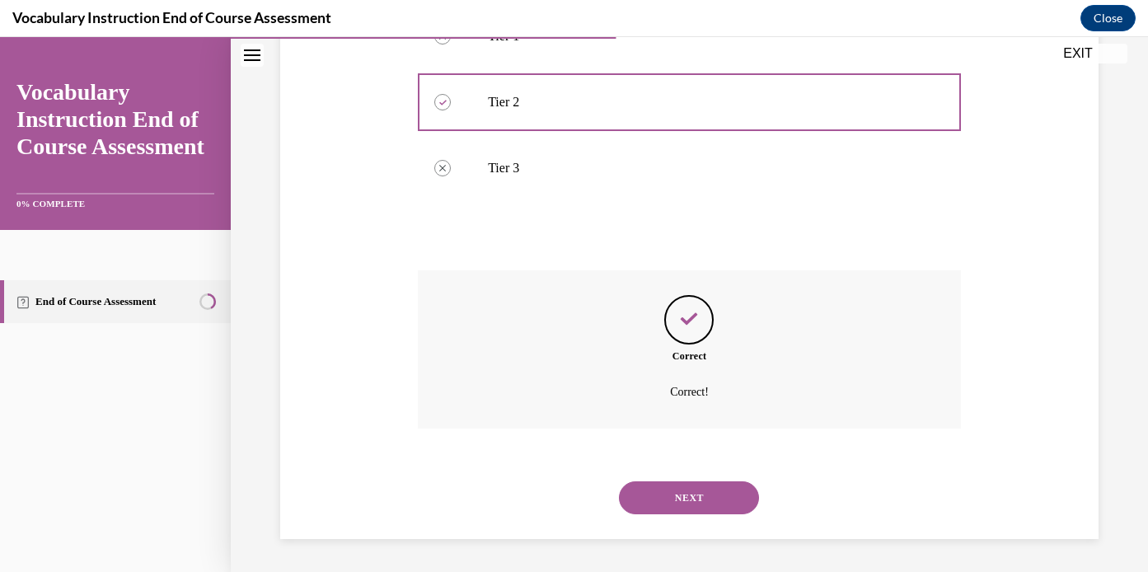
click at [688, 515] on div "NEXT" at bounding box center [689, 498] width 543 height 66
click at [687, 502] on button "NEXT" at bounding box center [689, 497] width 140 height 33
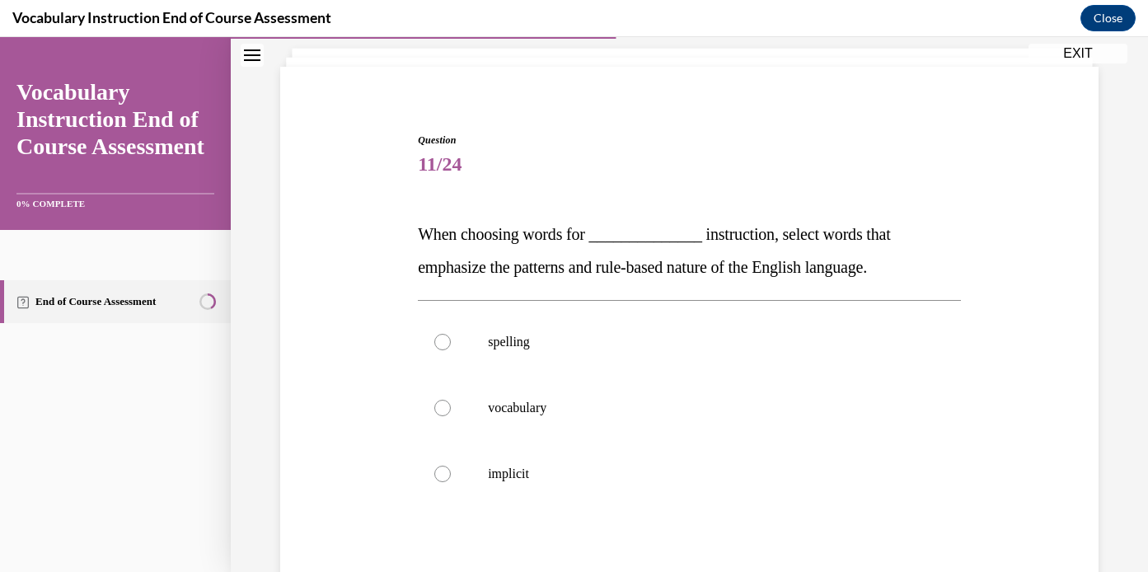
scroll to position [119, 0]
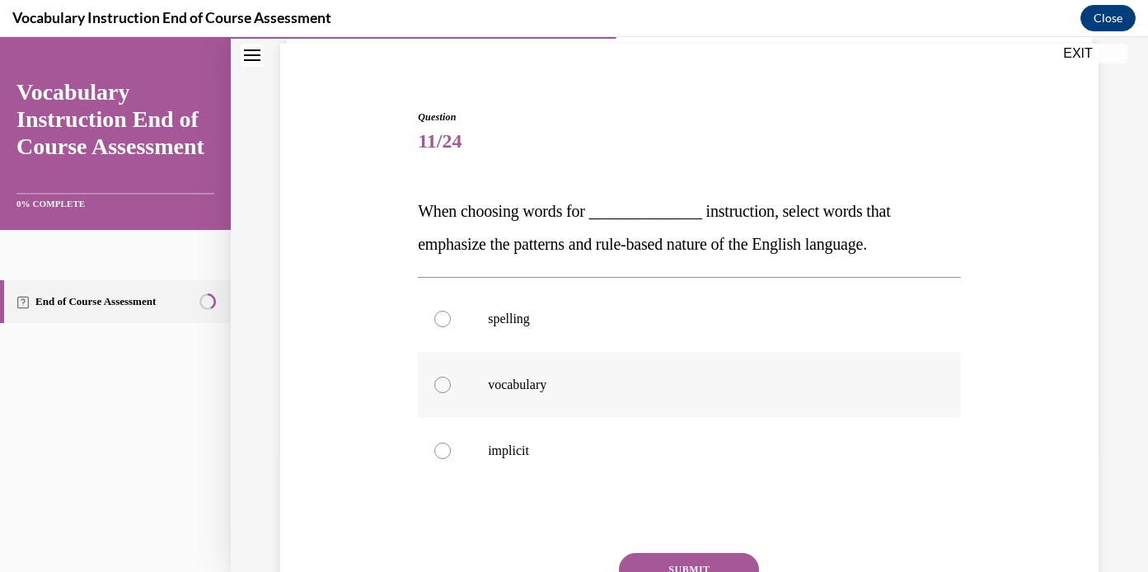
click at [558, 391] on p "vocabulary" at bounding box center [704, 385] width 432 height 16
click at [451, 391] on input "vocabulary" at bounding box center [442, 385] width 16 height 16
radio input "true"
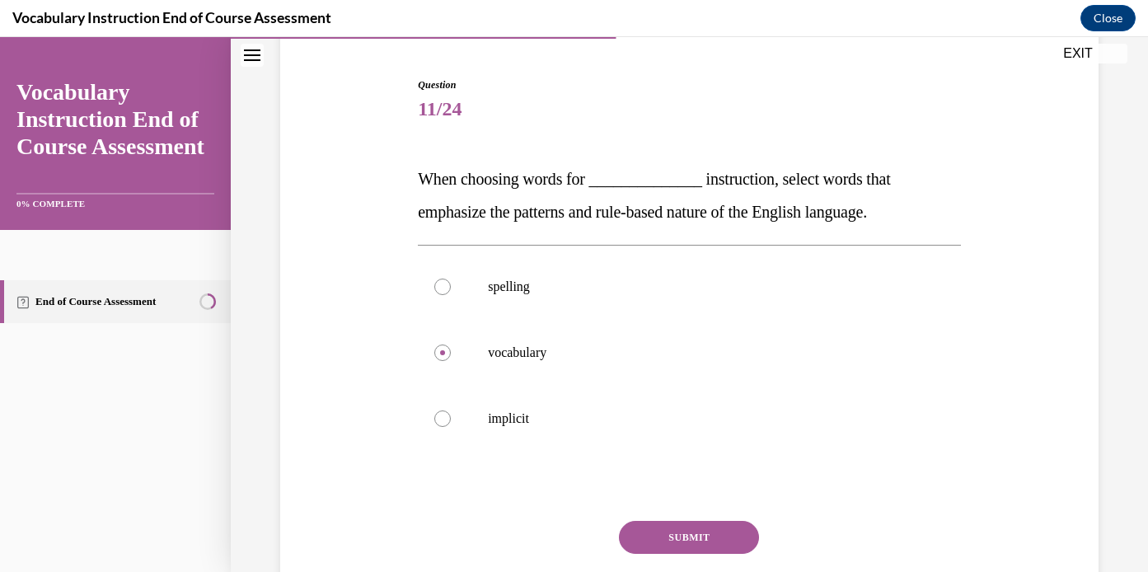
click at [681, 527] on button "SUBMIT" at bounding box center [689, 537] width 140 height 33
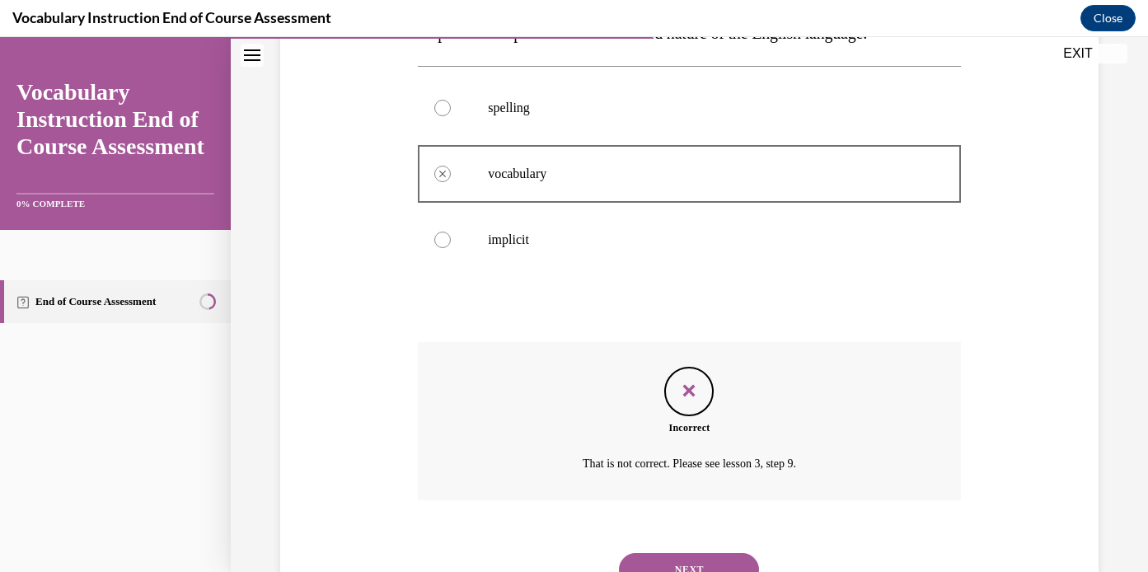
scroll to position [402, 0]
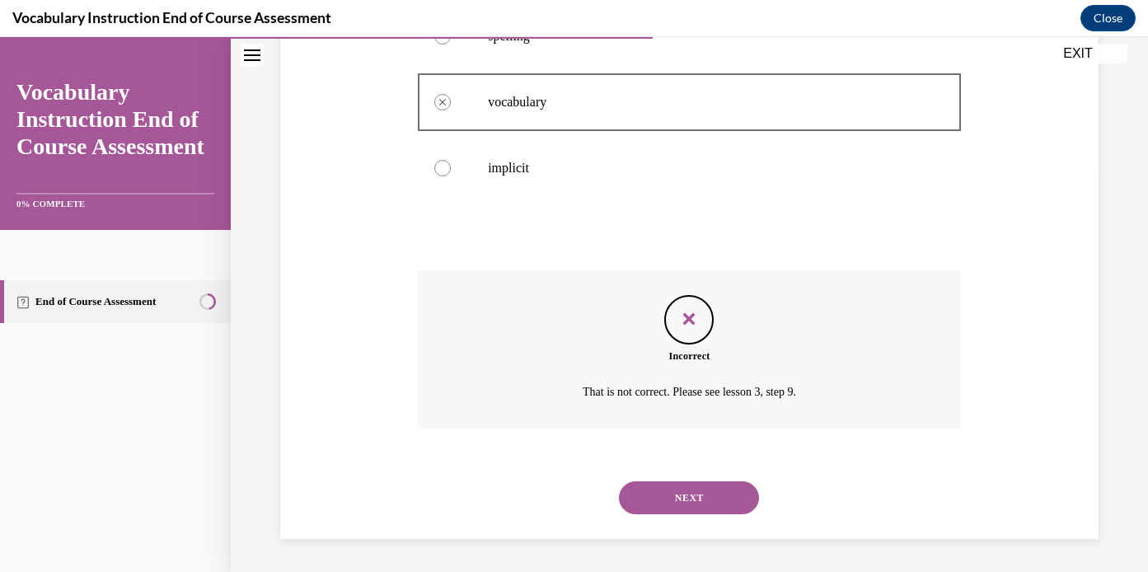
click at [701, 485] on button "NEXT" at bounding box center [689, 497] width 140 height 33
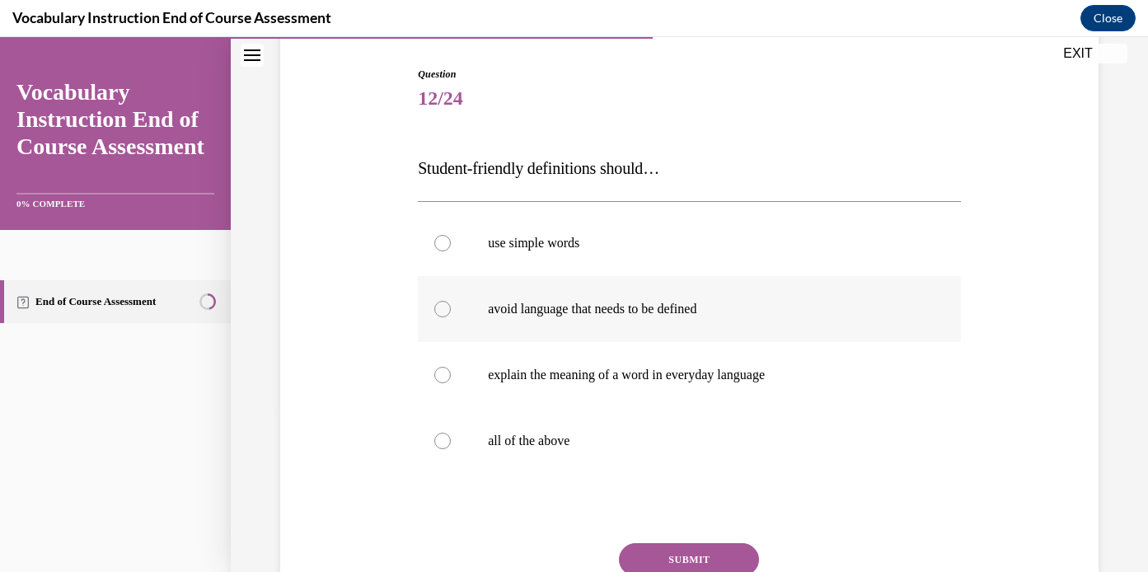
scroll to position [169, 0]
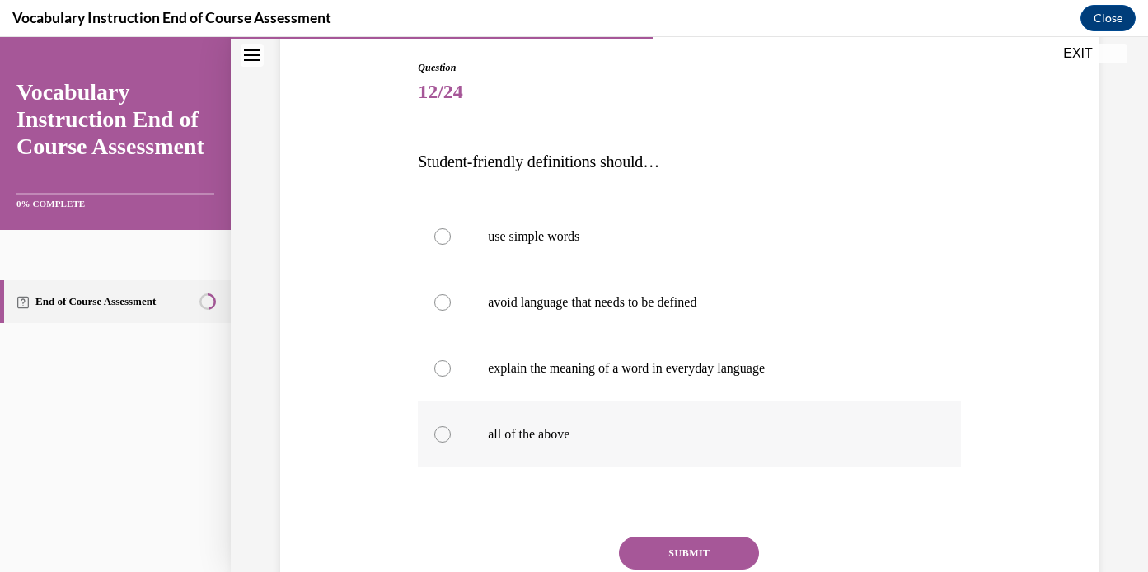
click at [532, 435] on p "all of the above" at bounding box center [704, 434] width 432 height 16
click at [451, 435] on input "all of the above" at bounding box center [442, 434] width 16 height 16
radio input "true"
click at [718, 550] on button "SUBMIT" at bounding box center [689, 552] width 140 height 33
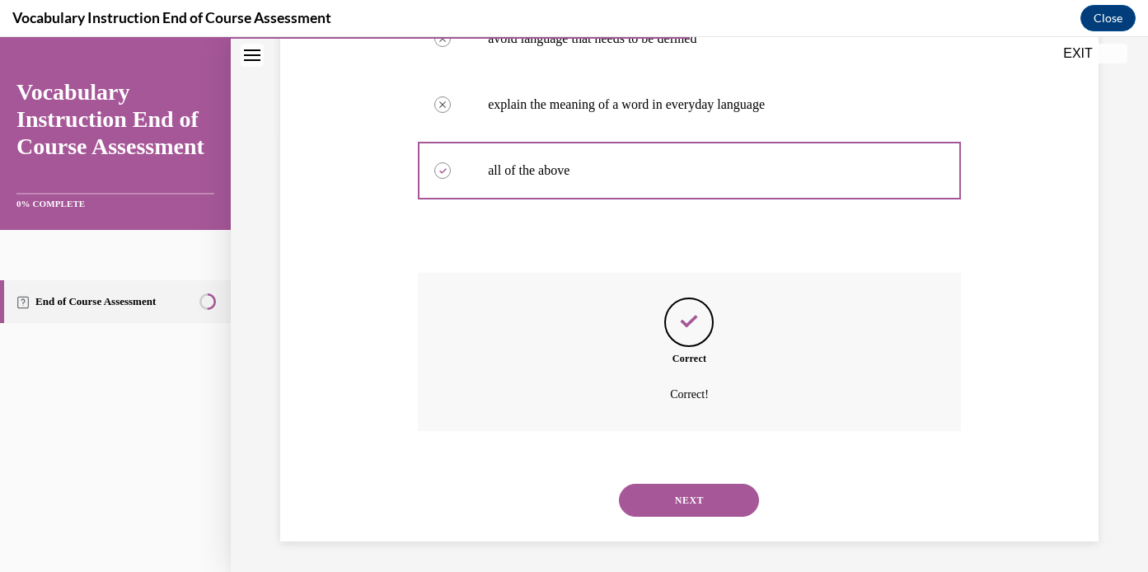
scroll to position [435, 0]
click at [672, 485] on button "NEXT" at bounding box center [689, 497] width 140 height 33
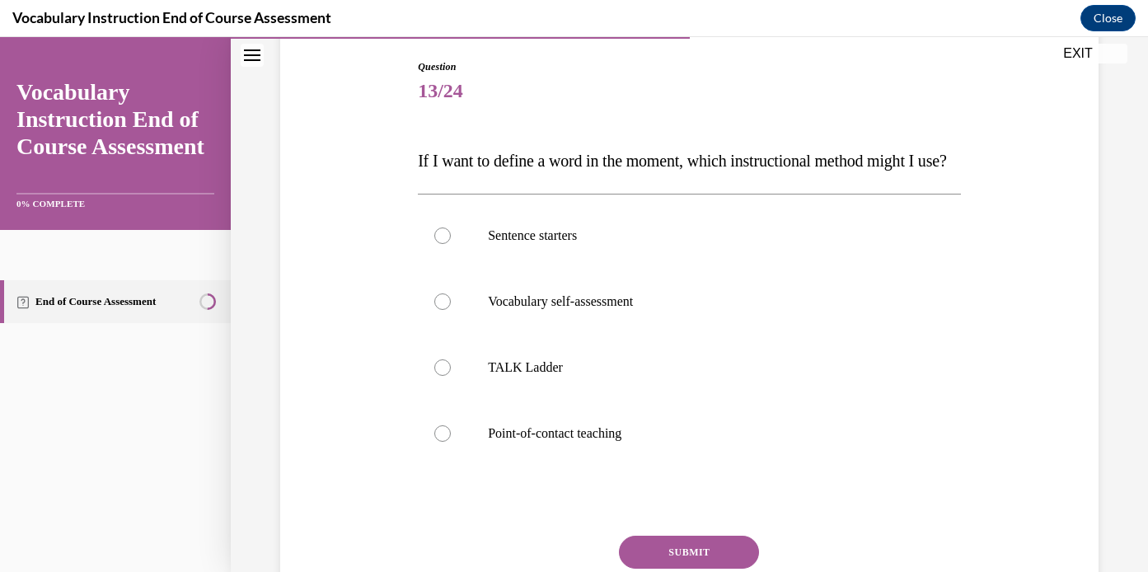
scroll to position [181, 0]
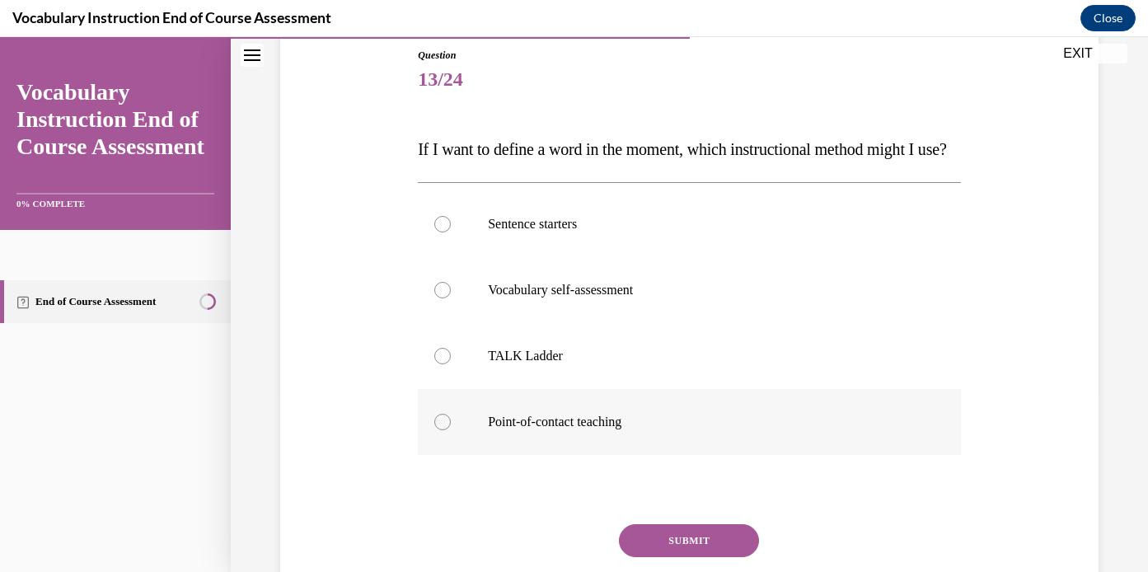
click at [607, 441] on label "Point-of-contact teaching" at bounding box center [689, 422] width 543 height 66
click at [451, 430] on input "Point-of-contact teaching" at bounding box center [442, 422] width 16 height 16
radio input "true"
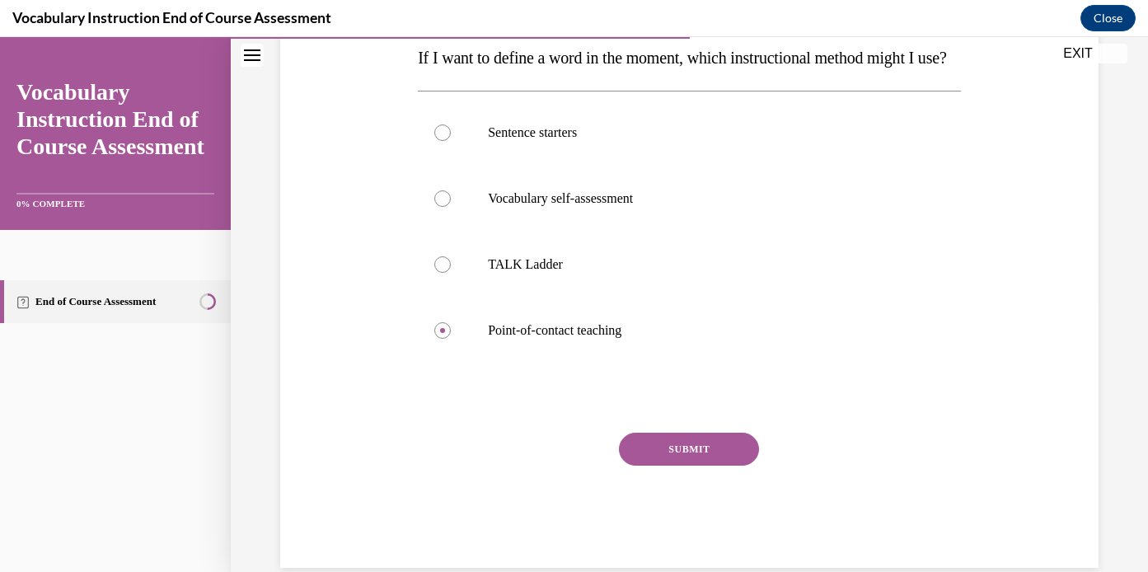
click at [675, 466] on button "SUBMIT" at bounding box center [689, 449] width 140 height 33
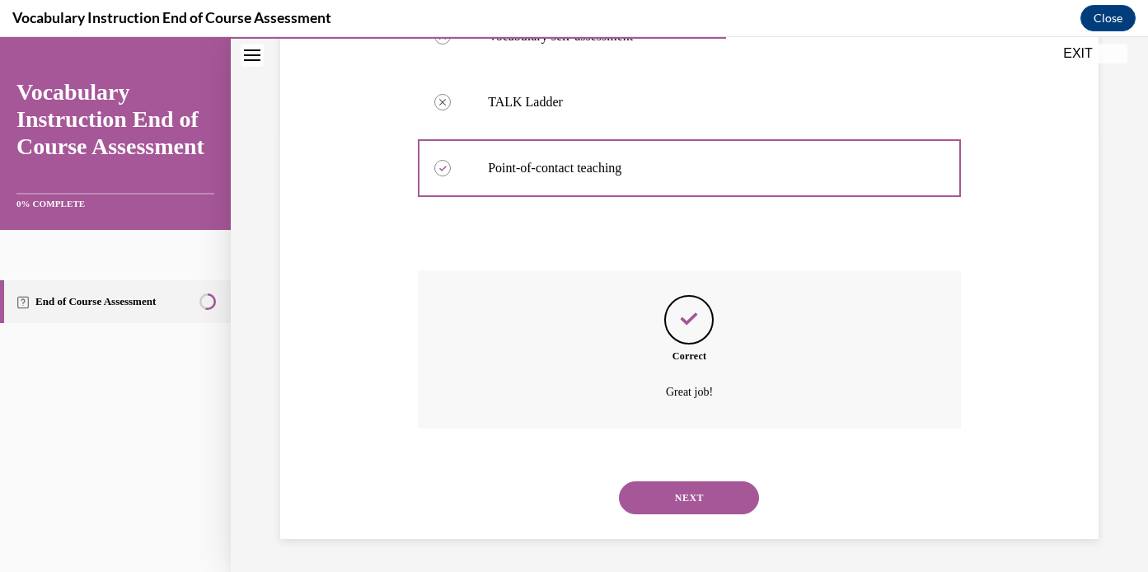
scroll to position [468, 0]
click at [689, 489] on button "NEXT" at bounding box center [689, 497] width 140 height 33
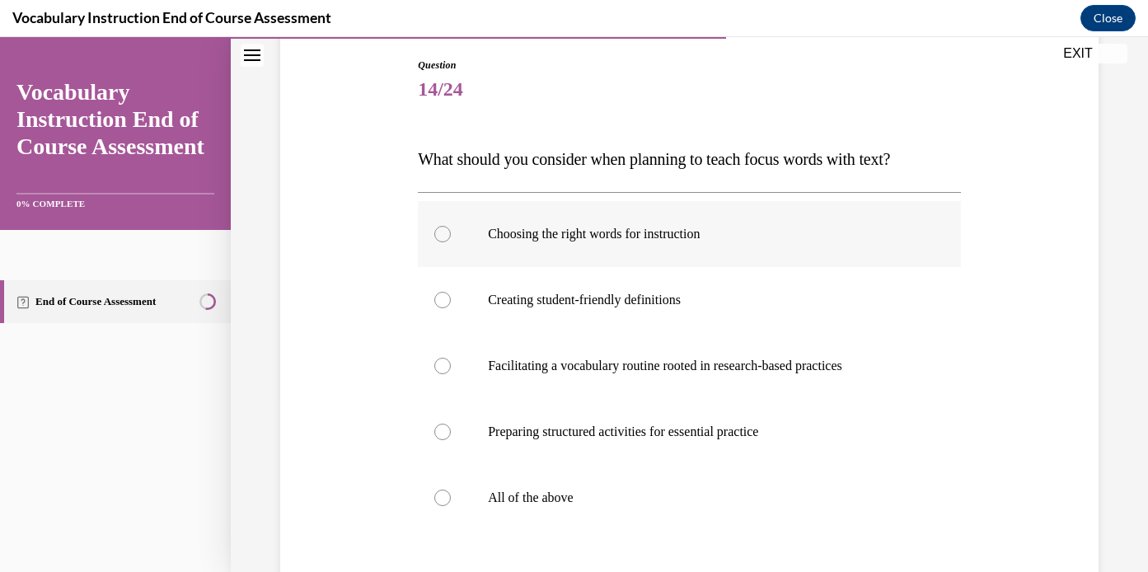
scroll to position [175, 0]
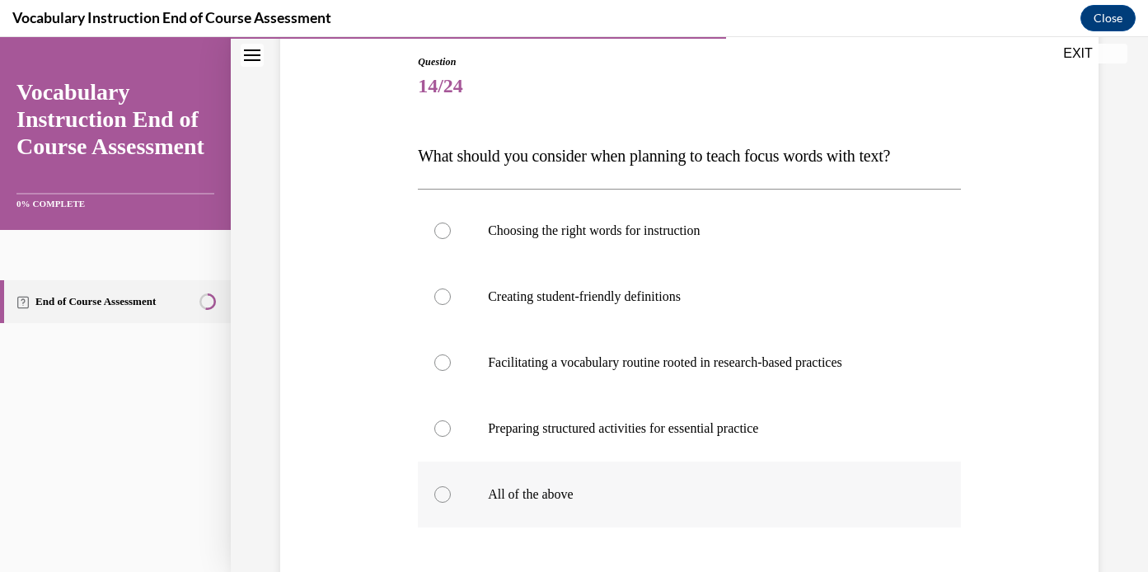
click at [556, 482] on label "All of the above" at bounding box center [689, 494] width 543 height 66
click at [451, 486] on input "All of the above" at bounding box center [442, 494] width 16 height 16
radio input "true"
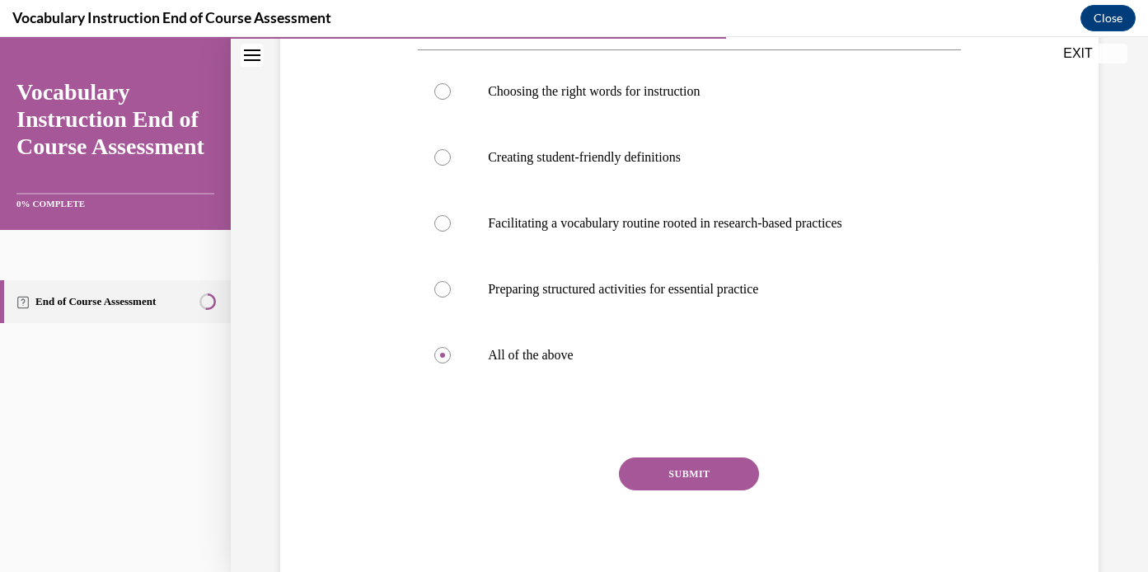
click at [651, 485] on button "SUBMIT" at bounding box center [689, 473] width 140 height 33
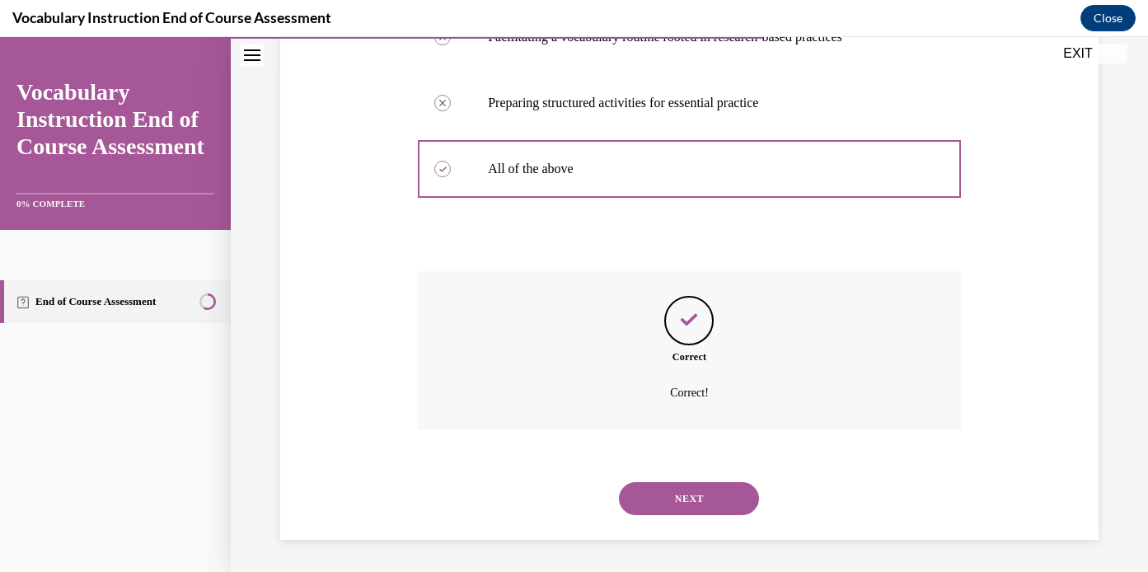
scroll to position [501, 0]
click at [679, 506] on button "NEXT" at bounding box center [689, 497] width 140 height 33
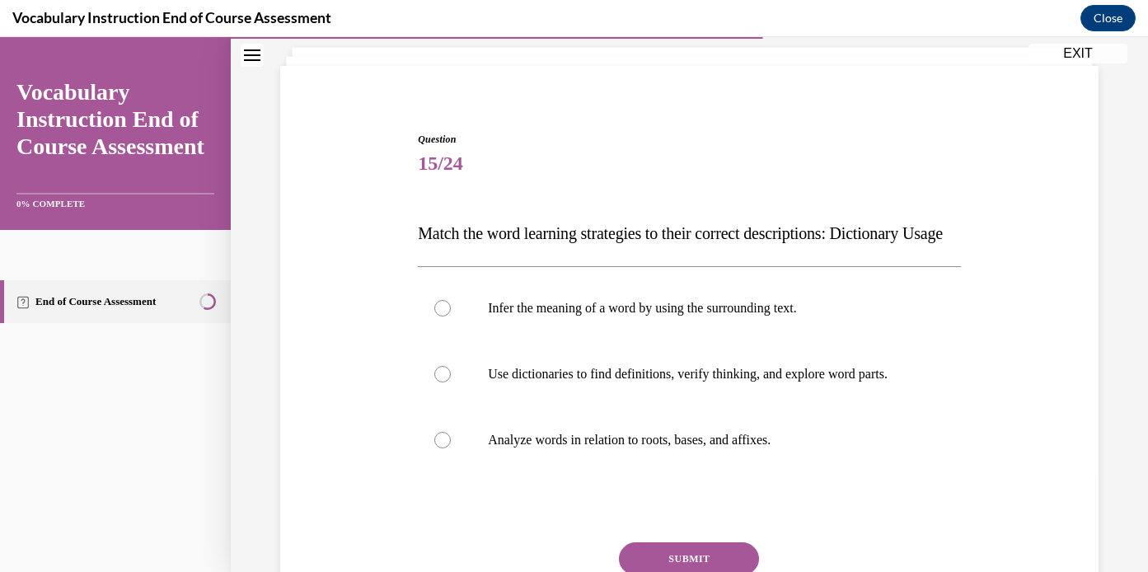
scroll to position [124, 0]
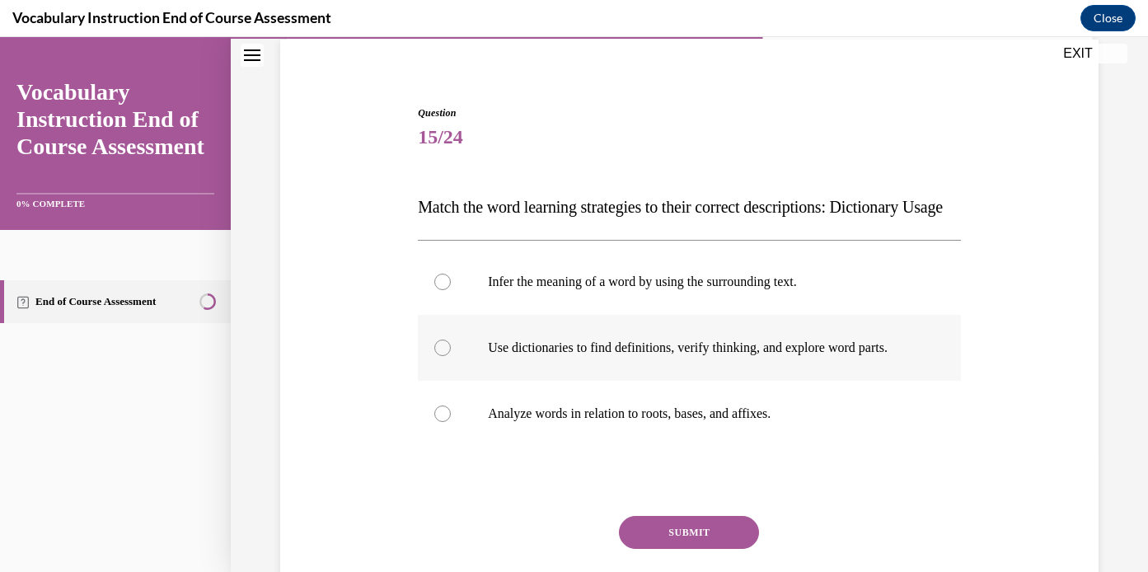
click at [677, 356] on p "Use dictionaries to find definitions, verify thinking, and explore word parts." at bounding box center [704, 348] width 432 height 16
click at [451, 356] on input "Use dictionaries to find definitions, verify thinking, and explore word parts." at bounding box center [442, 348] width 16 height 16
radio input "true"
click at [700, 549] on button "SUBMIT" at bounding box center [689, 532] width 140 height 33
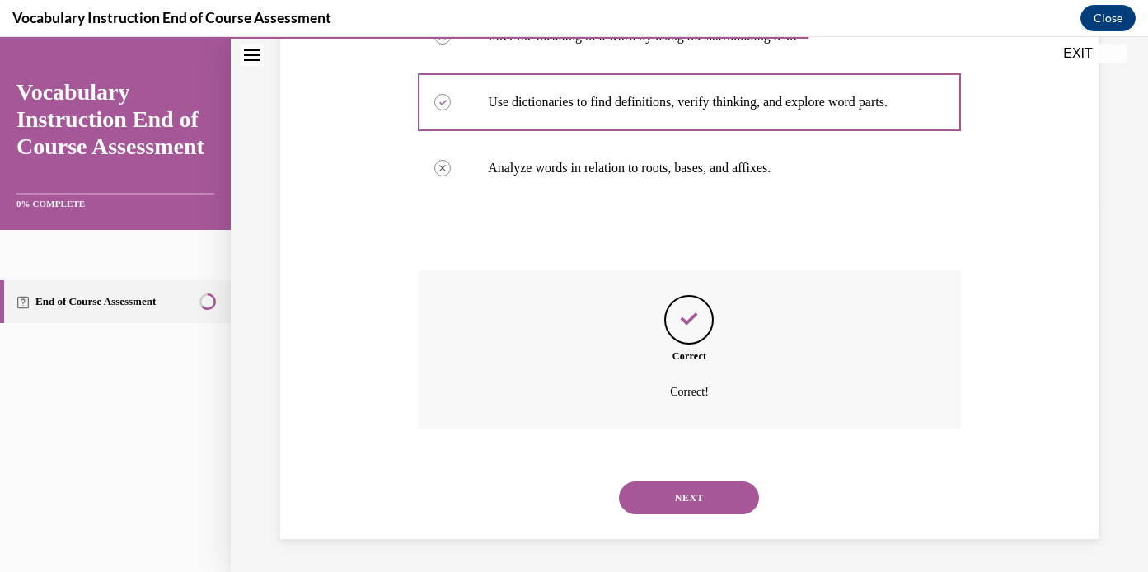
scroll to position [402, 0]
click at [690, 481] on button "NEXT" at bounding box center [689, 497] width 140 height 33
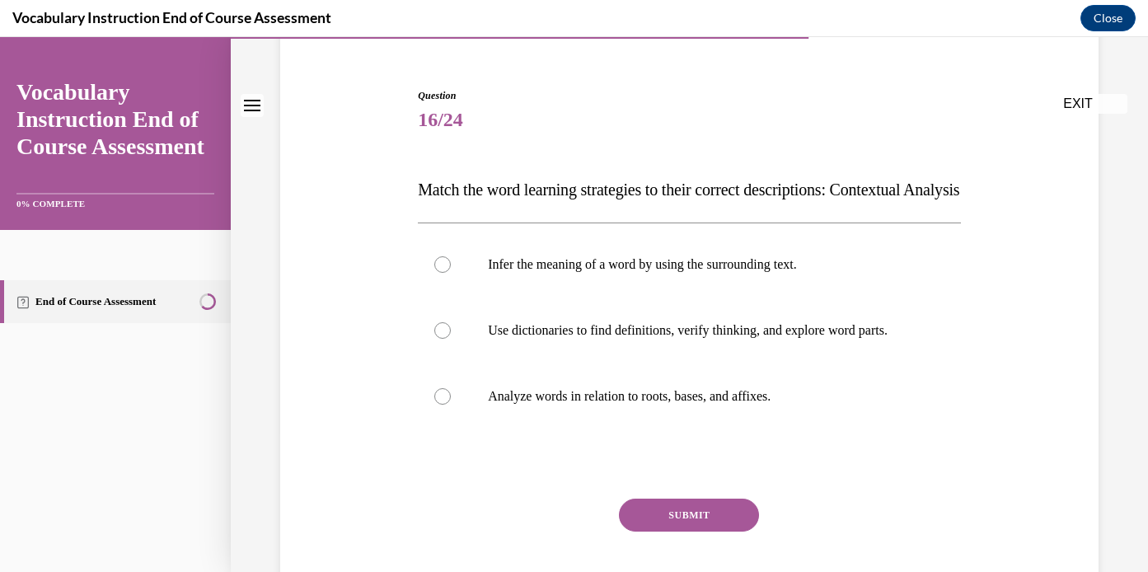
scroll to position [149, 0]
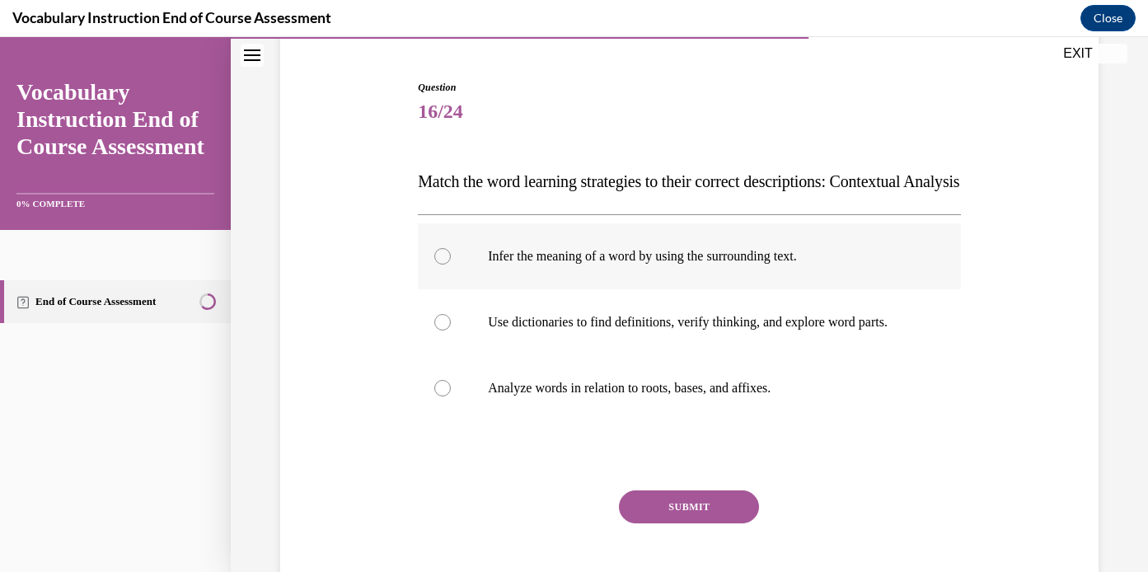
click at [678, 289] on label "Infer the meaning of a word by using the surrounding text." at bounding box center [689, 256] width 543 height 66
click at [451, 265] on input "Infer the meaning of a word by using the surrounding text." at bounding box center [442, 256] width 16 height 16
radio input "true"
click at [707, 523] on button "SUBMIT" at bounding box center [689, 506] width 140 height 33
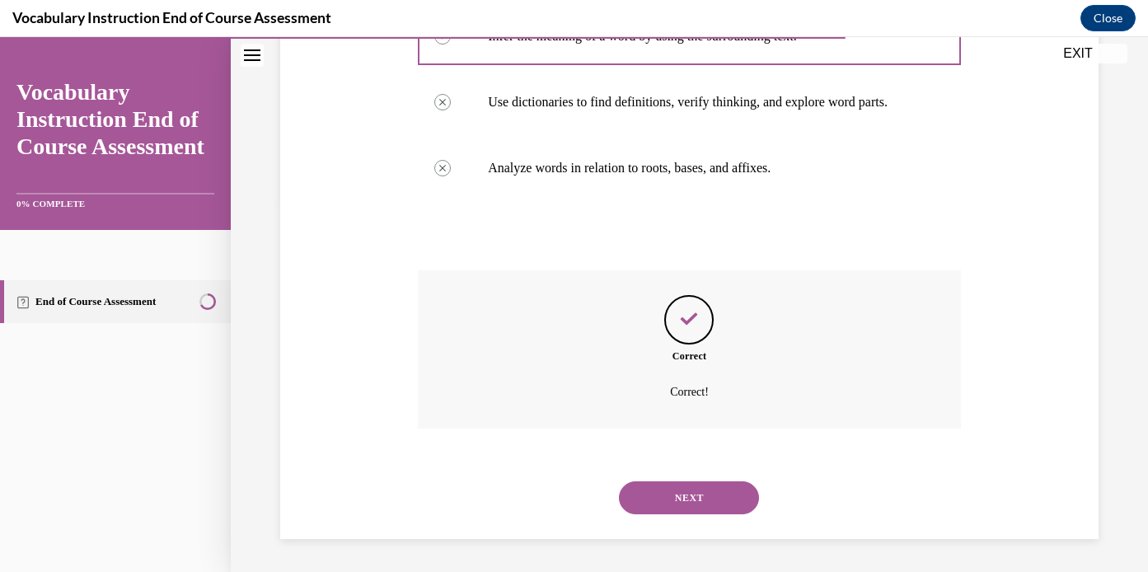
scroll to position [402, 0]
click at [699, 497] on button "NEXT" at bounding box center [689, 497] width 140 height 33
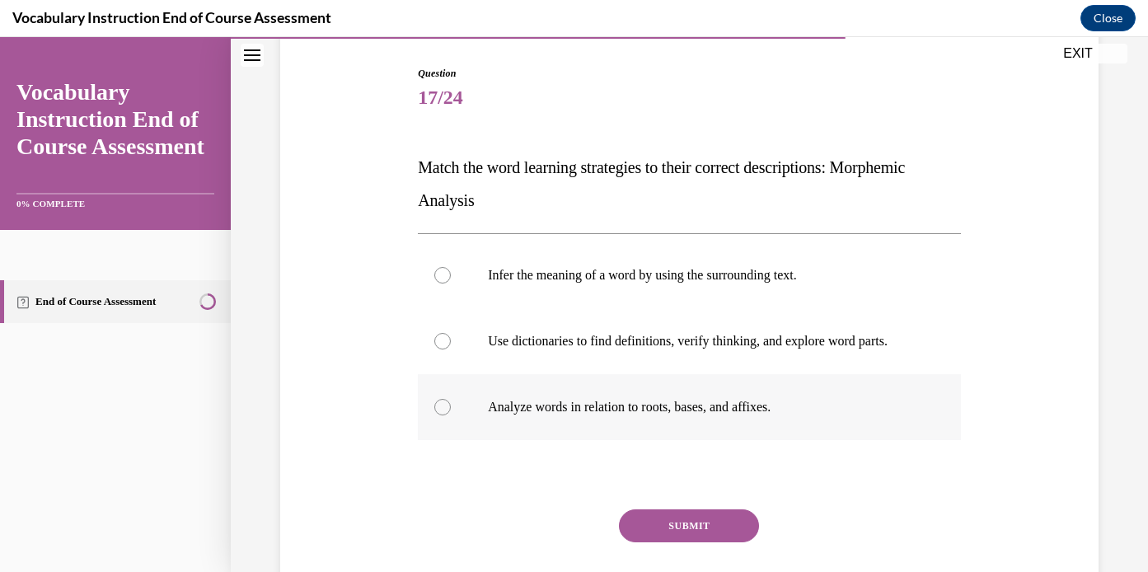
scroll to position [166, 0]
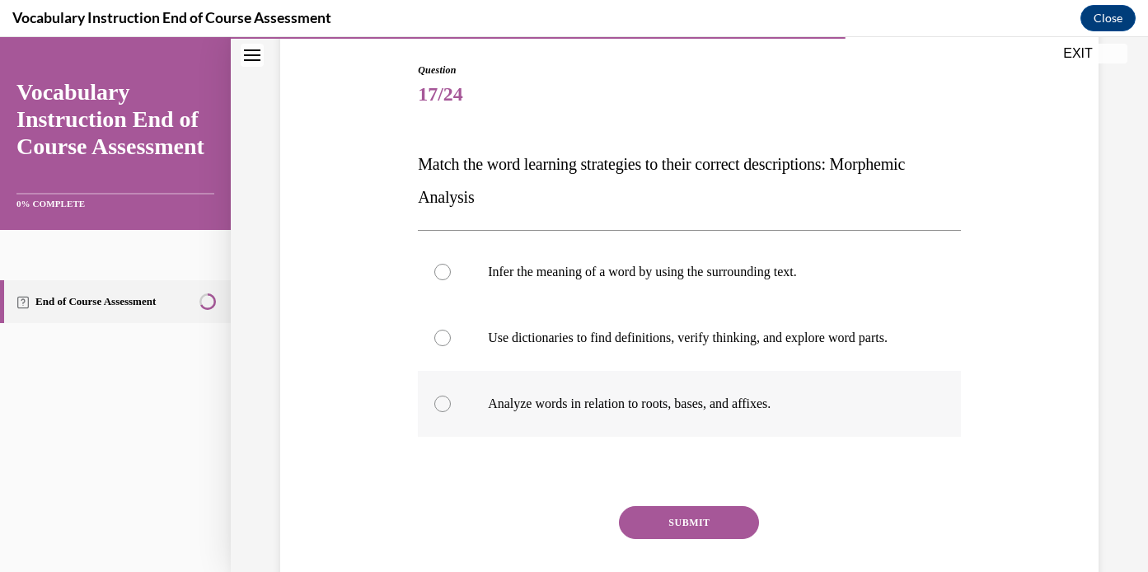
click at [669, 410] on p "Analyze words in relation to roots, bases, and affixes." at bounding box center [704, 404] width 432 height 16
click at [451, 410] on input "Analyze words in relation to roots, bases, and affixes." at bounding box center [442, 404] width 16 height 16
radio input "true"
click at [683, 531] on button "SUBMIT" at bounding box center [689, 522] width 140 height 33
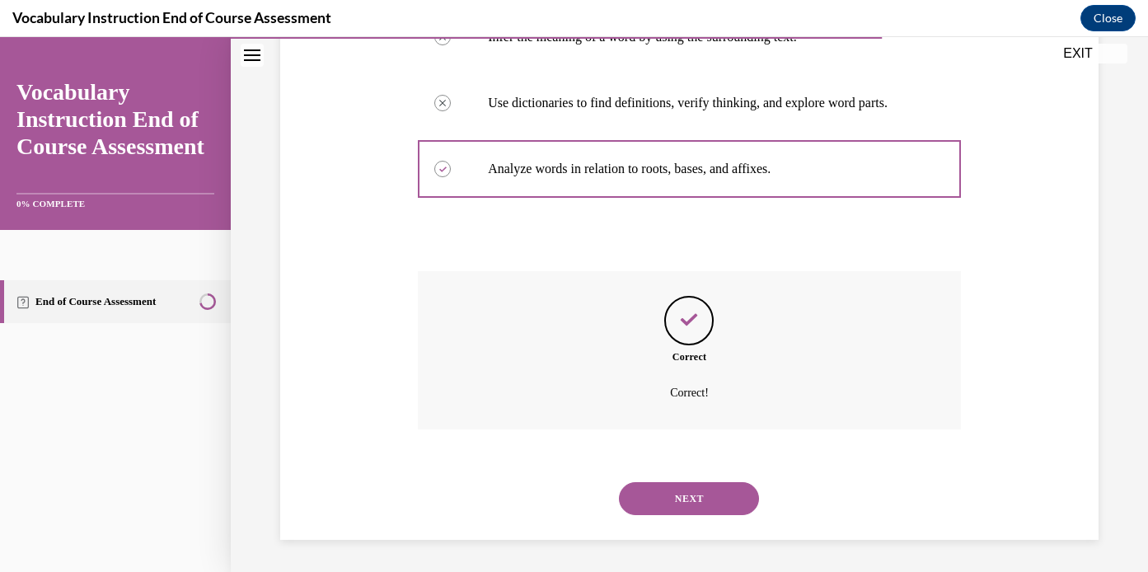
scroll to position [402, 0]
click at [701, 491] on button "NEXT" at bounding box center [689, 497] width 140 height 33
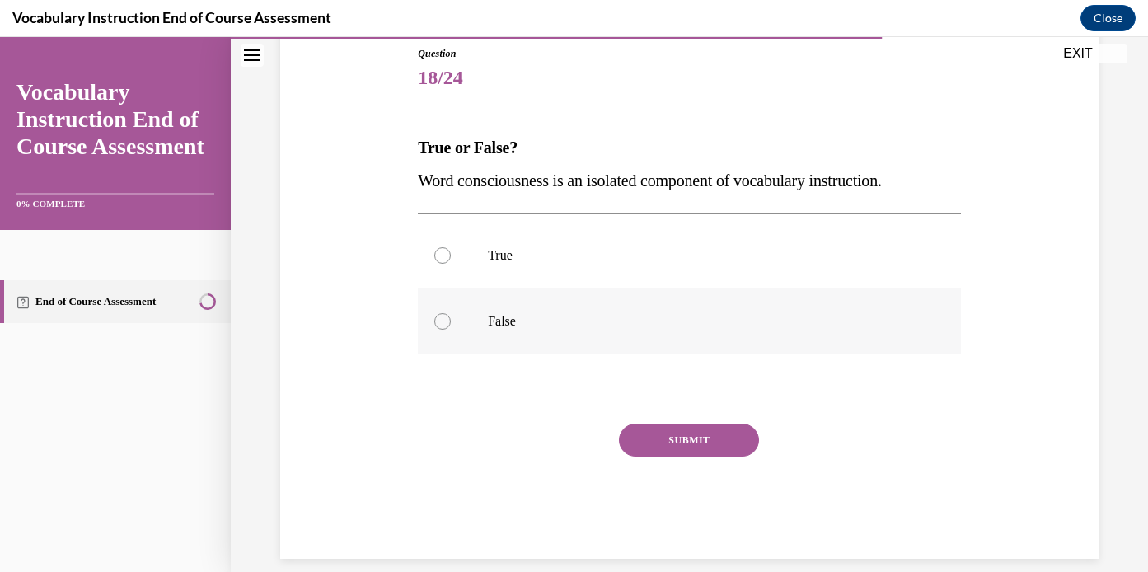
click at [509, 315] on p "False" at bounding box center [704, 321] width 432 height 16
click at [451, 315] on input "False" at bounding box center [442, 321] width 16 height 16
radio input "true"
click at [693, 438] on button "SUBMIT" at bounding box center [689, 440] width 140 height 33
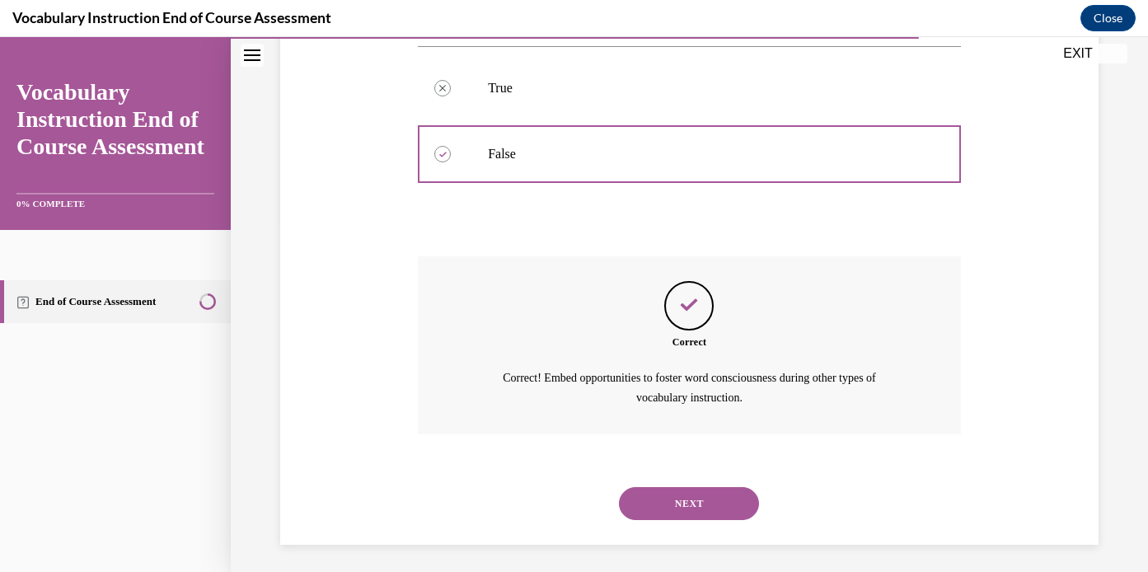
scroll to position [355, 0]
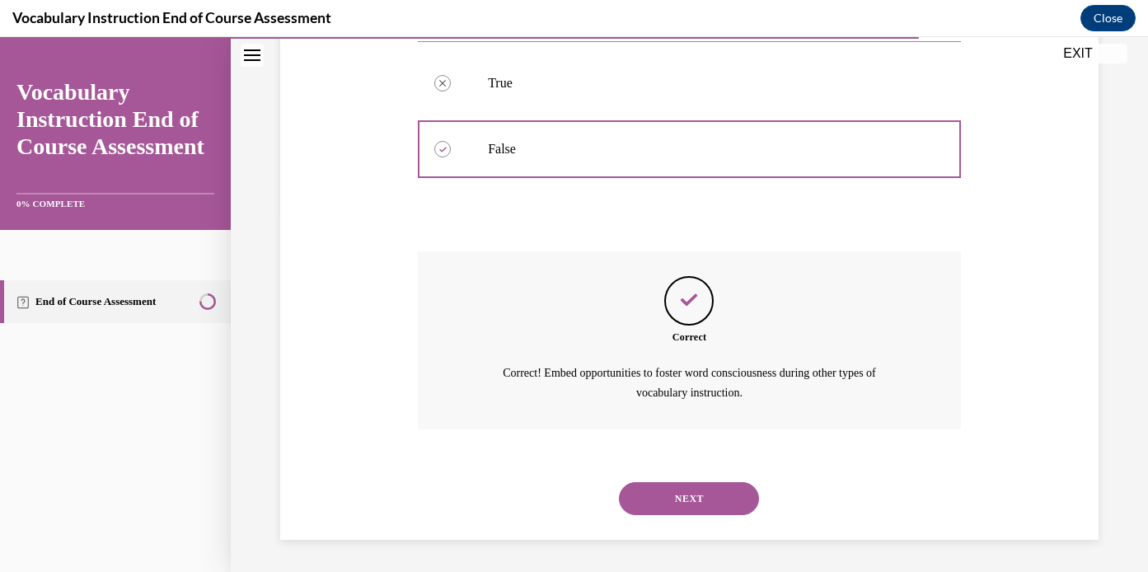
click at [698, 508] on button "NEXT" at bounding box center [689, 498] width 140 height 33
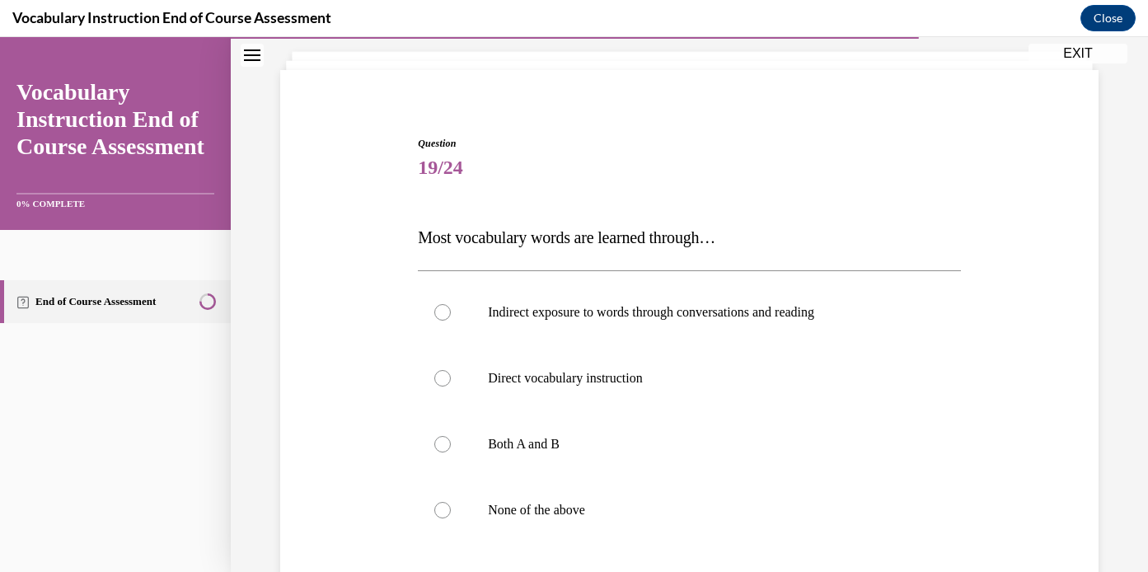
scroll to position [101, 0]
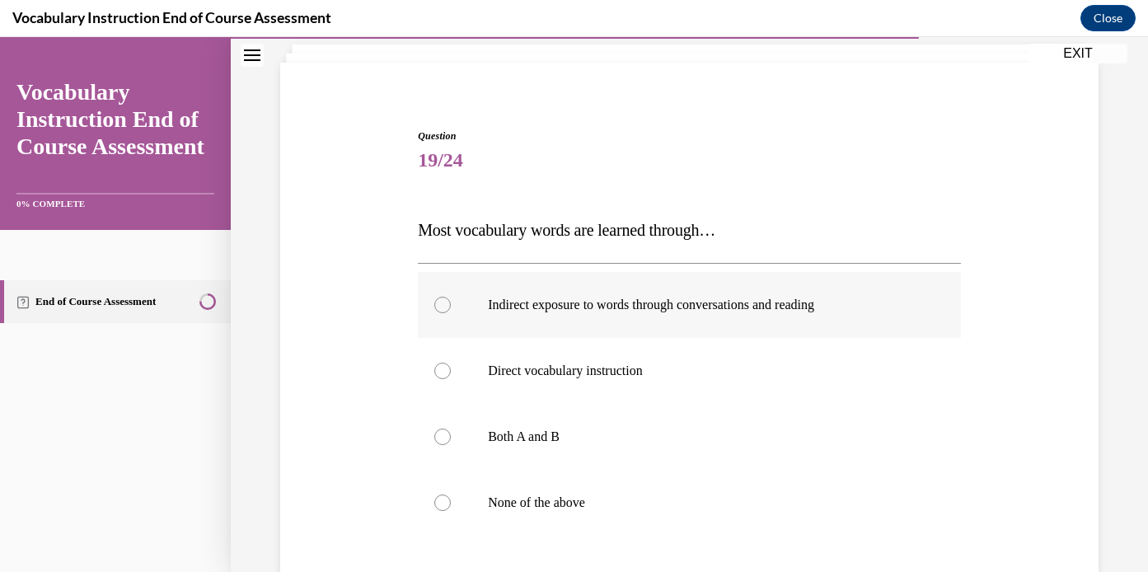
click at [614, 311] on p "Indirect exposure to words through conversations and reading" at bounding box center [704, 305] width 432 height 16
click at [451, 311] on input "Indirect exposure to words through conversations and reading" at bounding box center [442, 305] width 16 height 16
radio input "true"
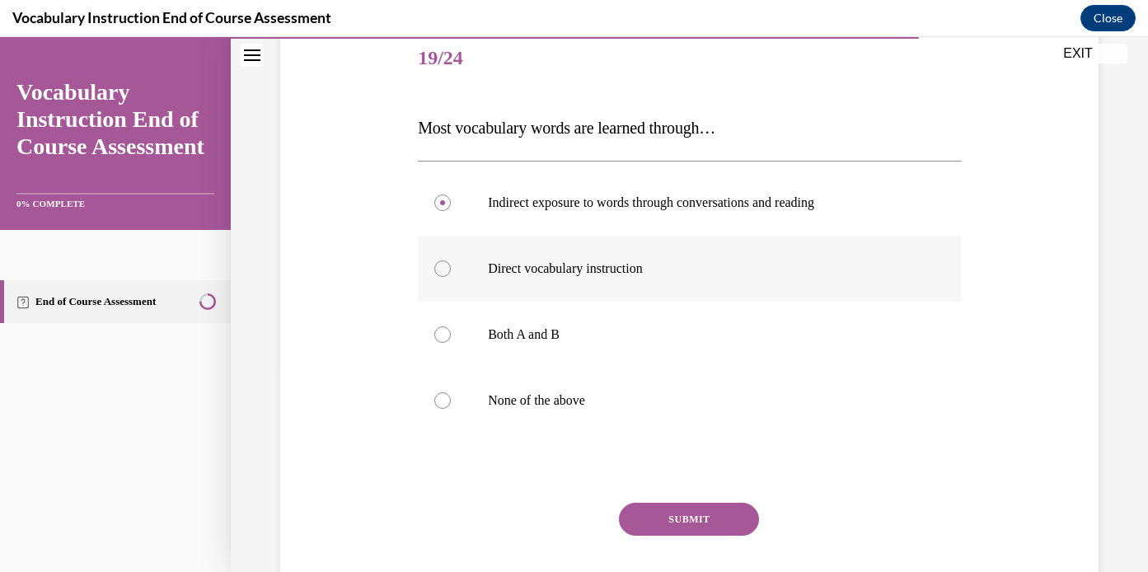
scroll to position [205, 0]
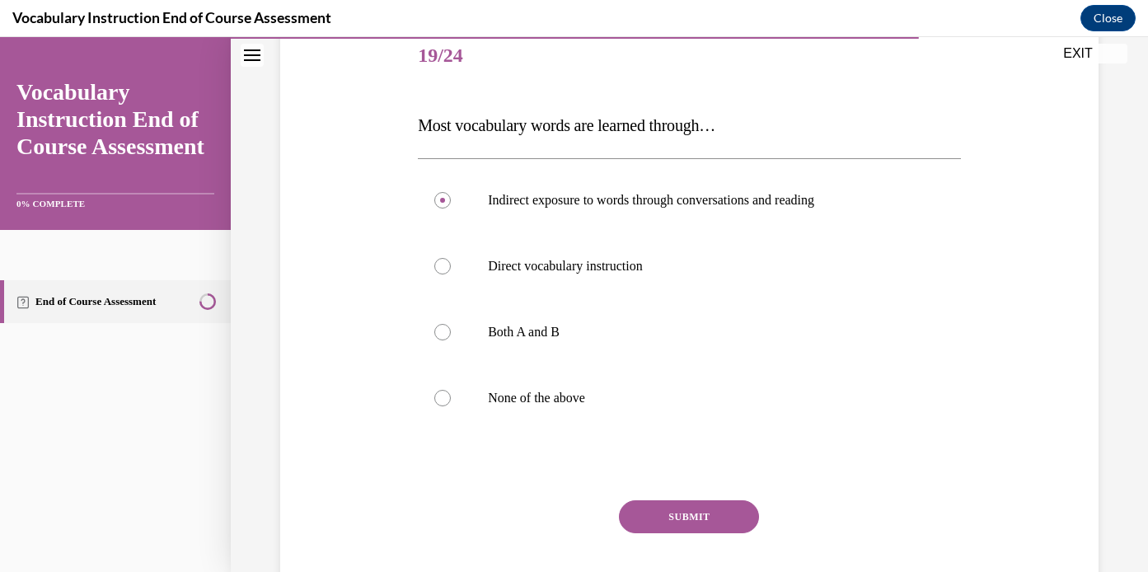
click at [662, 498] on div "Question 19/24 Most vocabulary words are learned through… Indirect exposure to …" at bounding box center [689, 329] width 543 height 611
click at [663, 503] on button "SUBMIT" at bounding box center [689, 516] width 140 height 33
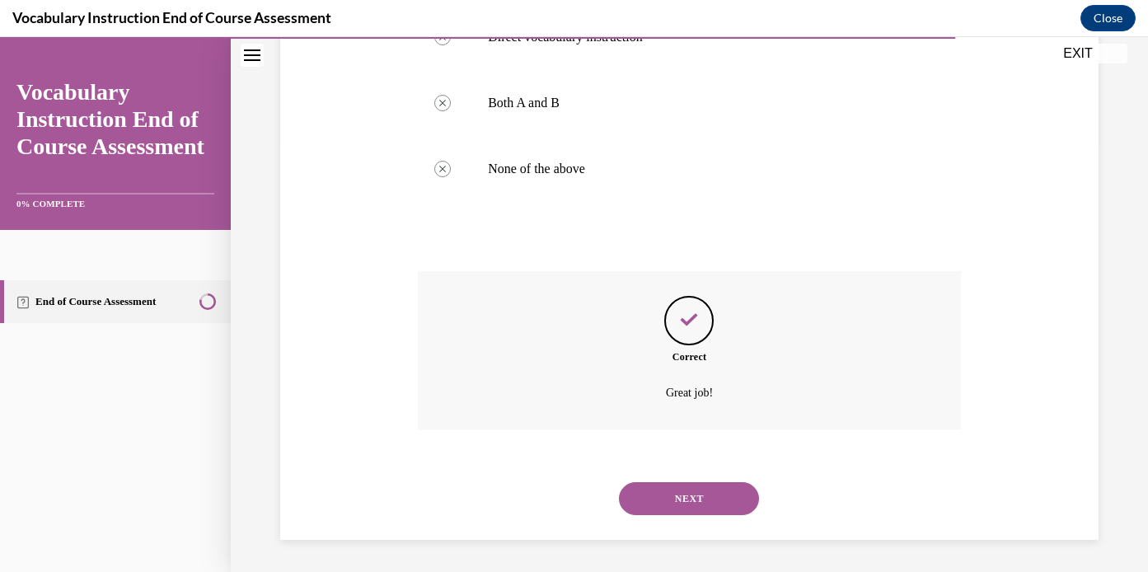
scroll to position [435, 0]
click at [672, 503] on button "NEXT" at bounding box center [689, 497] width 140 height 33
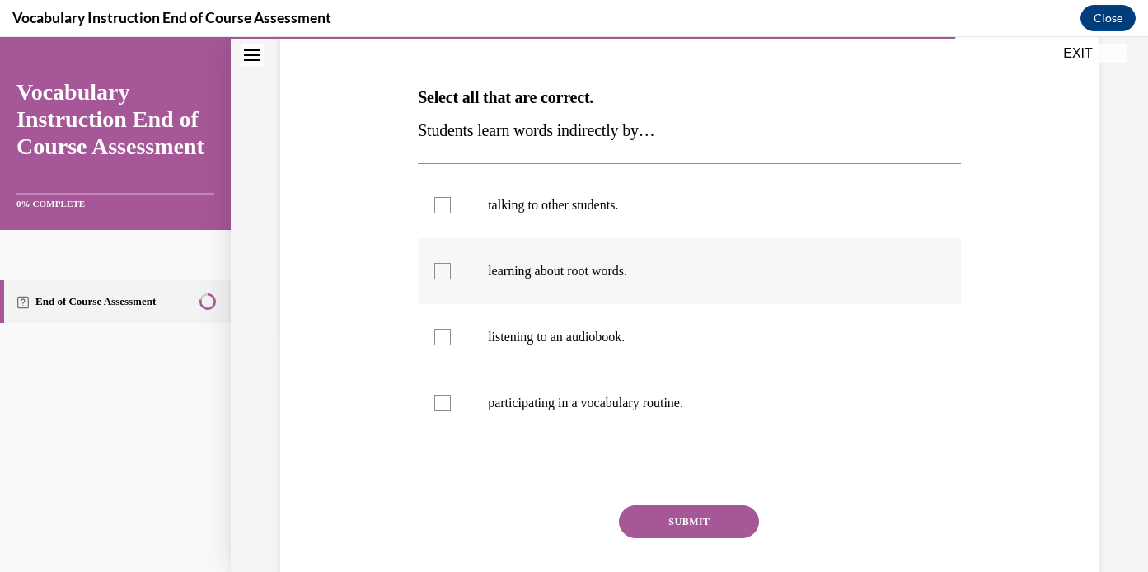
scroll to position [246, 0]
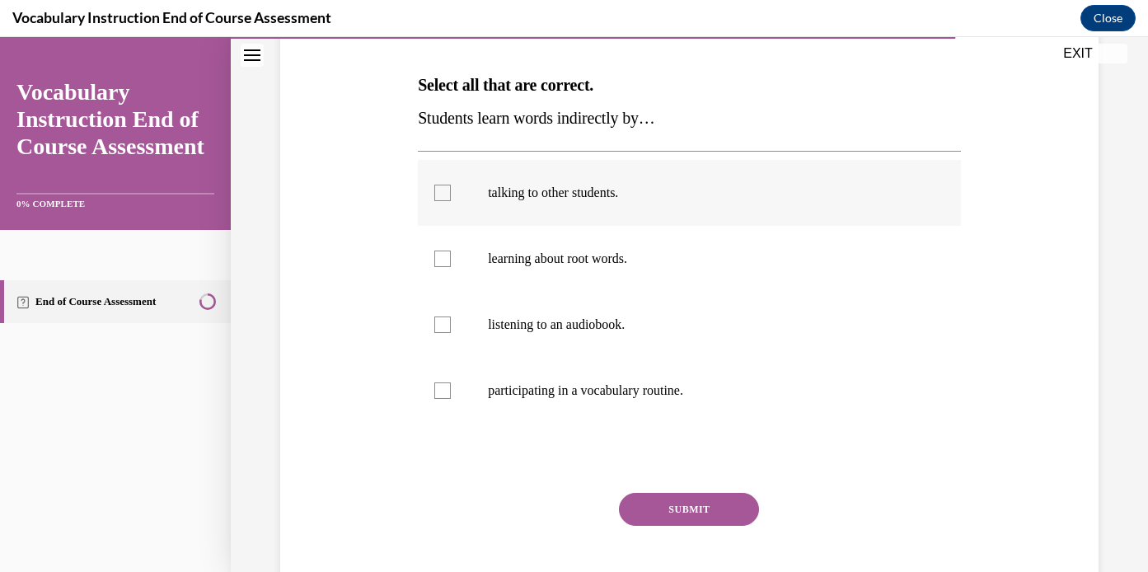
click at [615, 205] on label "talking to other students." at bounding box center [689, 193] width 543 height 66
click at [451, 201] on input "talking to other students." at bounding box center [442, 193] width 16 height 16
checkbox input "true"
click at [708, 500] on button "SUBMIT" at bounding box center [689, 509] width 140 height 33
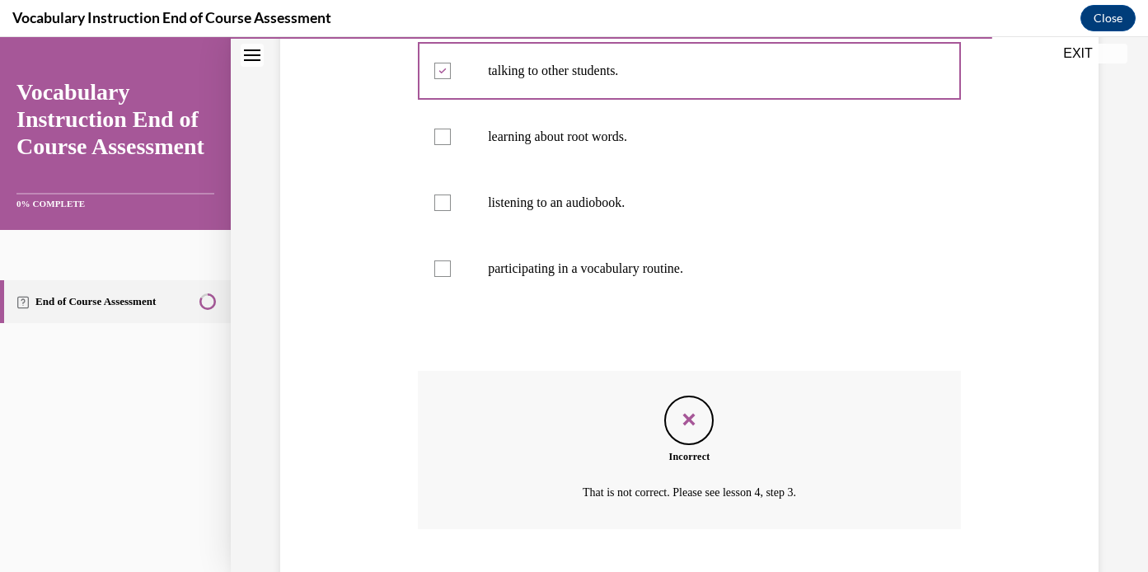
scroll to position [468, 0]
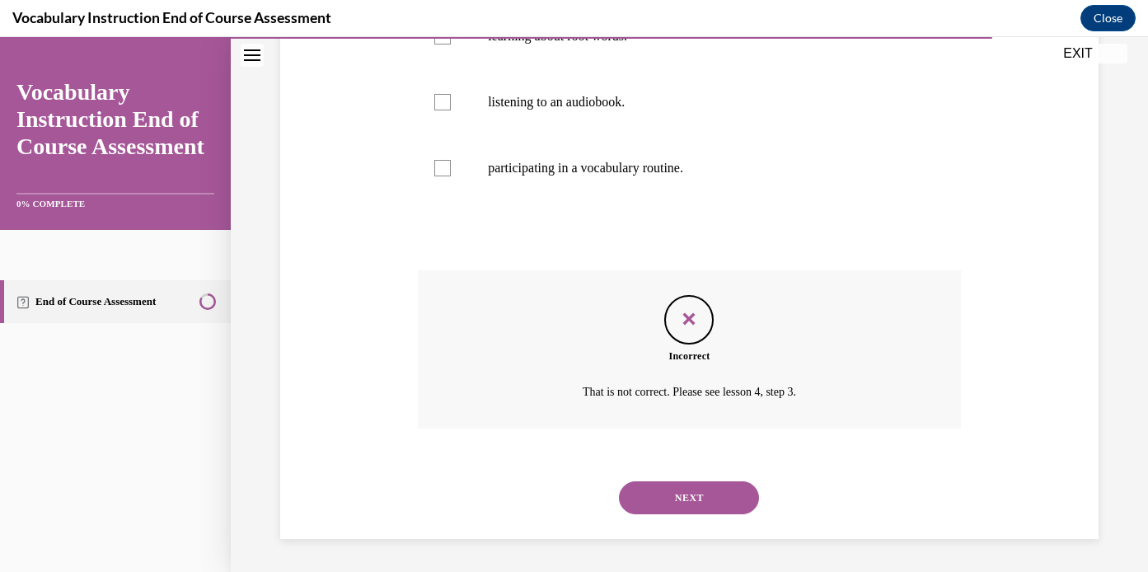
click at [699, 492] on button "NEXT" at bounding box center [689, 497] width 140 height 33
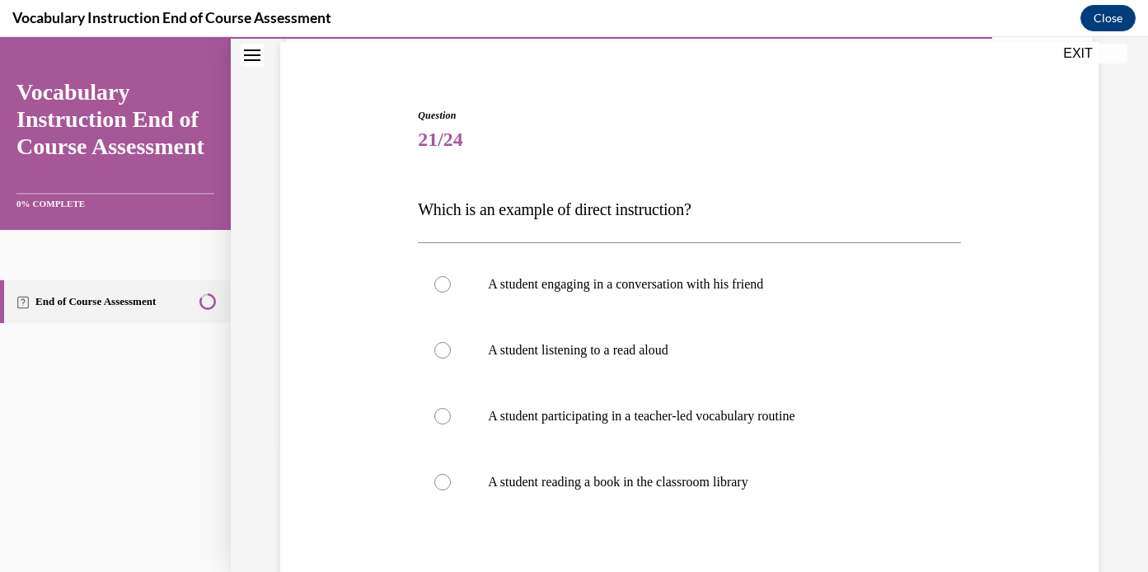
scroll to position [129, 0]
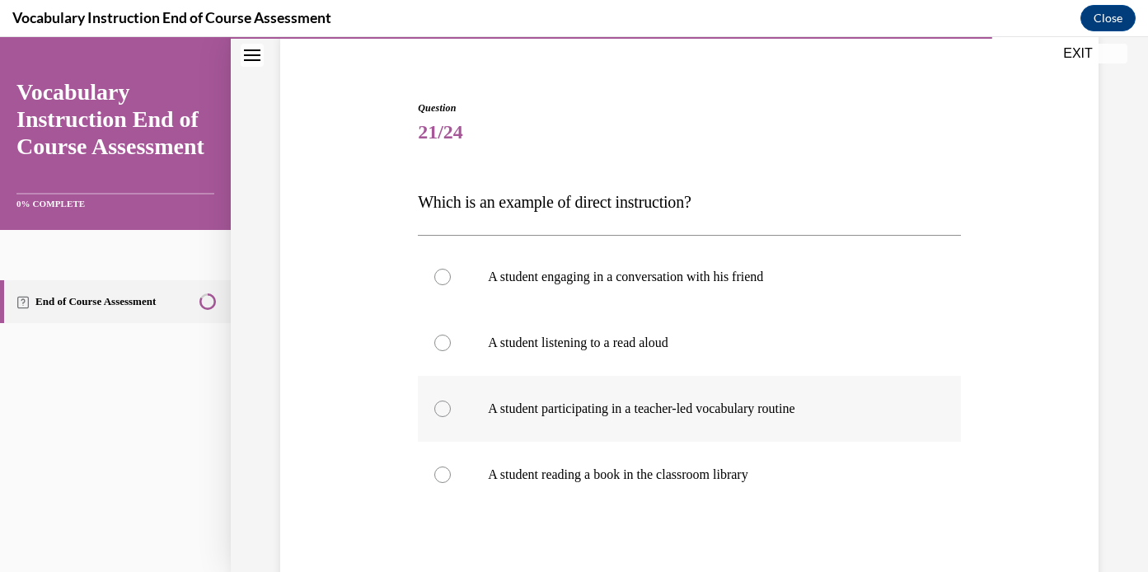
click at [665, 405] on p "A student participating in a teacher-led vocabulary routine" at bounding box center [704, 408] width 432 height 16
click at [451, 405] on input "A student participating in a teacher-led vocabulary routine" at bounding box center [442, 408] width 16 height 16
radio input "true"
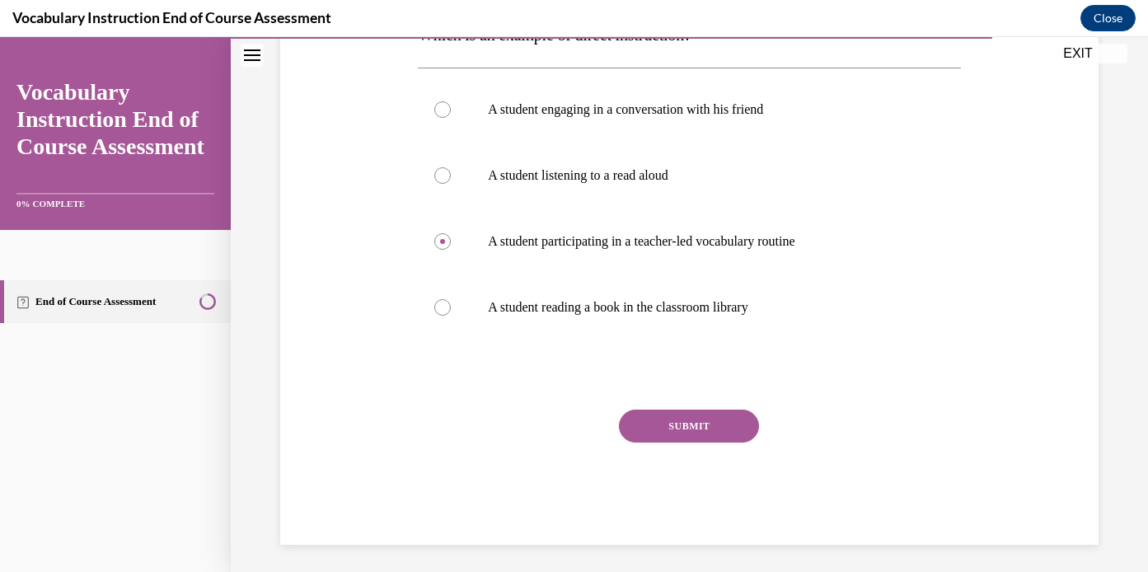
click at [680, 432] on button "SUBMIT" at bounding box center [689, 426] width 140 height 33
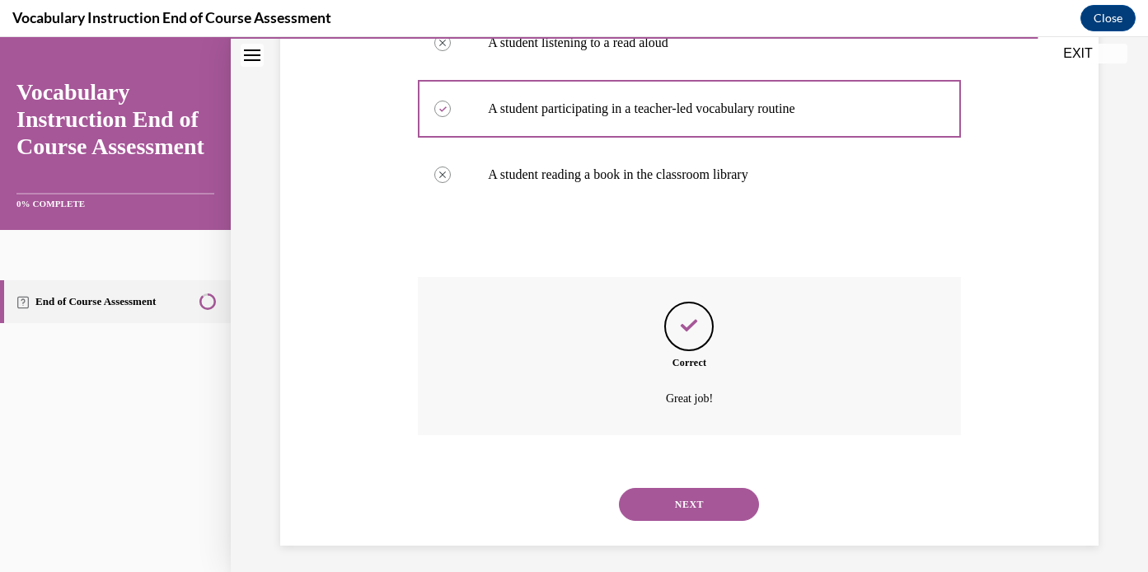
scroll to position [435, 0]
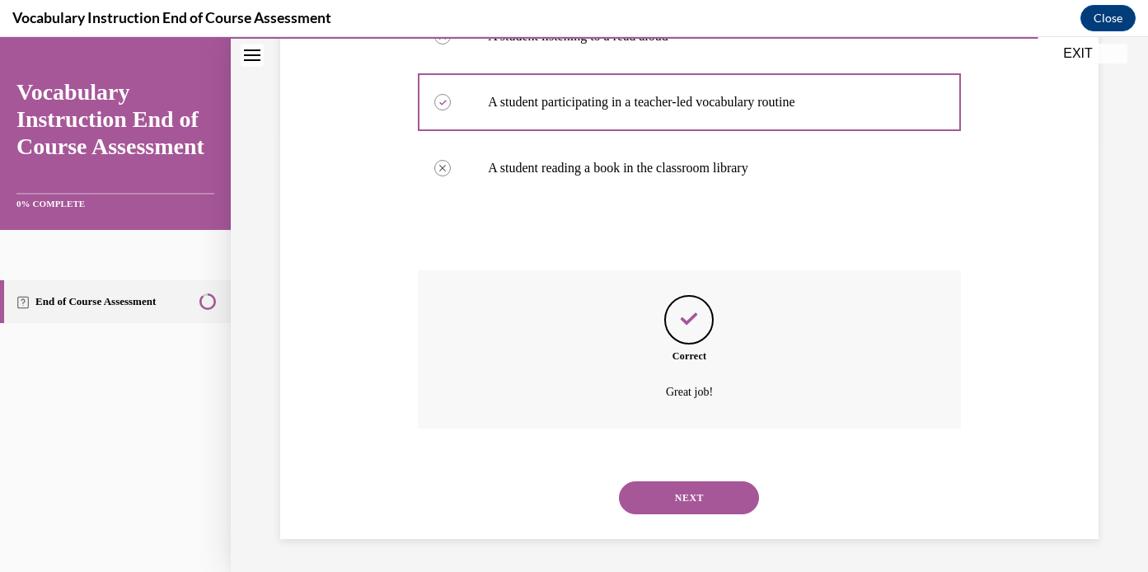
click at [689, 496] on button "NEXT" at bounding box center [689, 497] width 140 height 33
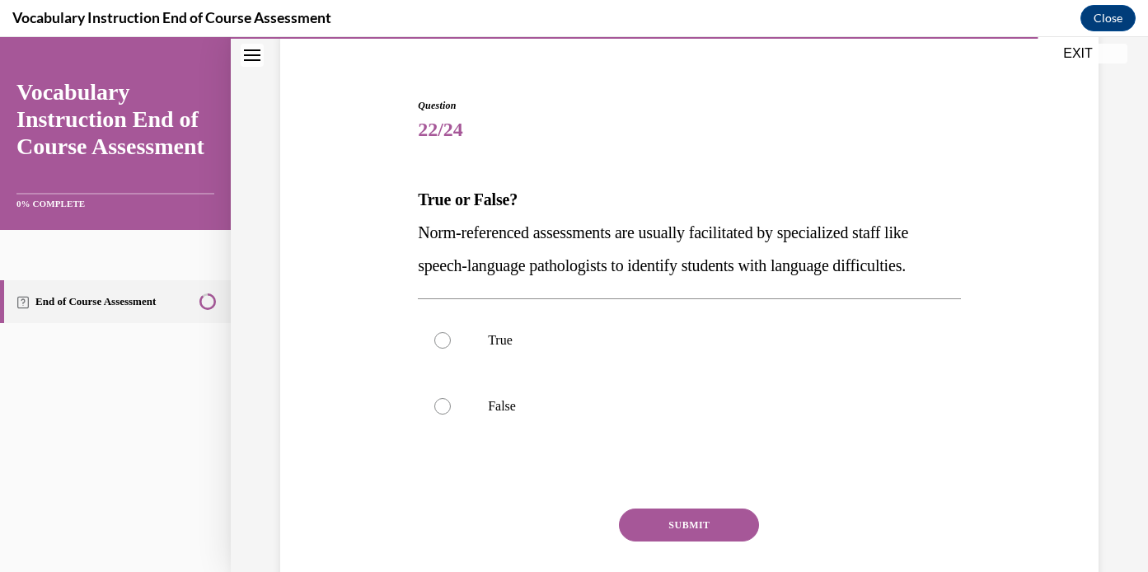
scroll to position [132, 0]
click at [605, 330] on label "True" at bounding box center [689, 340] width 543 height 66
click at [451, 331] on input "True" at bounding box center [442, 339] width 16 height 16
radio input "true"
click at [678, 525] on button "SUBMIT" at bounding box center [689, 524] width 140 height 33
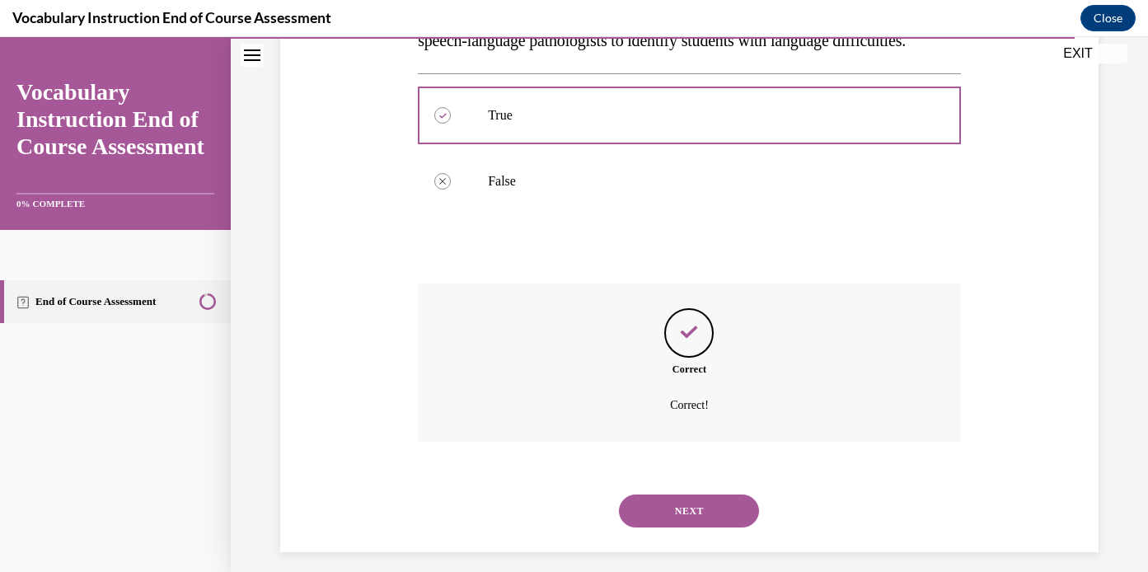
scroll to position [369, 0]
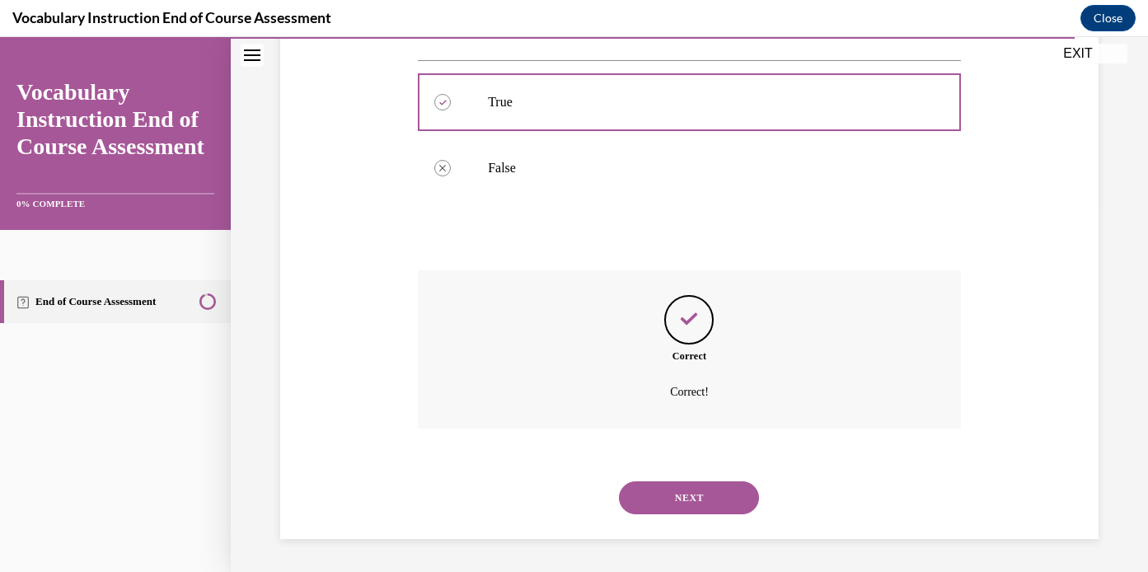
click at [688, 496] on button "NEXT" at bounding box center [689, 497] width 140 height 33
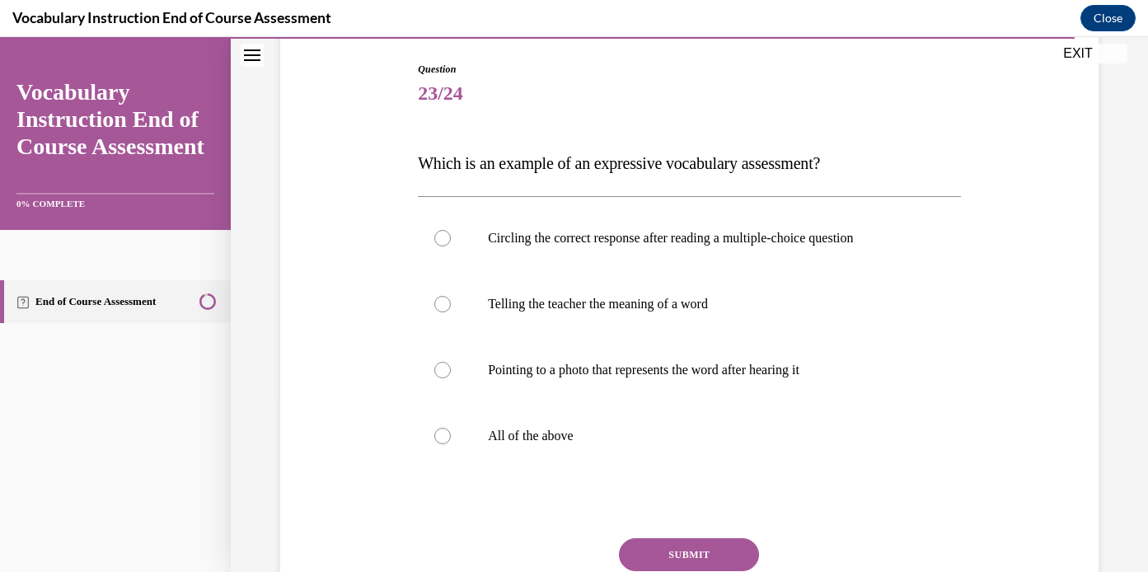
scroll to position [174, 0]
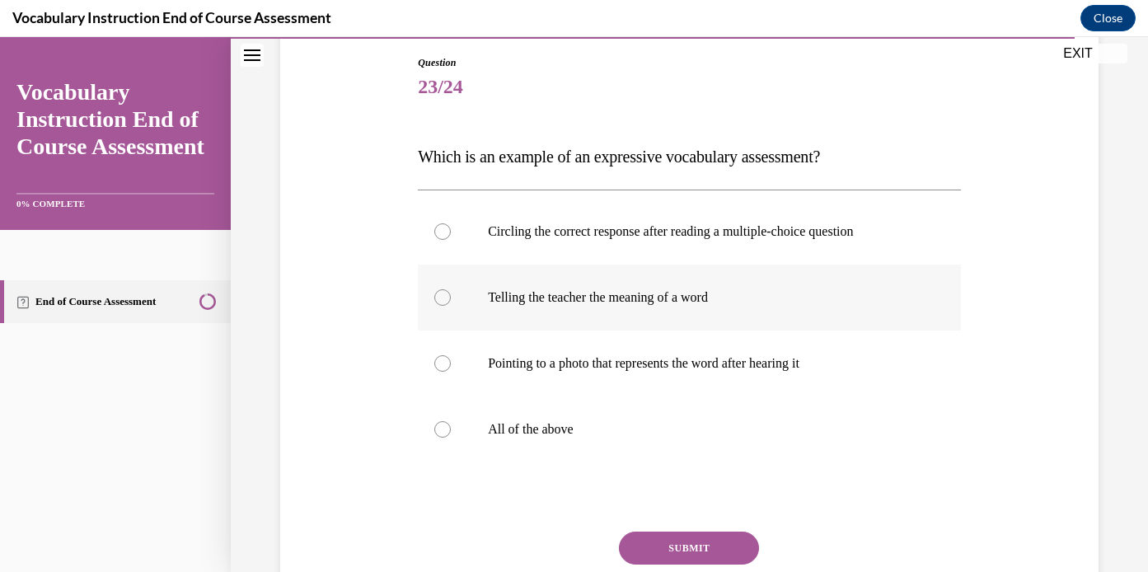
click at [618, 289] on p "Telling the teacher the meaning of a word" at bounding box center [704, 297] width 432 height 16
click at [451, 289] on input "Telling the teacher the meaning of a word" at bounding box center [442, 297] width 16 height 16
radio input "true"
click at [684, 539] on button "SUBMIT" at bounding box center [689, 548] width 140 height 33
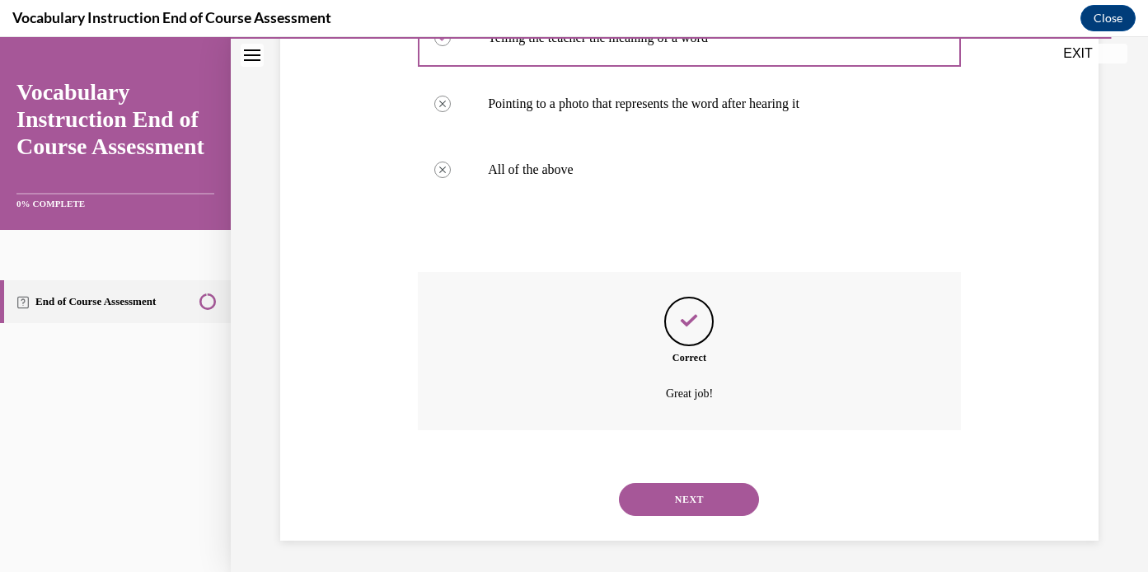
scroll to position [435, 0]
click at [680, 505] on button "NEXT" at bounding box center [689, 497] width 140 height 33
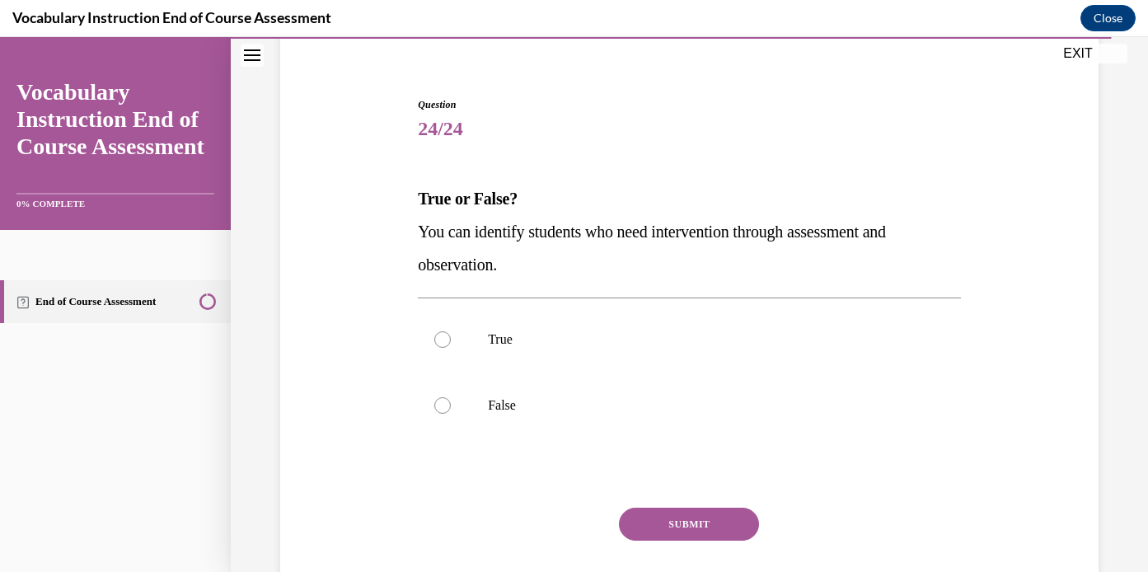
scroll to position [134, 0]
click at [611, 340] on p "True" at bounding box center [704, 337] width 432 height 16
click at [451, 340] on input "True" at bounding box center [442, 337] width 16 height 16
radio input "true"
click at [670, 525] on button "SUBMIT" at bounding box center [689, 521] width 140 height 33
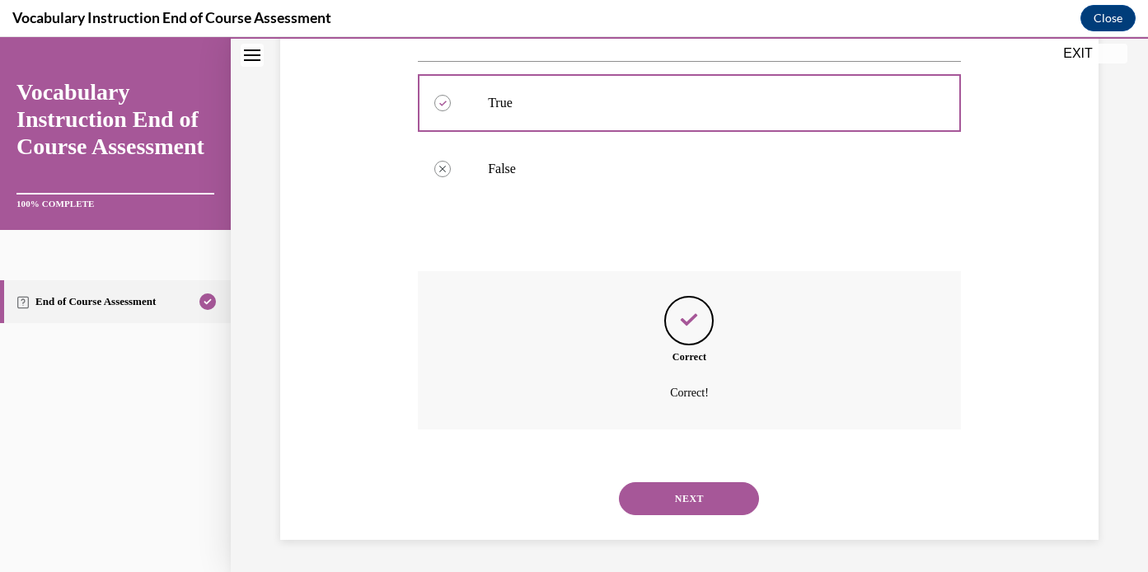
scroll to position [369, 0]
click at [675, 504] on button "NEXT" at bounding box center [689, 497] width 140 height 33
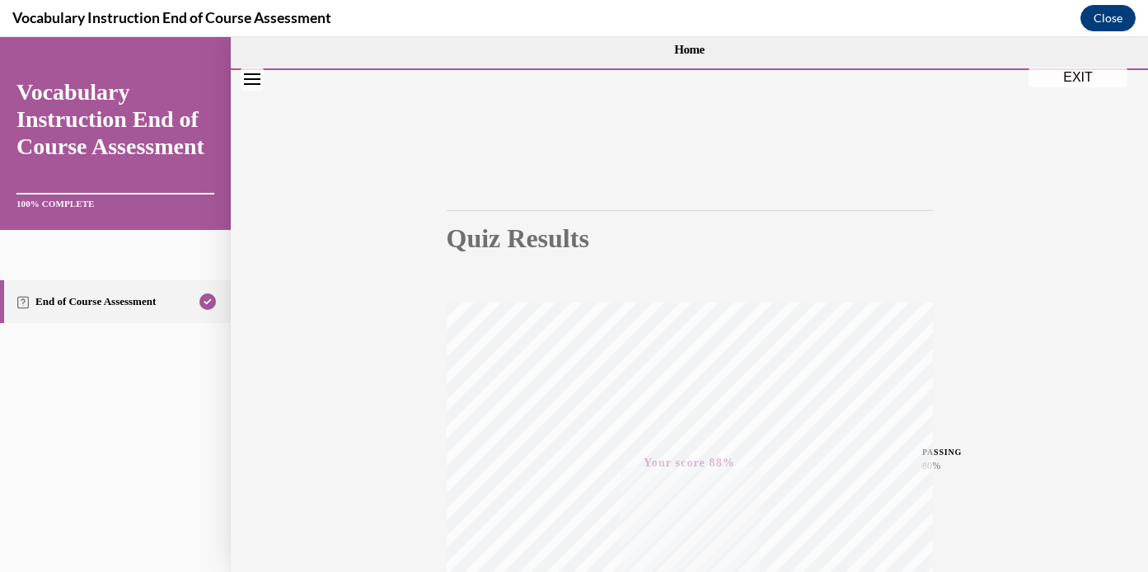
scroll to position [310, 0]
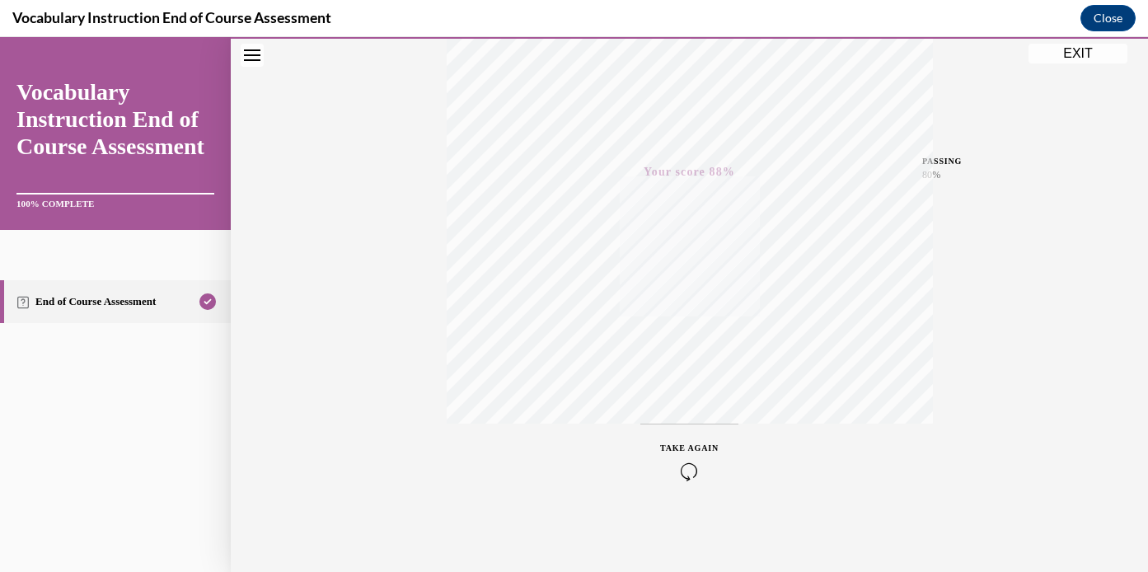
click at [1080, 57] on button "EXIT" at bounding box center [1077, 54] width 99 height 20
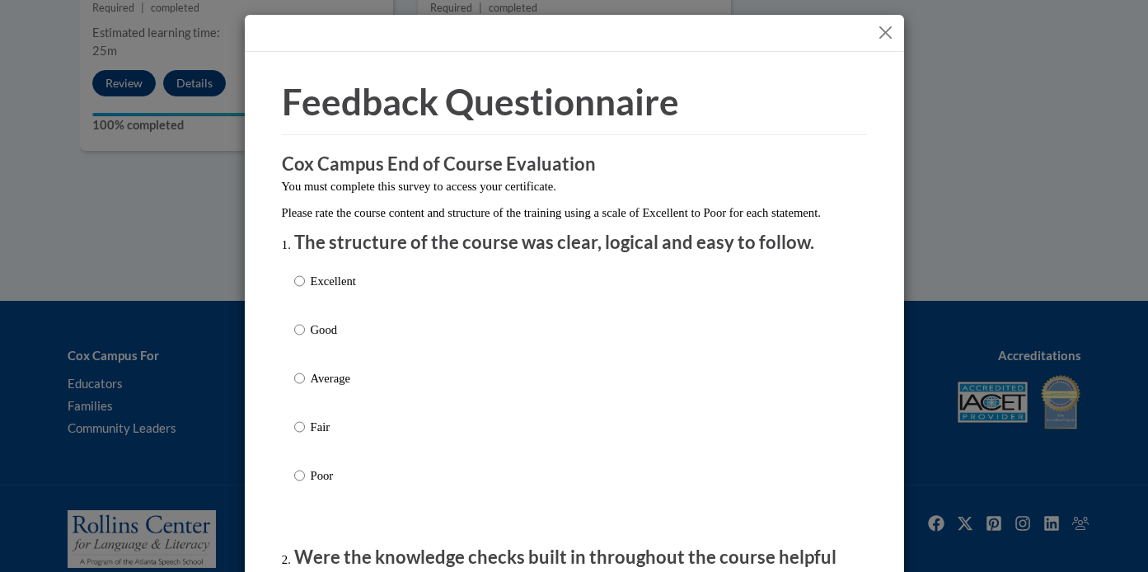
click at [313, 339] on p "Good" at bounding box center [333, 330] width 45 height 18
click at [305, 339] on input "Good" at bounding box center [299, 330] width 11 height 18
radio input "true"
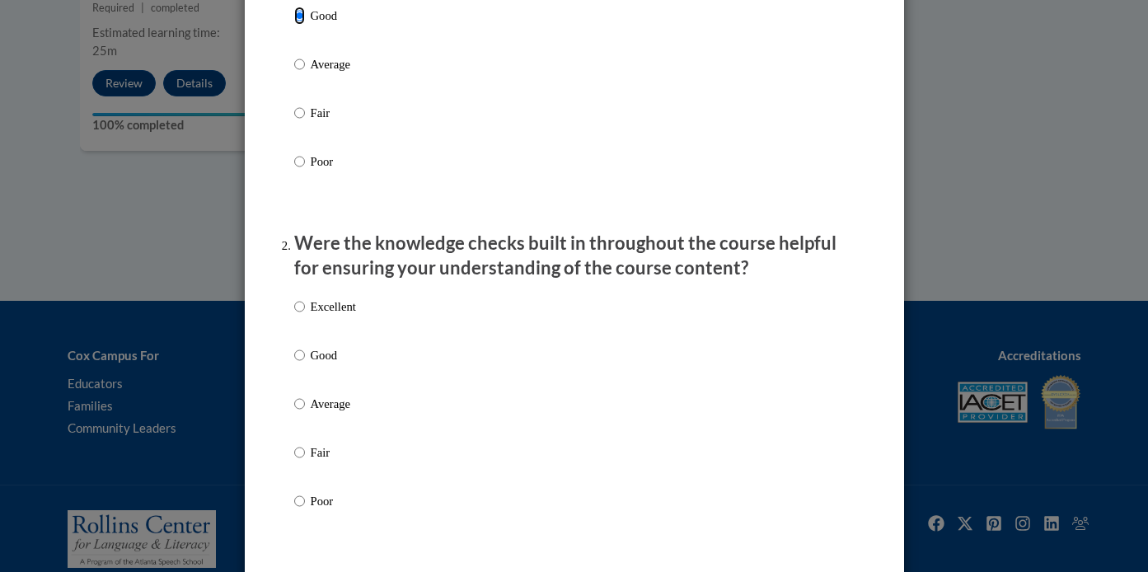
scroll to position [316, 0]
click at [323, 362] on p "Good" at bounding box center [333, 353] width 45 height 18
click at [305, 362] on input "Good" at bounding box center [299, 353] width 11 height 18
radio input "true"
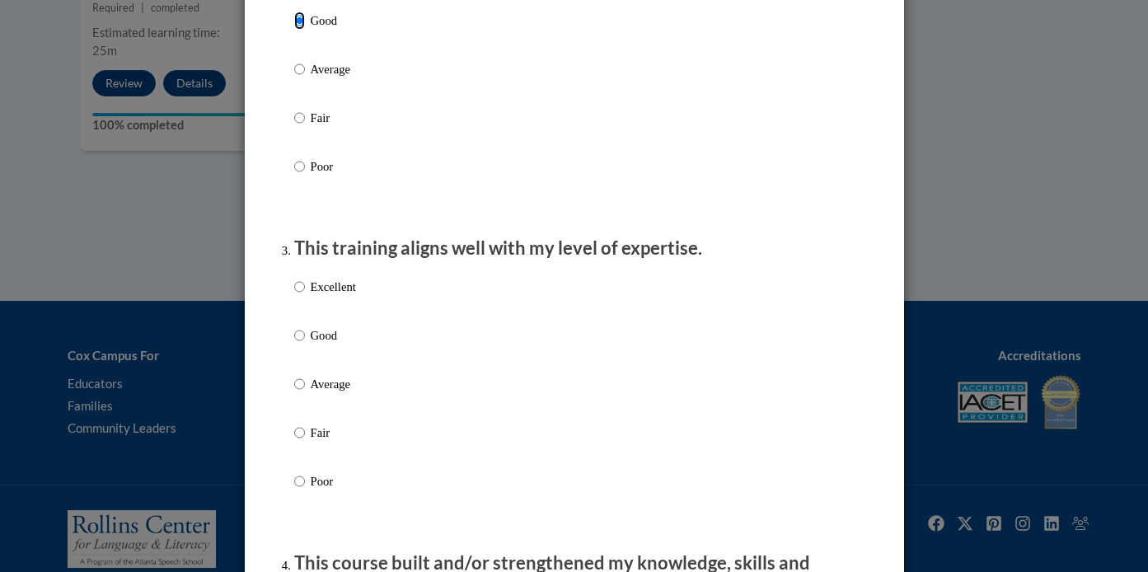
scroll to position [653, 0]
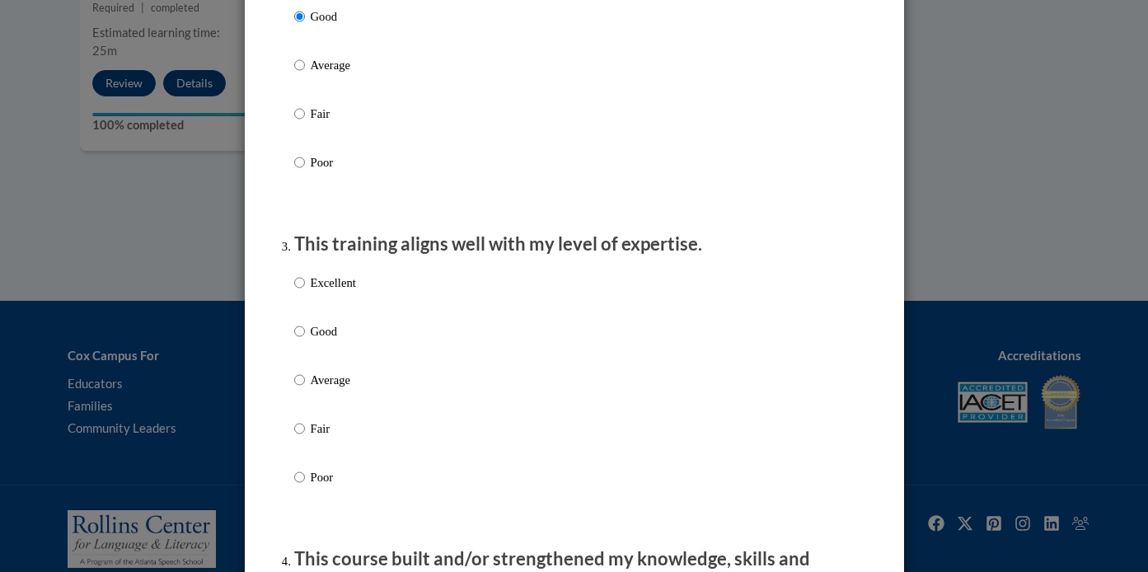
click at [332, 340] on p "Good" at bounding box center [333, 331] width 45 height 18
click at [305, 340] on input "Good" at bounding box center [299, 331] width 11 height 18
radio input "true"
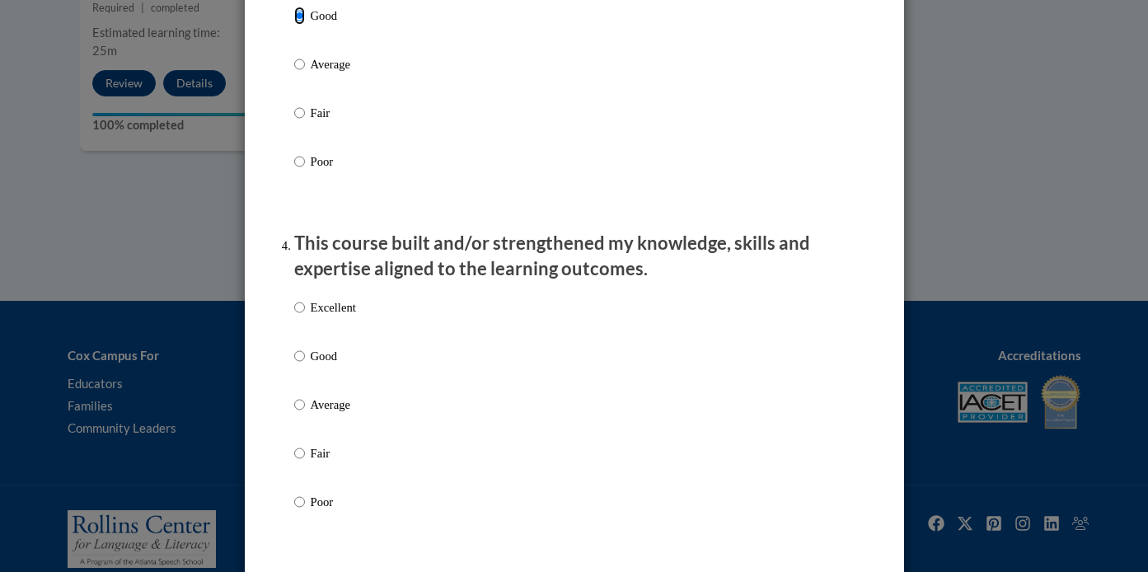
scroll to position [974, 0]
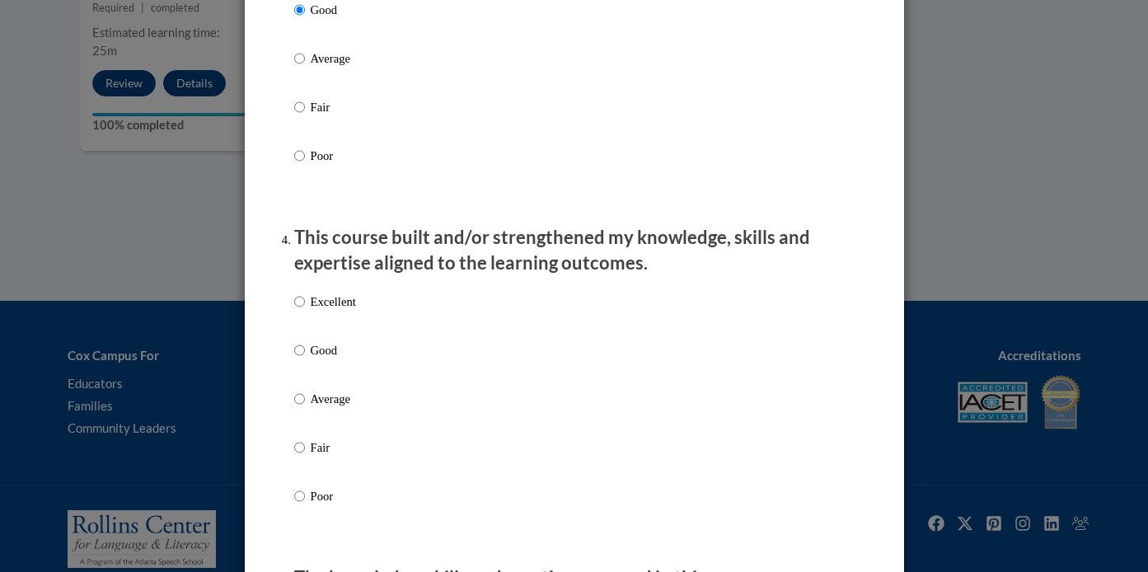
click at [322, 359] on p "Good" at bounding box center [333, 350] width 45 height 18
click at [305, 359] on input "Good" at bounding box center [299, 350] width 11 height 18
radio input "true"
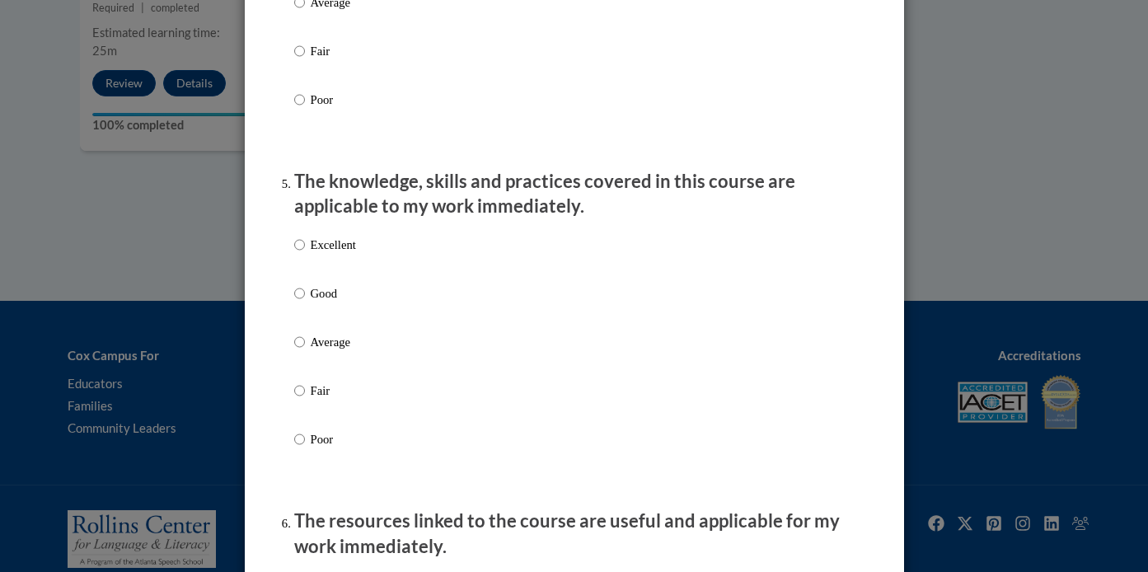
scroll to position [1378, 0]
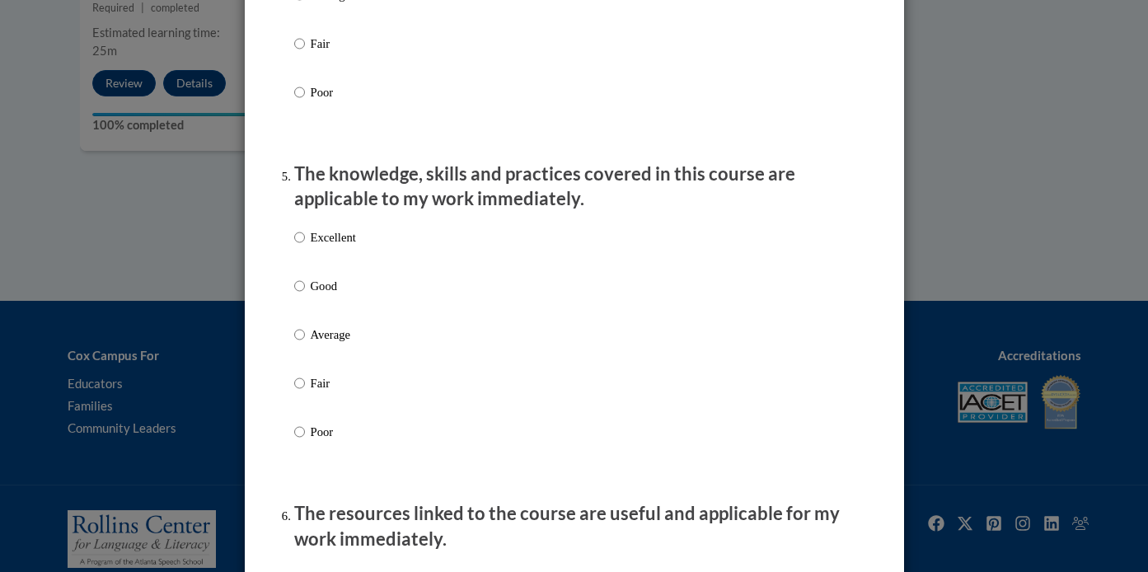
click at [338, 246] on p "Excellent" at bounding box center [333, 237] width 45 height 18
click at [305, 246] on input "Excellent" at bounding box center [299, 237] width 11 height 18
radio input "true"
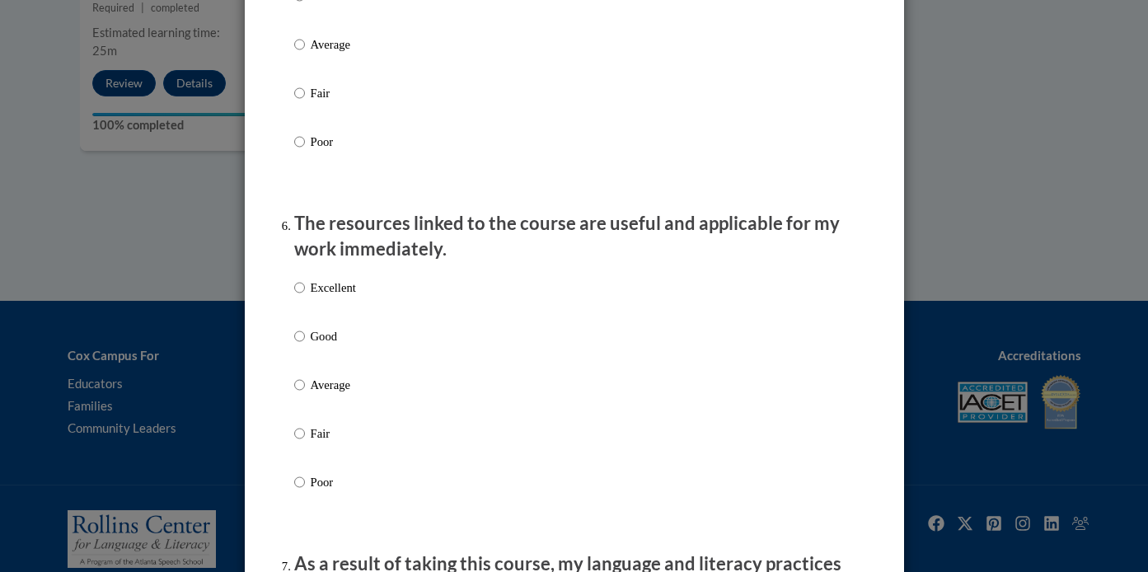
scroll to position [1669, 0]
click at [342, 296] on p "Excellent" at bounding box center [333, 287] width 45 height 18
click at [305, 296] on input "Excellent" at bounding box center [299, 287] width 11 height 18
radio input "true"
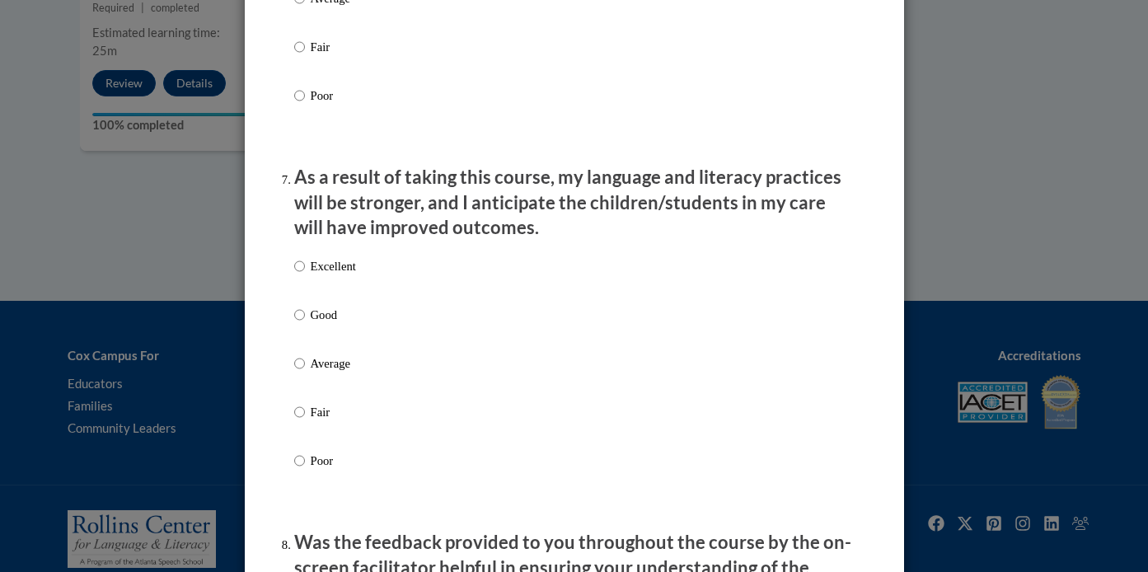
scroll to position [2064, 0]
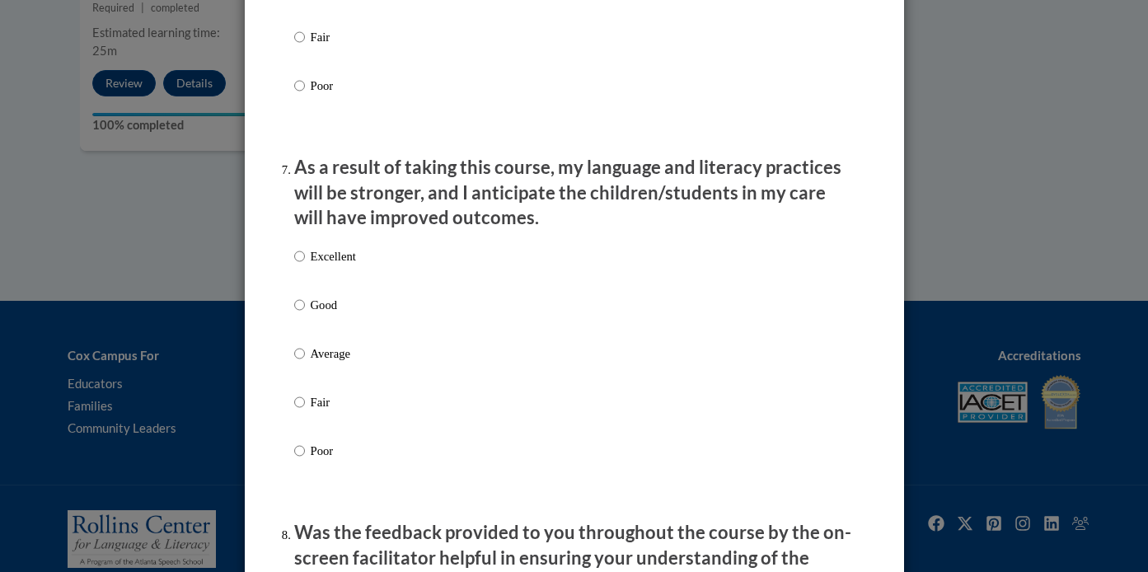
click at [325, 314] on p "Good" at bounding box center [333, 305] width 45 height 18
click at [305, 314] on input "Good" at bounding box center [299, 305] width 11 height 18
radio input "true"
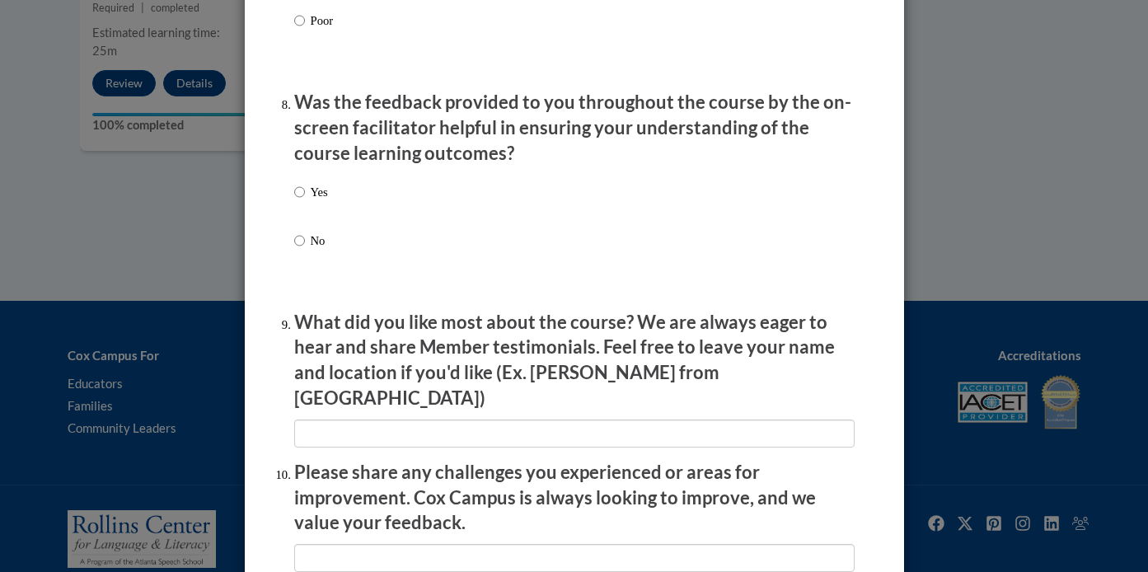
scroll to position [2503, 0]
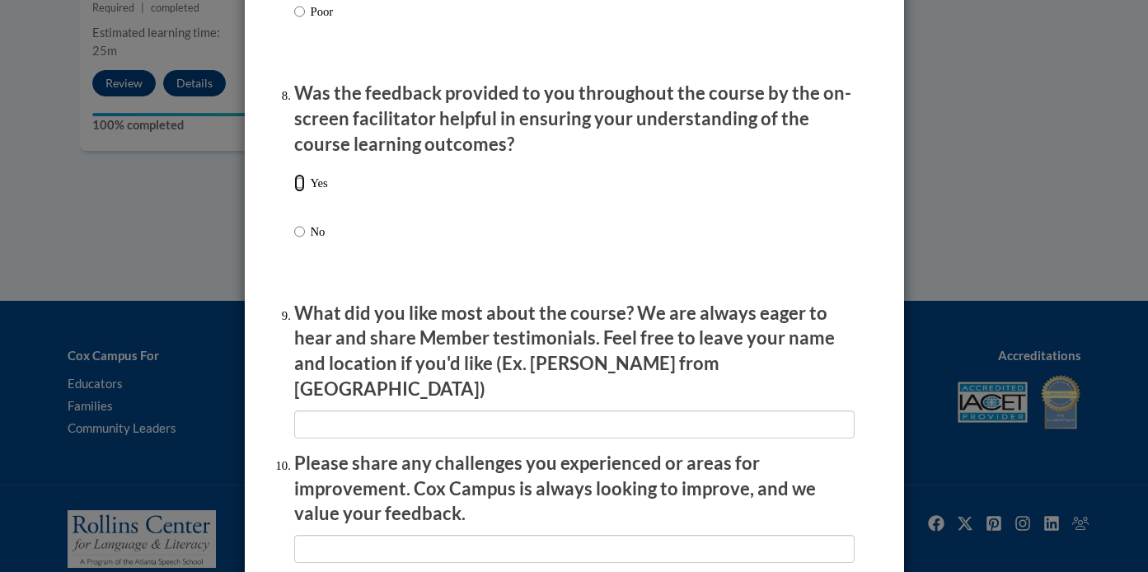
click at [302, 192] on input "Yes" at bounding box center [299, 183] width 11 height 18
radio input "true"
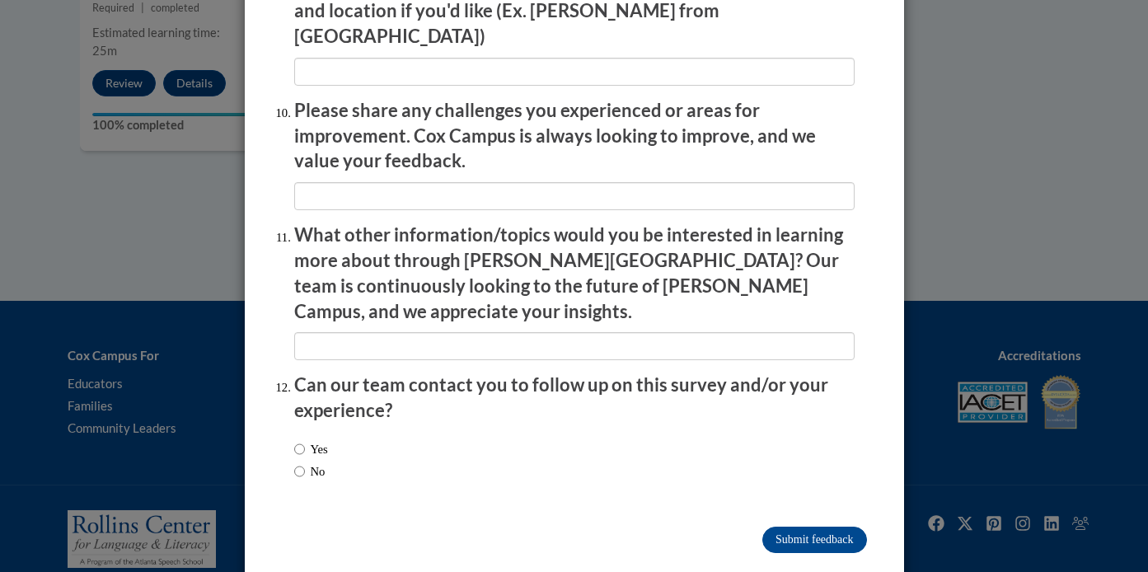
scroll to position [2855, 0]
click at [313, 463] on label "No" at bounding box center [309, 472] width 31 height 18
click at [305, 463] on input "No" at bounding box center [299, 472] width 11 height 18
radio input "true"
click at [811, 527] on input "Submit feedback" at bounding box center [814, 540] width 104 height 26
